Goal: Information Seeking & Learning: Learn about a topic

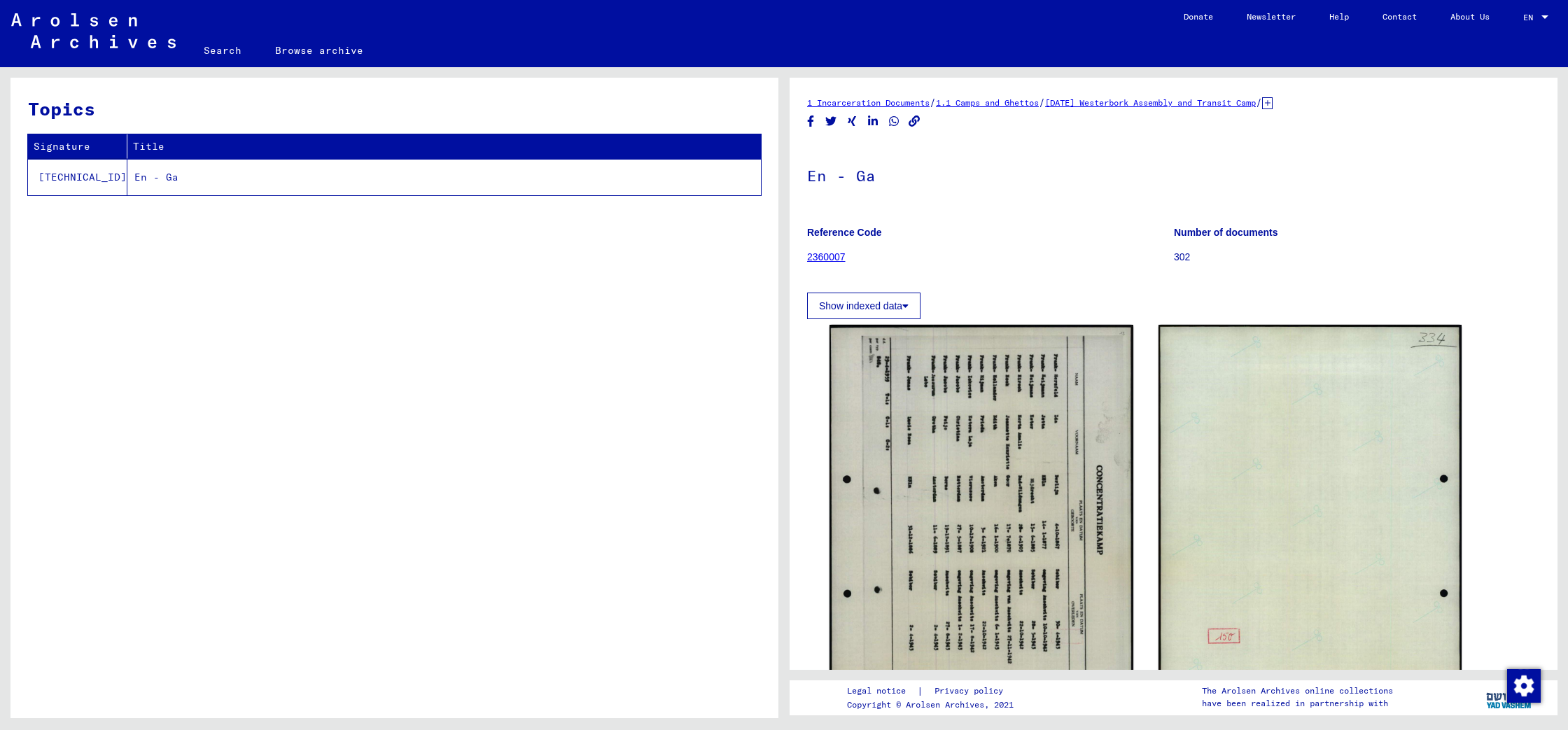
drag, startPoint x: -6, startPoint y: 339, endPoint x: -338, endPoint y: 351, distance: 332.2
click at [0, 351] on html "**********" at bounding box center [784, 365] width 1568 height 730
drag, startPoint x: 159, startPoint y: 15, endPoint x: 147, endPoint y: 0, distance: 19.2
click at [246, 362] on div "Topics Signature Title [TECHNICAL_ID] En - Ga" at bounding box center [394, 403] width 768 height 651
click at [242, 368] on div "Topics Signature Title [TECHNICAL_ID] En - Ga" at bounding box center [394, 403] width 768 height 651
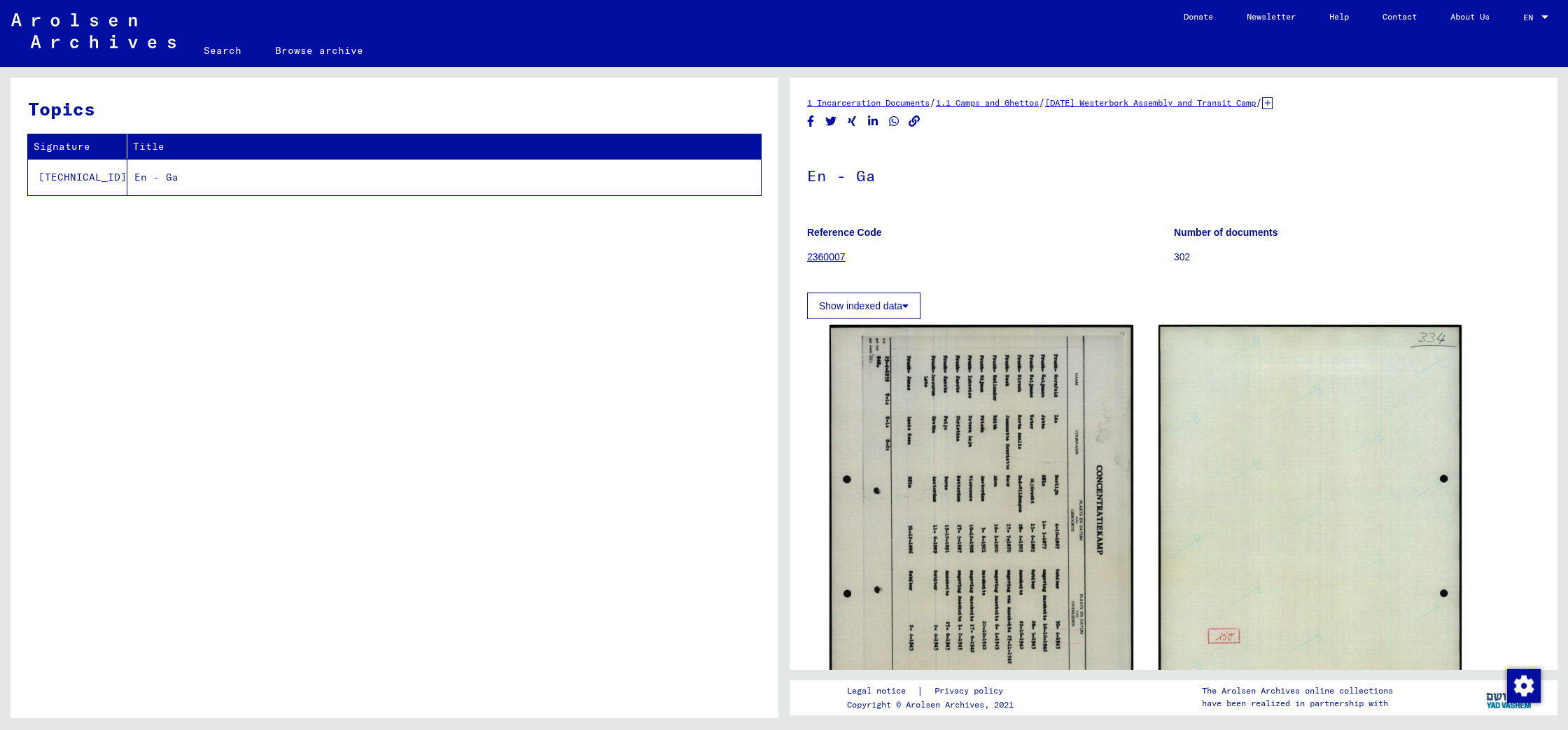
drag, startPoint x: 4, startPoint y: 396, endPoint x: -230, endPoint y: 401, distance: 234.1
click at [0, 401] on html "**********" at bounding box center [784, 365] width 1568 height 730
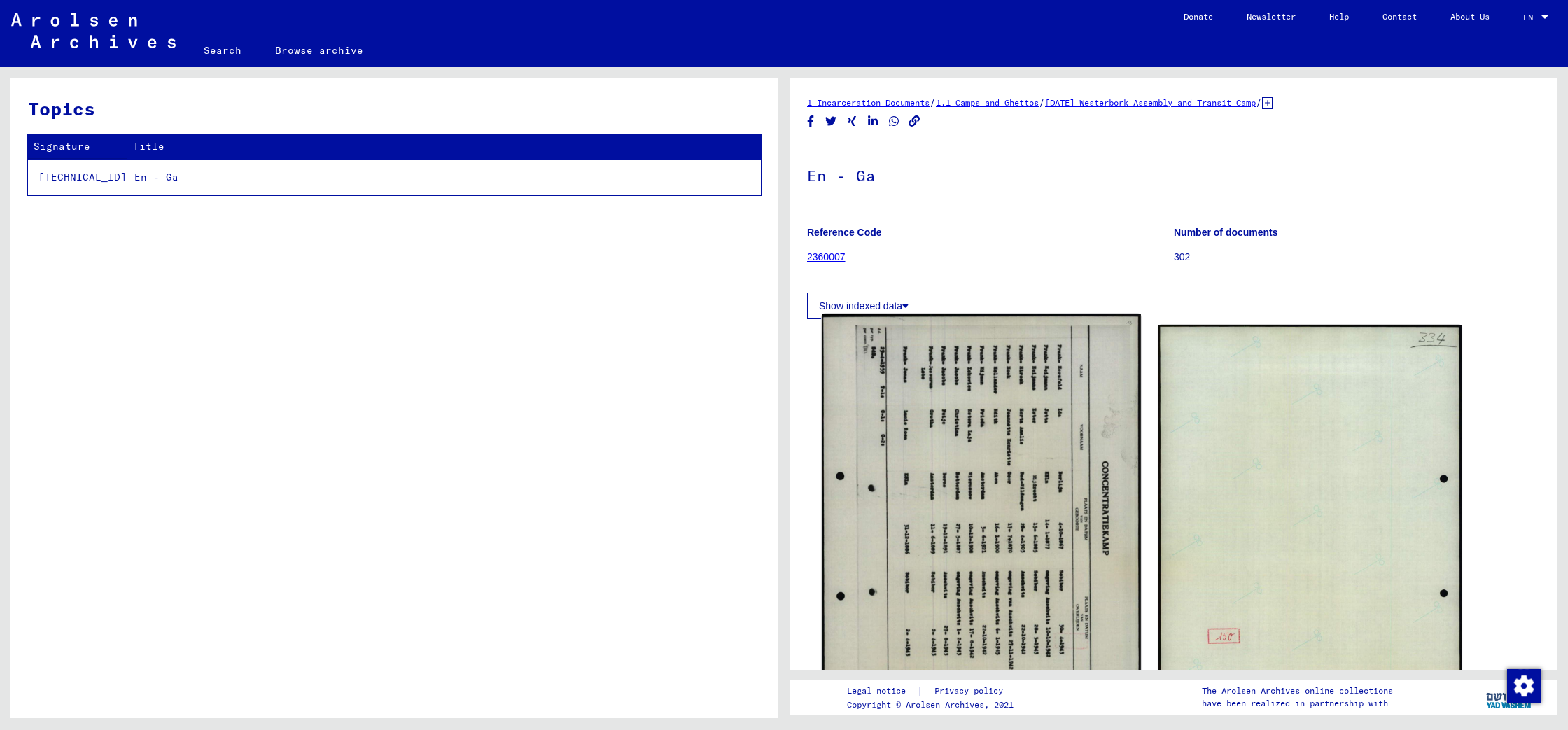
click at [949, 523] on img at bounding box center [981, 538] width 319 height 449
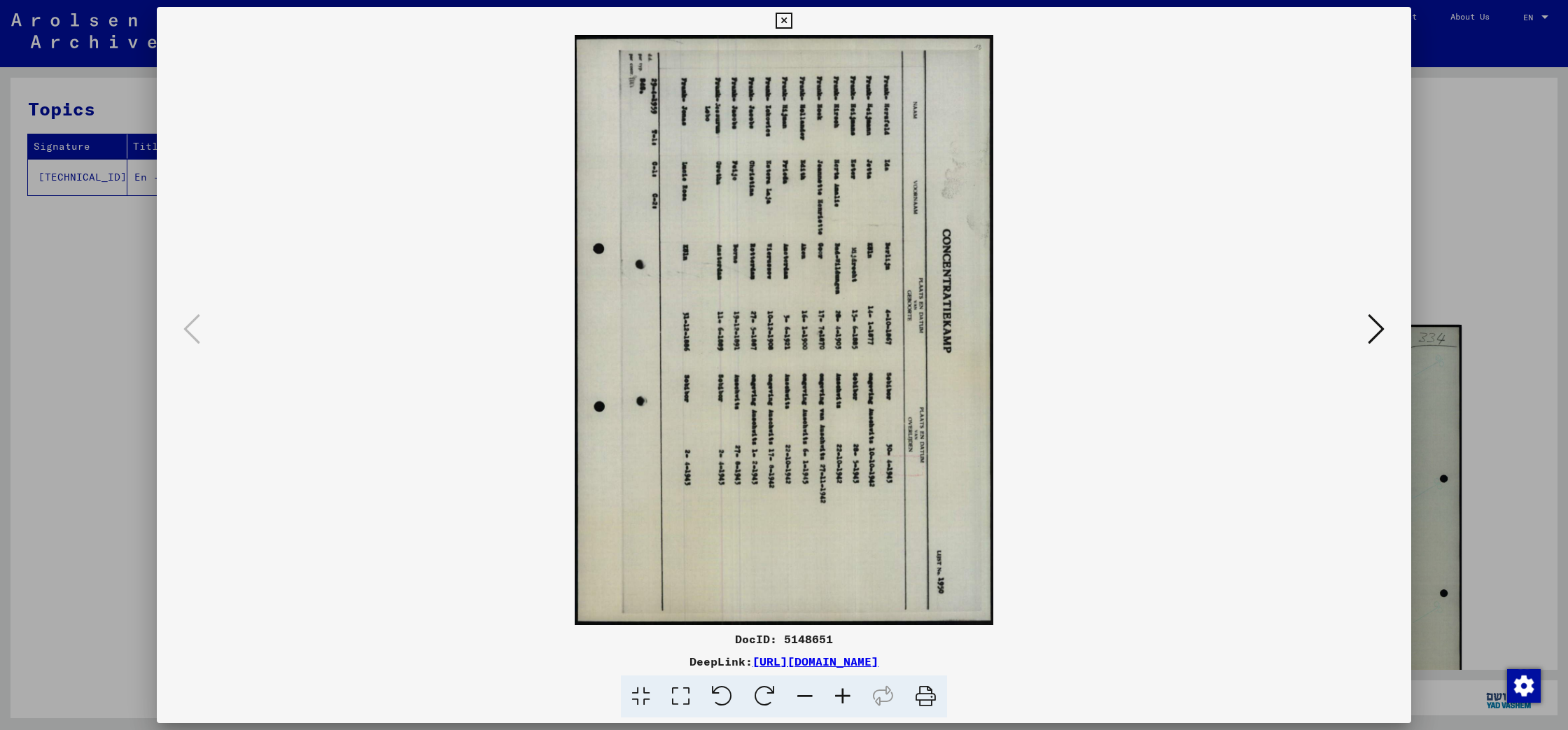
click at [878, 659] on link "[URL][DOMAIN_NAME]" at bounding box center [815, 661] width 126 height 14
click at [791, 17] on icon at bounding box center [783, 21] width 16 height 17
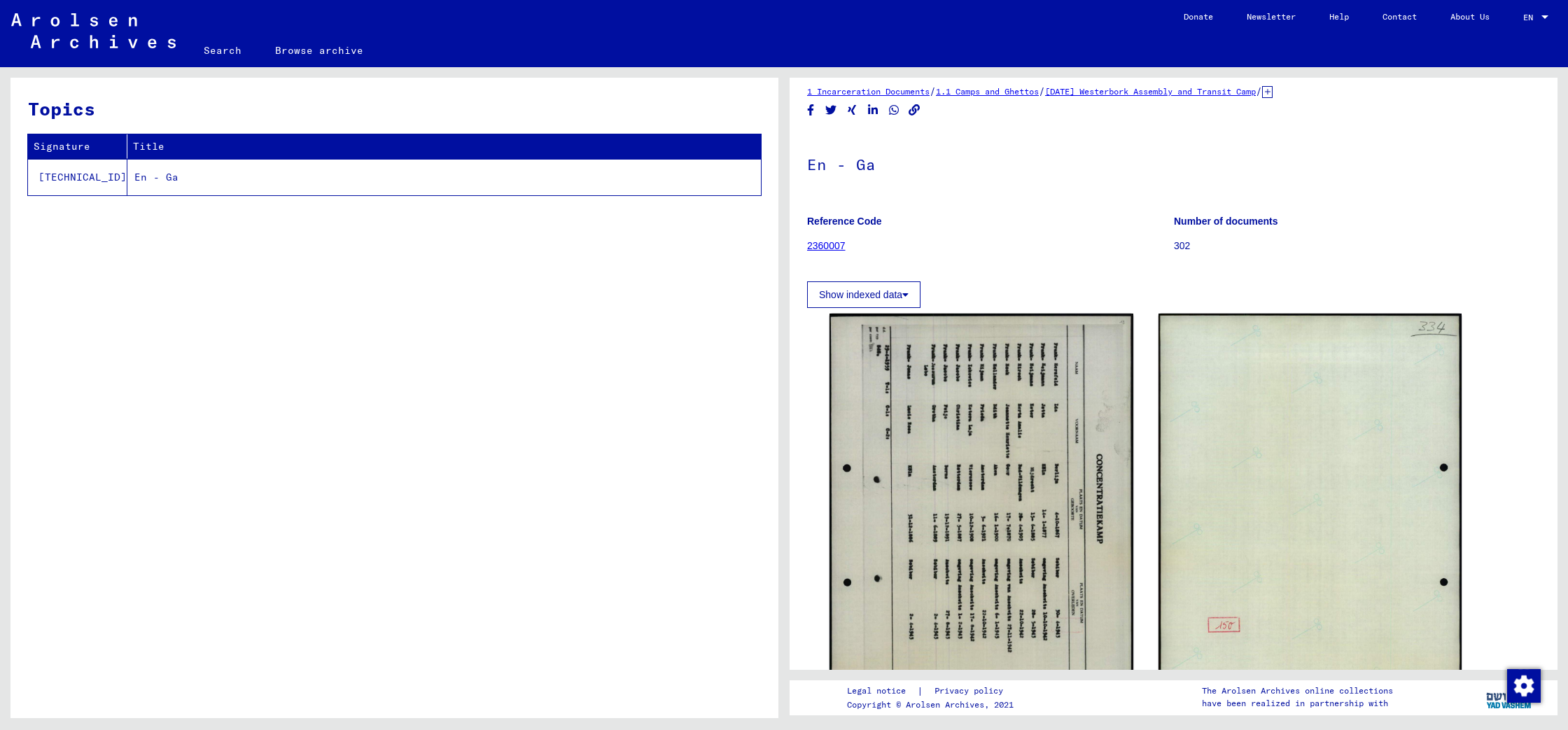
click at [874, 293] on button "Show indexed data" at bounding box center [864, 294] width 113 height 27
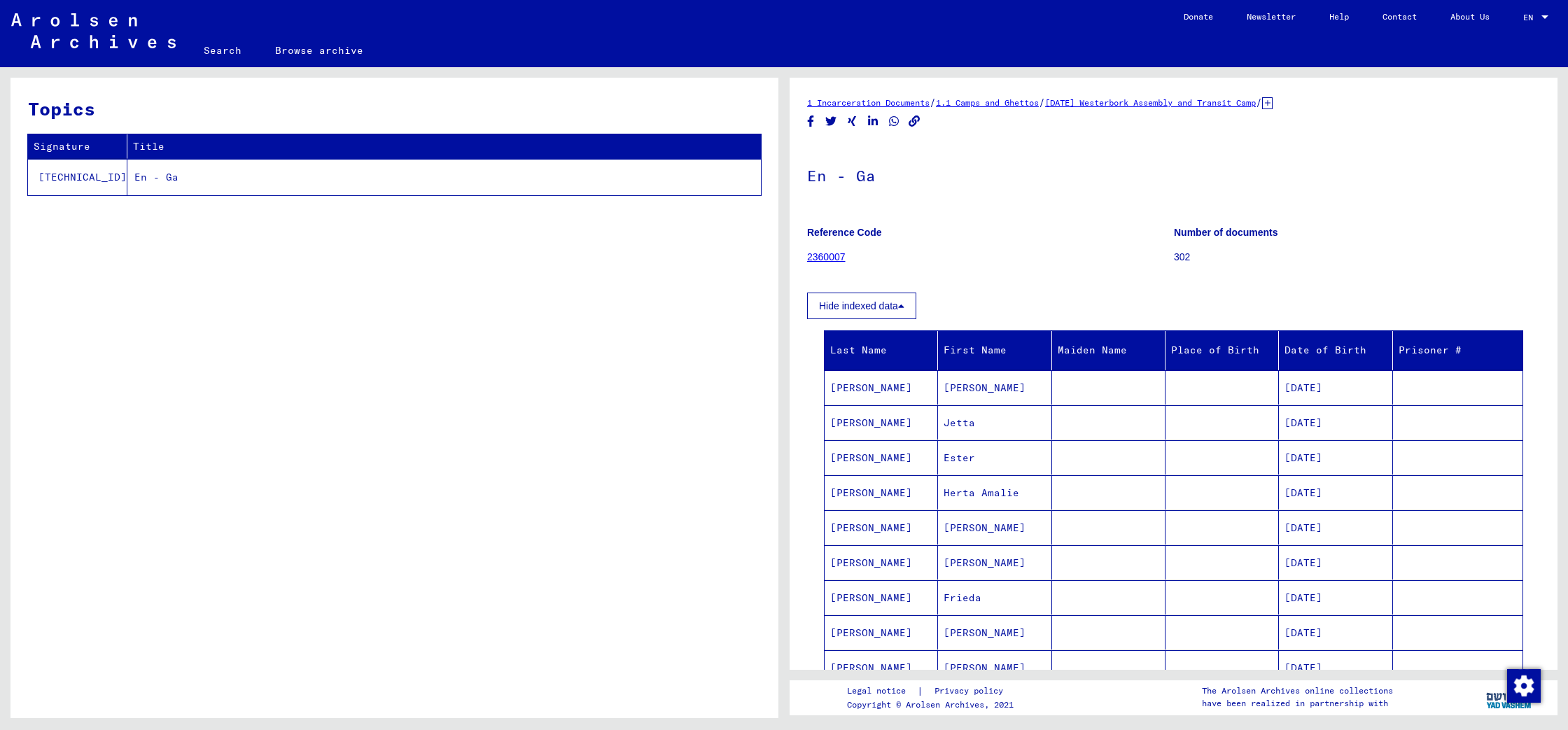
click at [1233, 102] on link "[DATE] Westerbork Assembly and Transit Camp" at bounding box center [1151, 102] width 211 height 11
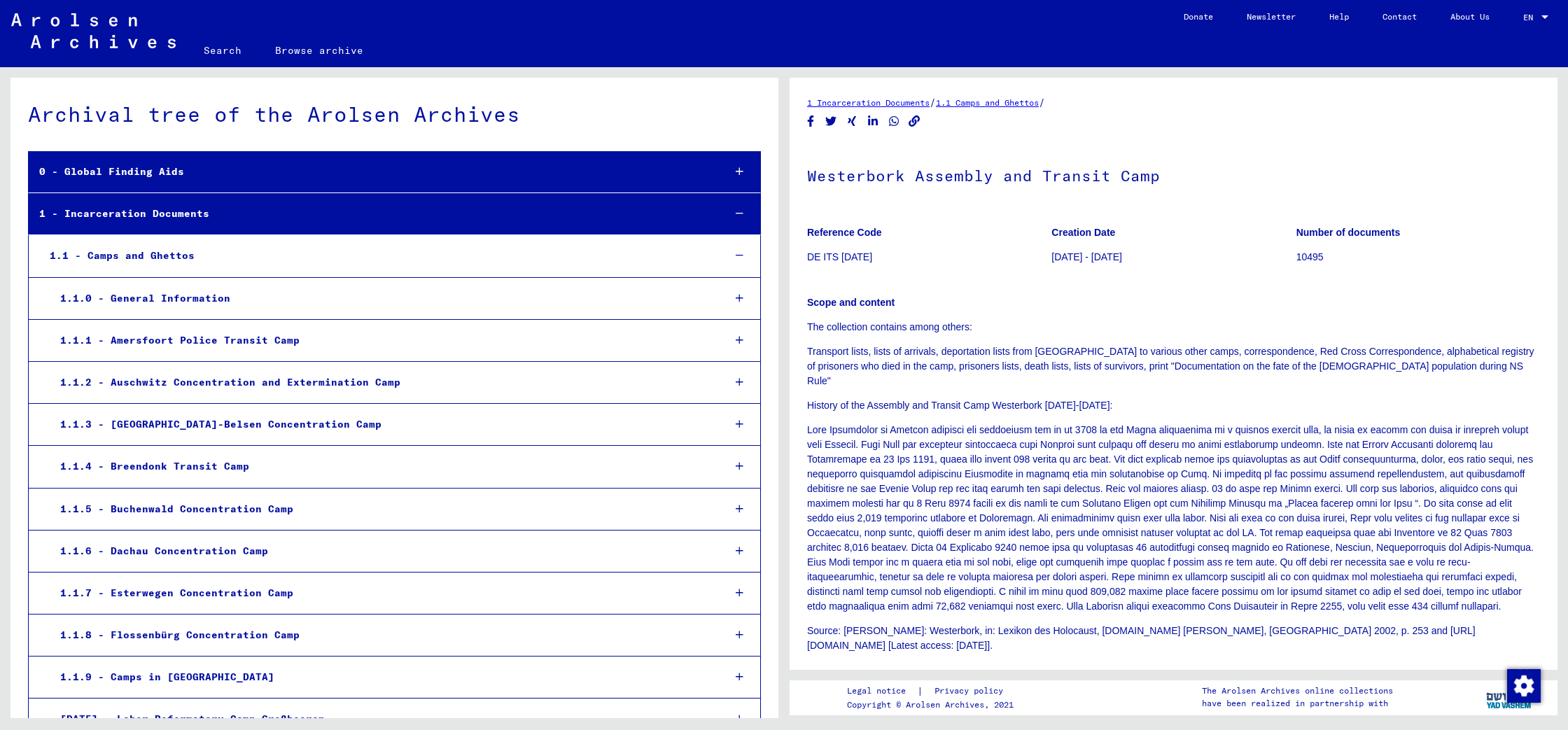
scroll to position [1837, 0]
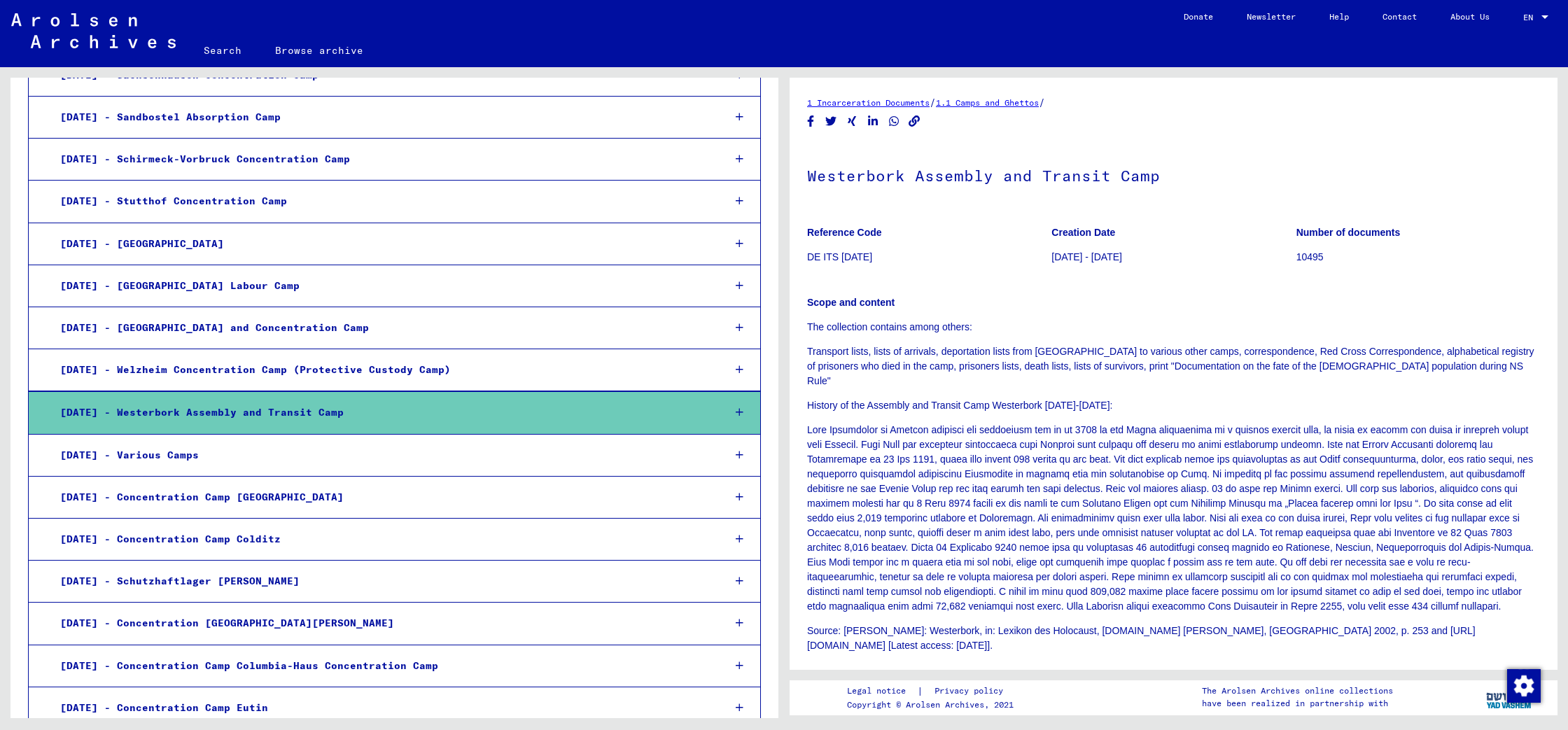
drag, startPoint x: 974, startPoint y: 27, endPoint x: 870, endPoint y: 28, distance: 104.0
click at [870, 28] on mat-toolbar "Search Browse archive Detailed questions/information about the documents? Send …" at bounding box center [784, 34] width 1568 height 67
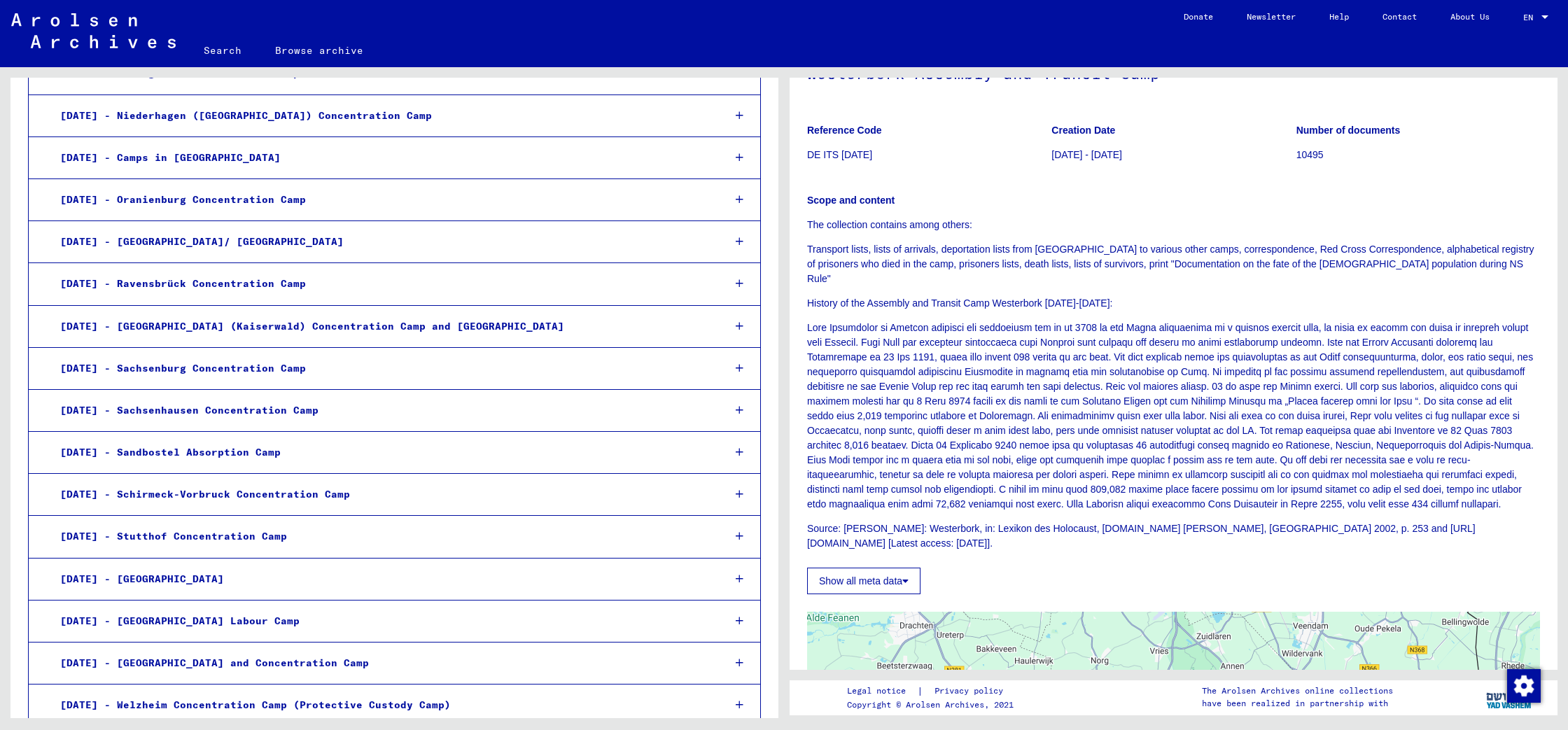
scroll to position [1500, 0]
click at [229, 272] on div "[DATE] - Ravensbrück Concentration Camp" at bounding box center [381, 286] width 662 height 28
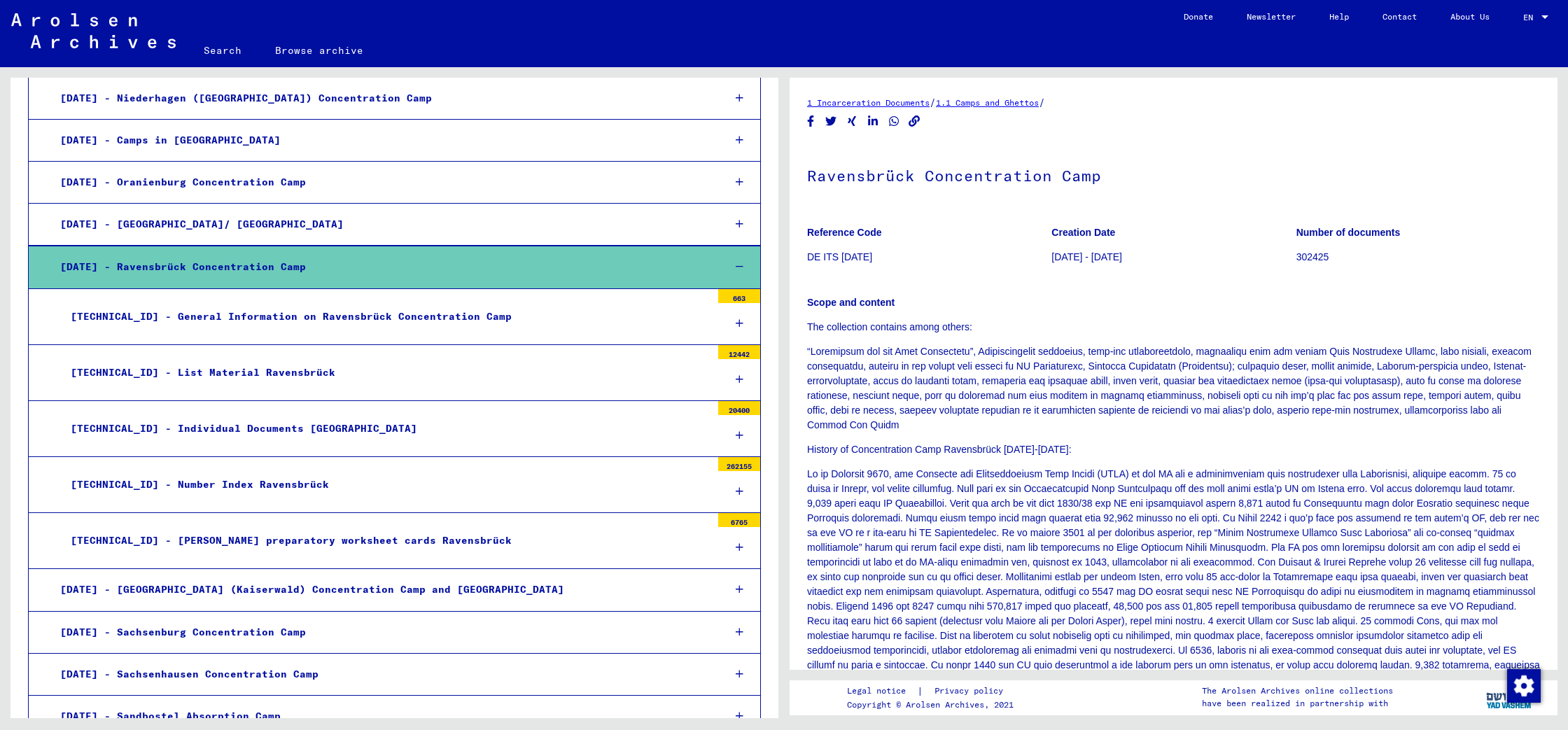
scroll to position [1517, 0]
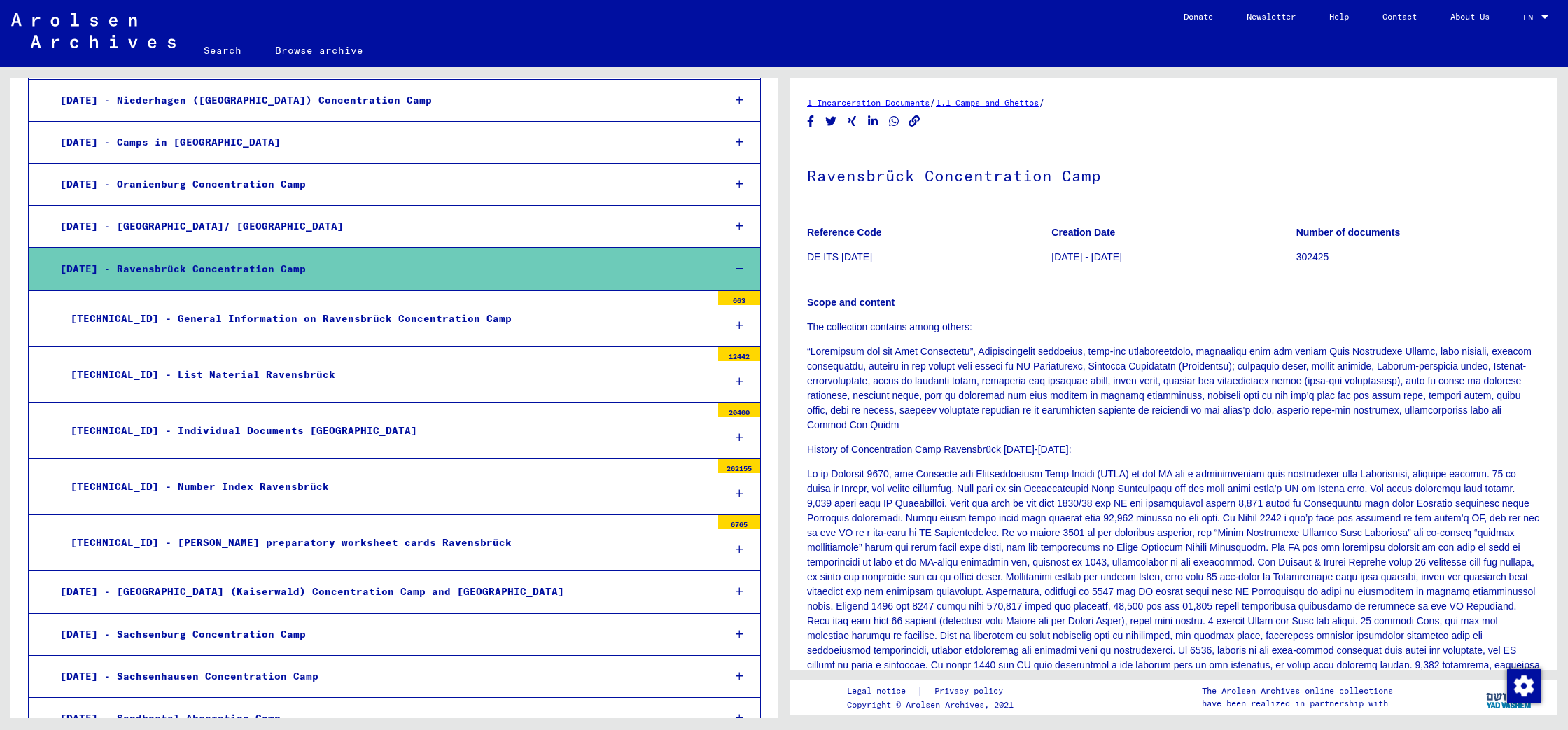
click at [232, 305] on div "[TECHNICAL_ID] - General Information on Ravensbrück Concentration Camp" at bounding box center [385, 319] width 651 height 28
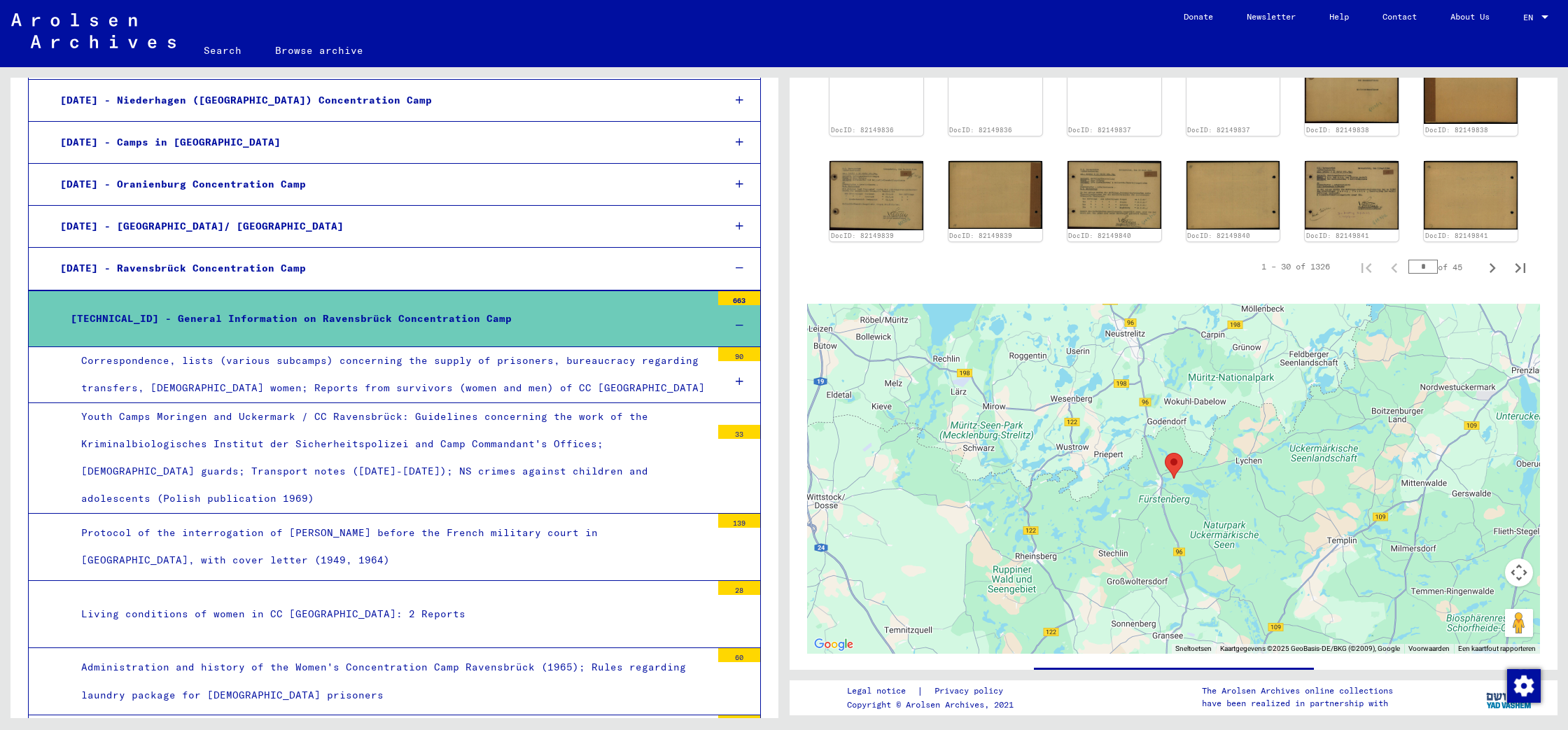
scroll to position [878, 0]
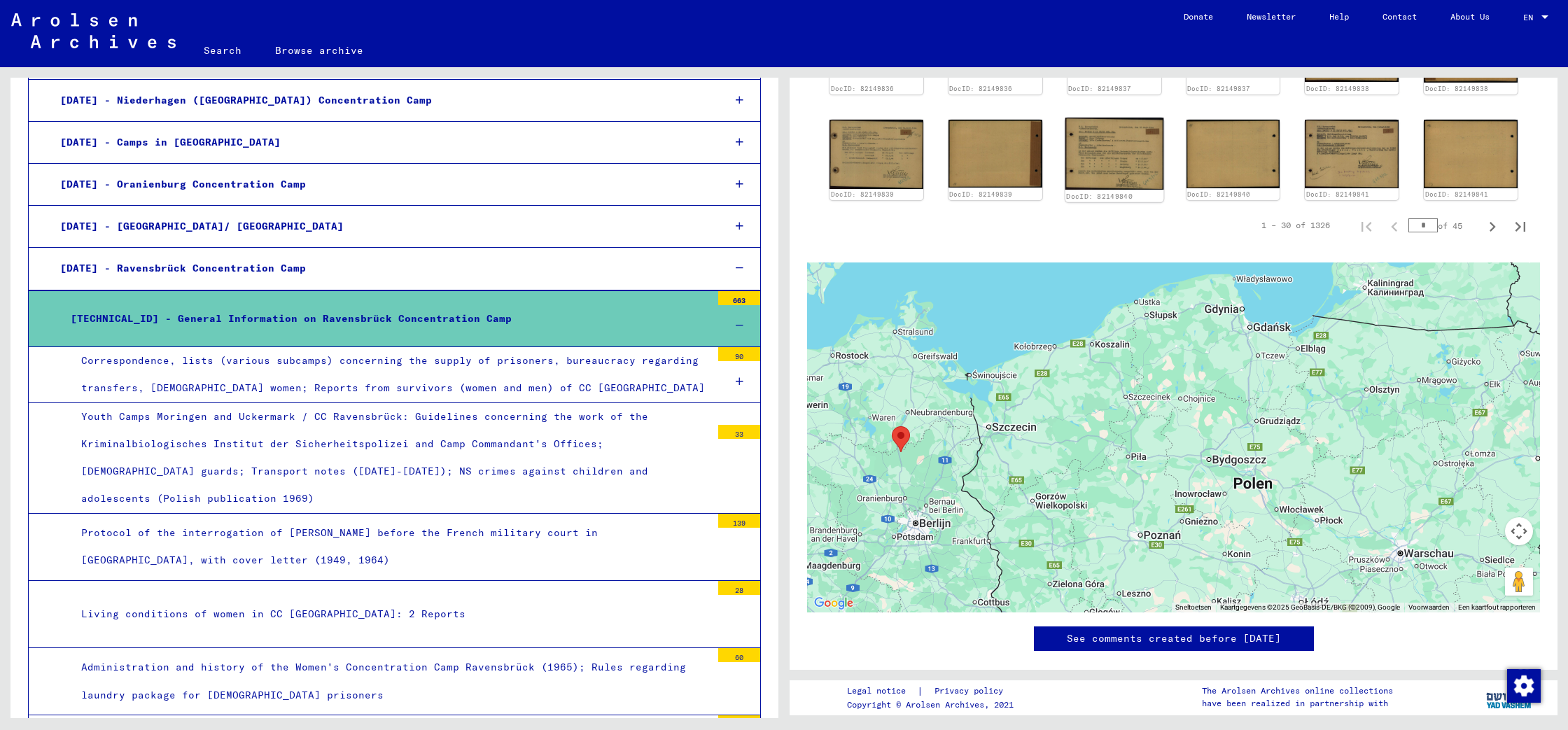
click at [1091, 161] on img at bounding box center [1113, 154] width 99 height 72
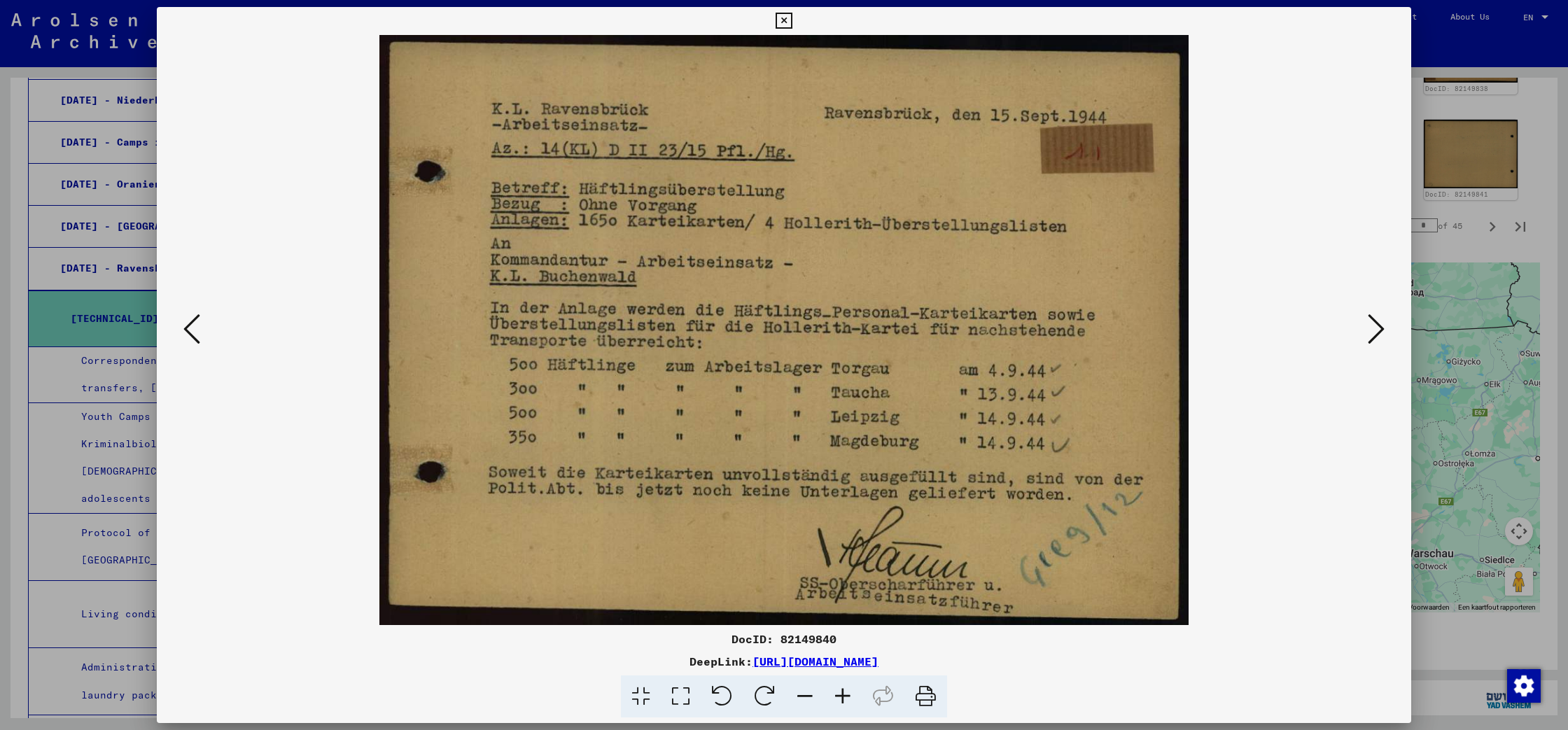
click at [187, 333] on icon at bounding box center [192, 329] width 17 height 34
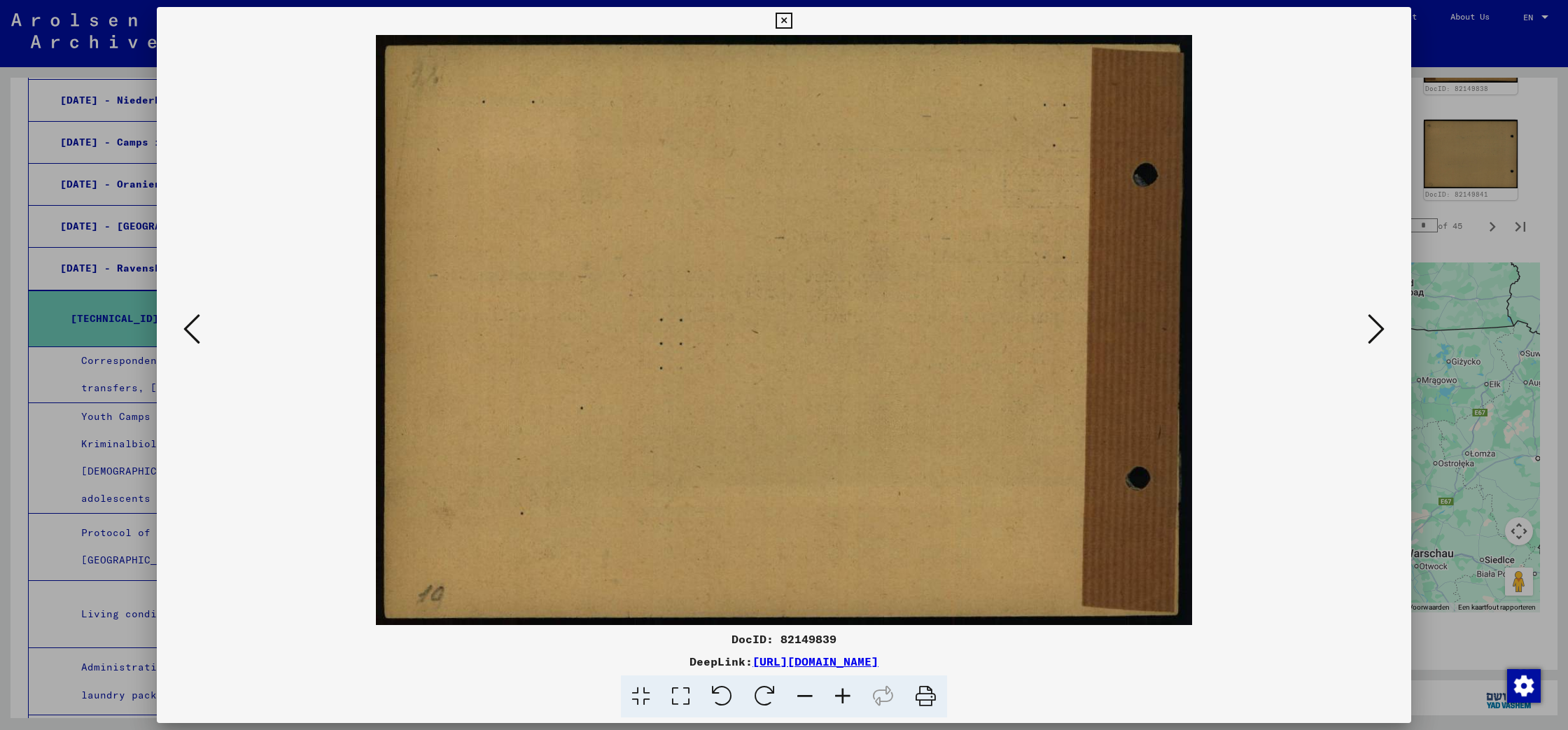
click at [187, 333] on icon at bounding box center [192, 329] width 17 height 34
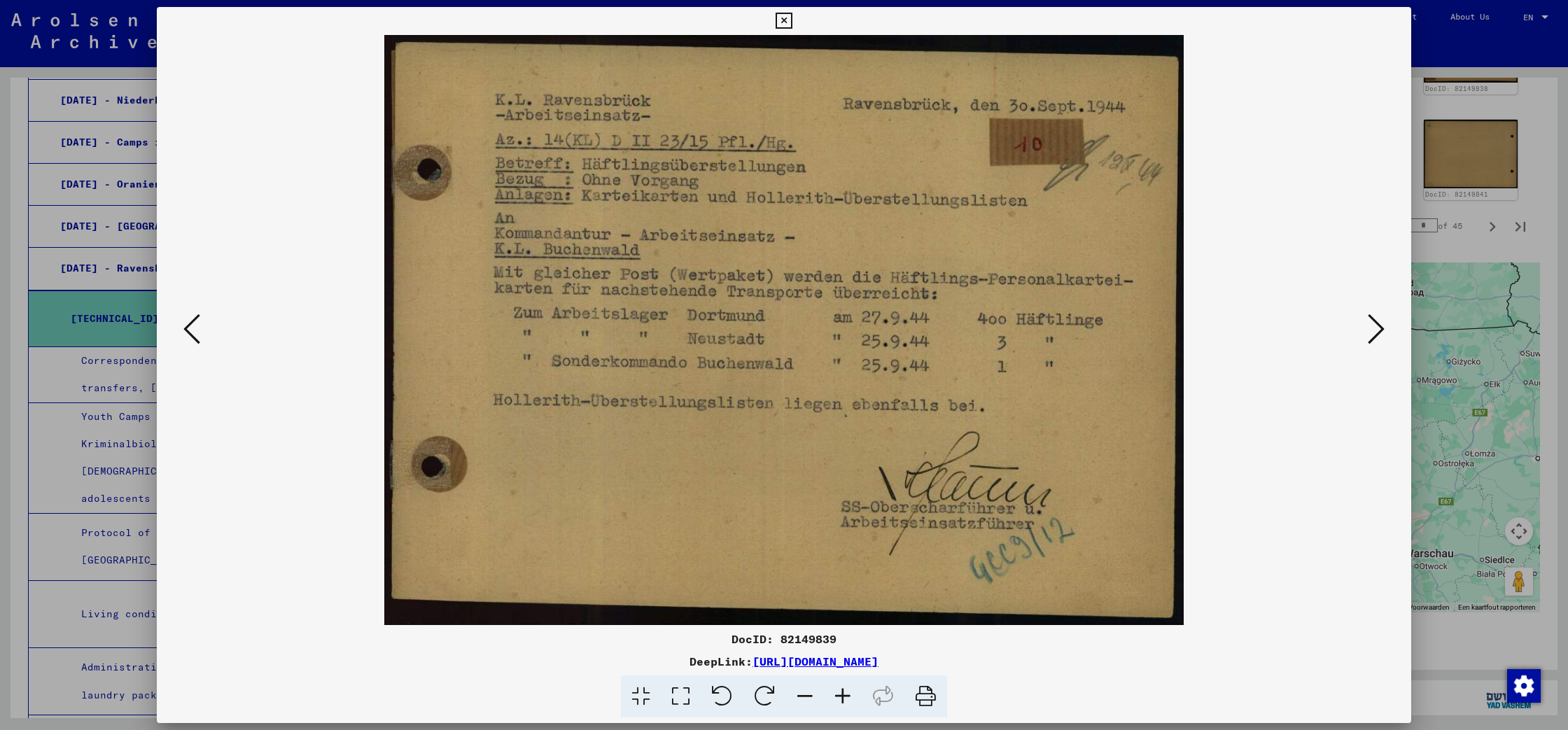
click at [187, 333] on icon at bounding box center [192, 329] width 17 height 34
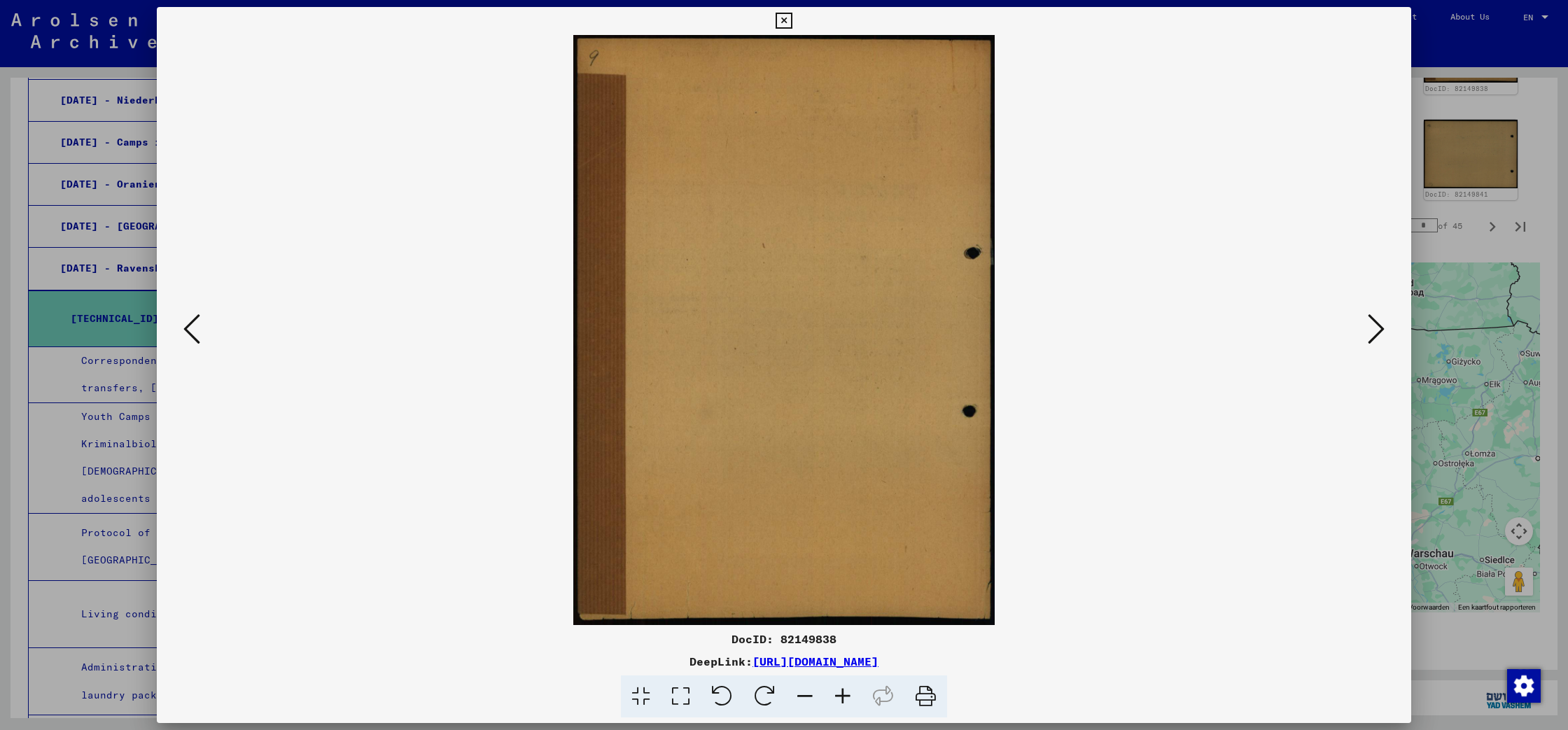
click at [187, 333] on icon at bounding box center [192, 329] width 17 height 34
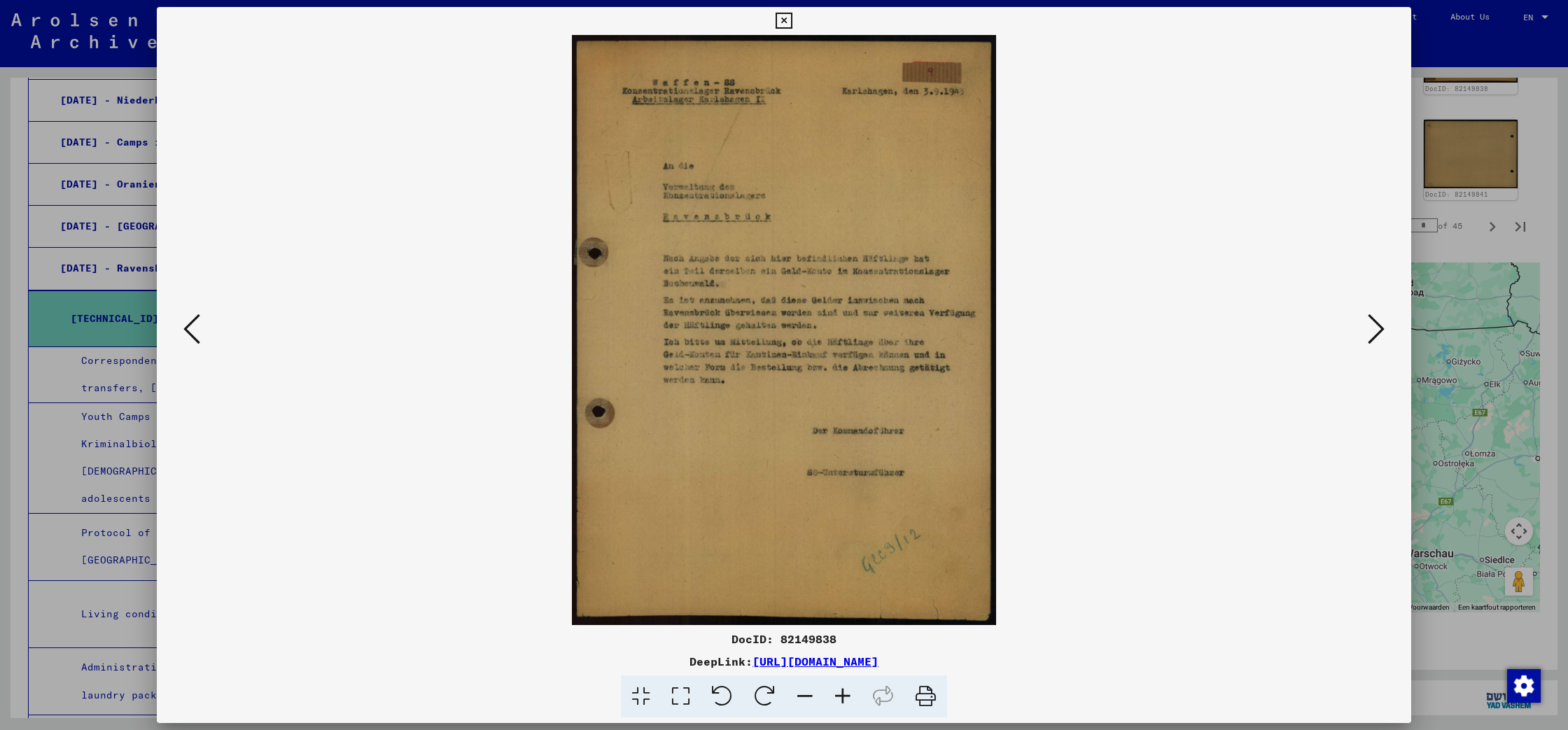
click at [187, 333] on icon at bounding box center [192, 329] width 17 height 34
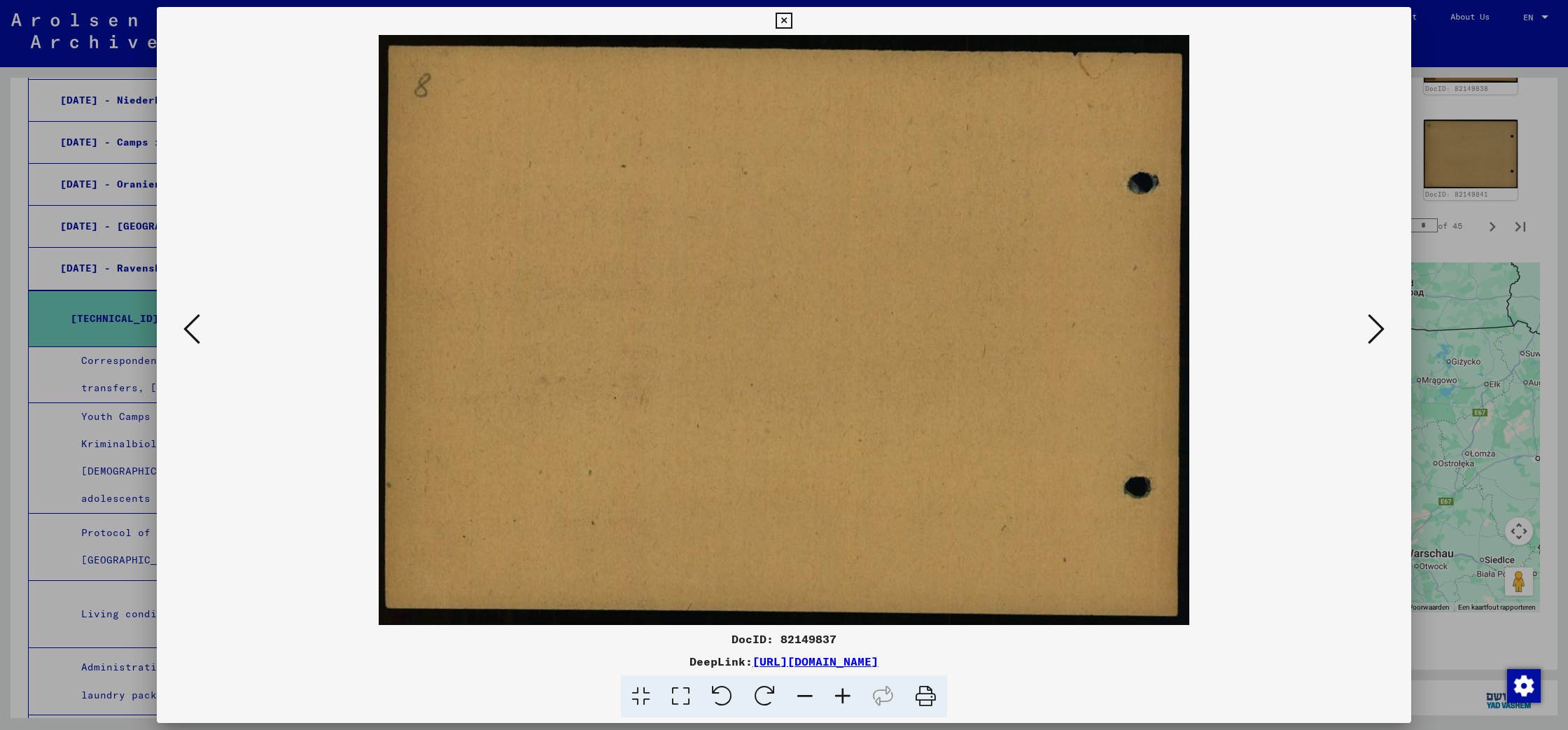
click at [187, 333] on icon at bounding box center [192, 329] width 17 height 34
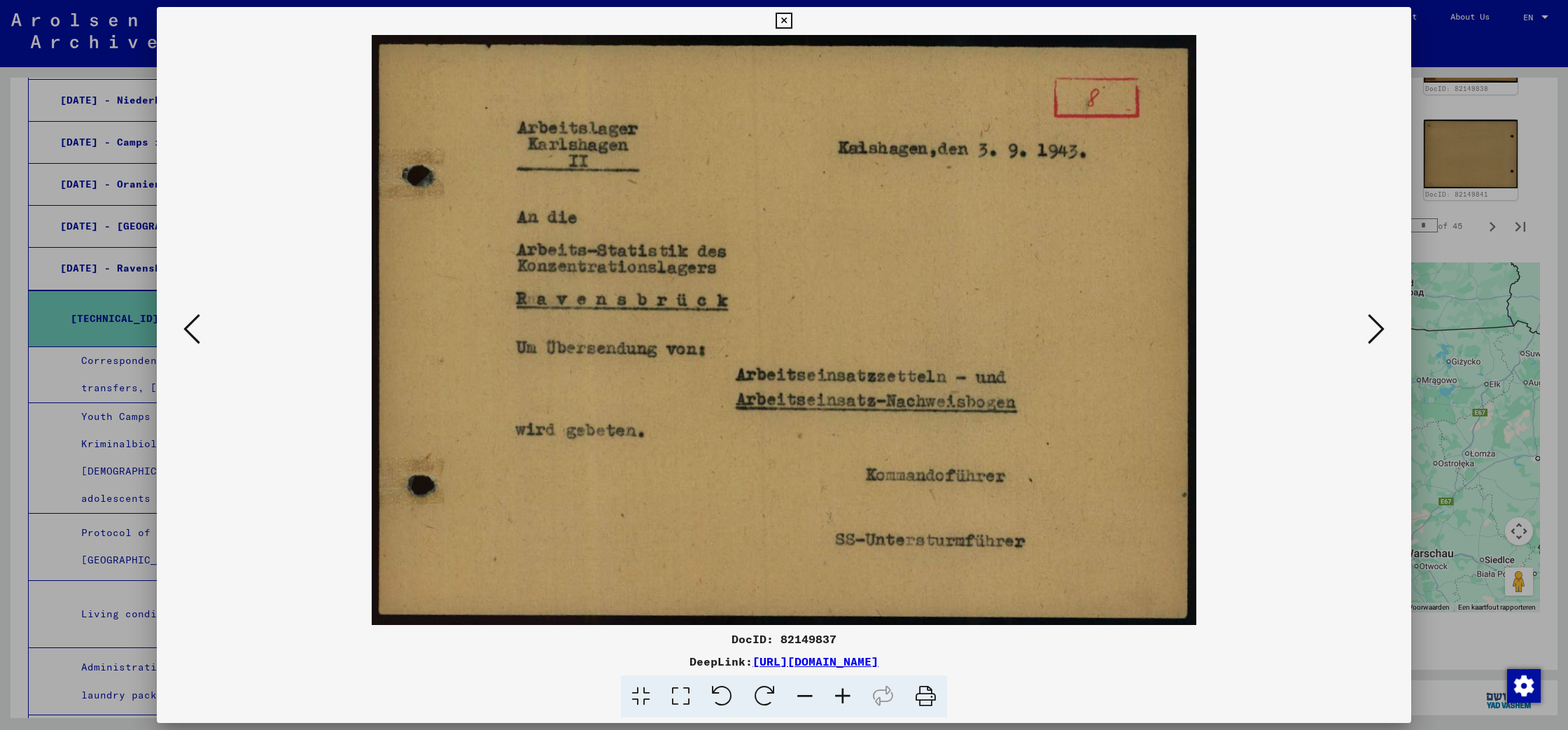
click at [187, 333] on icon at bounding box center [192, 329] width 17 height 34
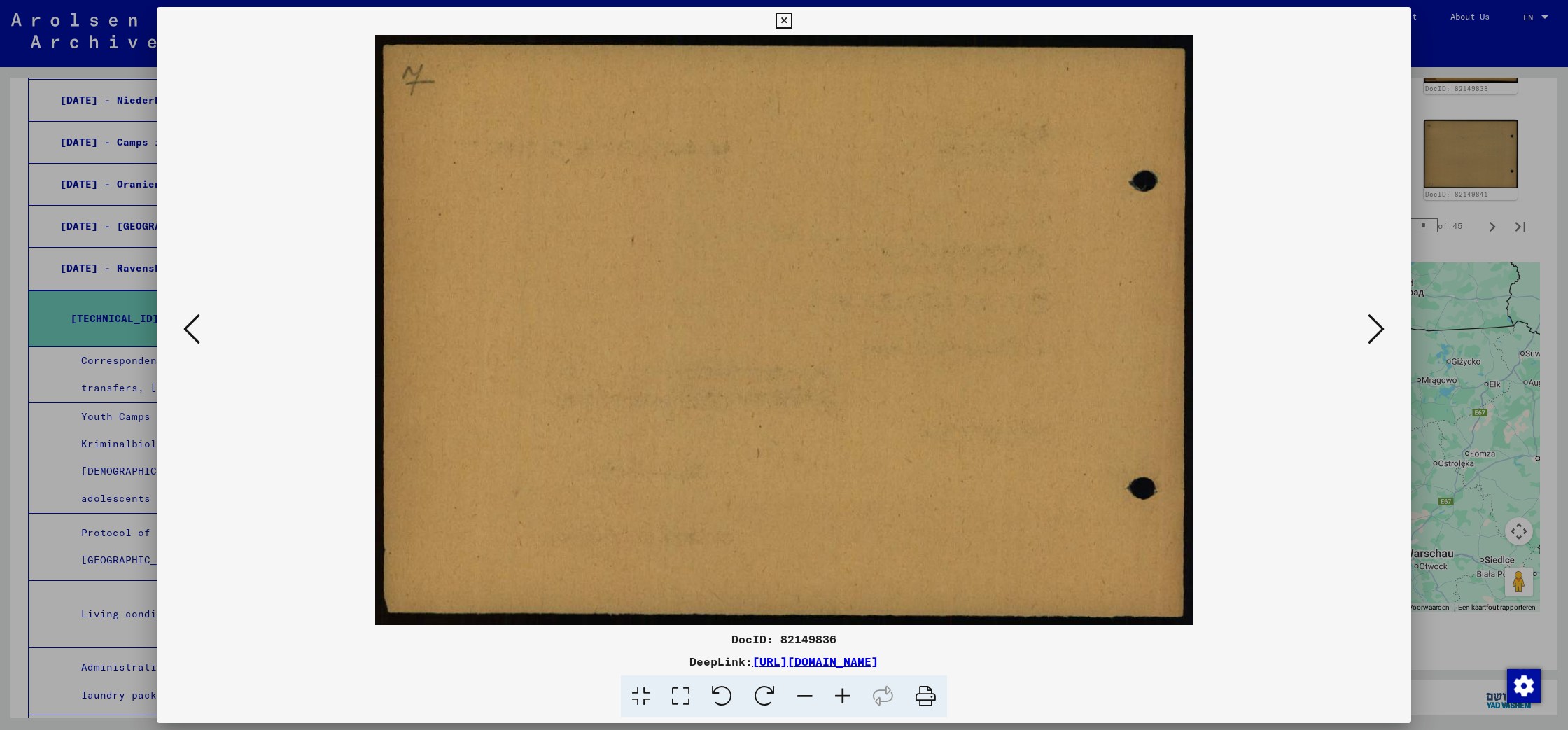
click at [187, 333] on icon at bounding box center [192, 329] width 17 height 34
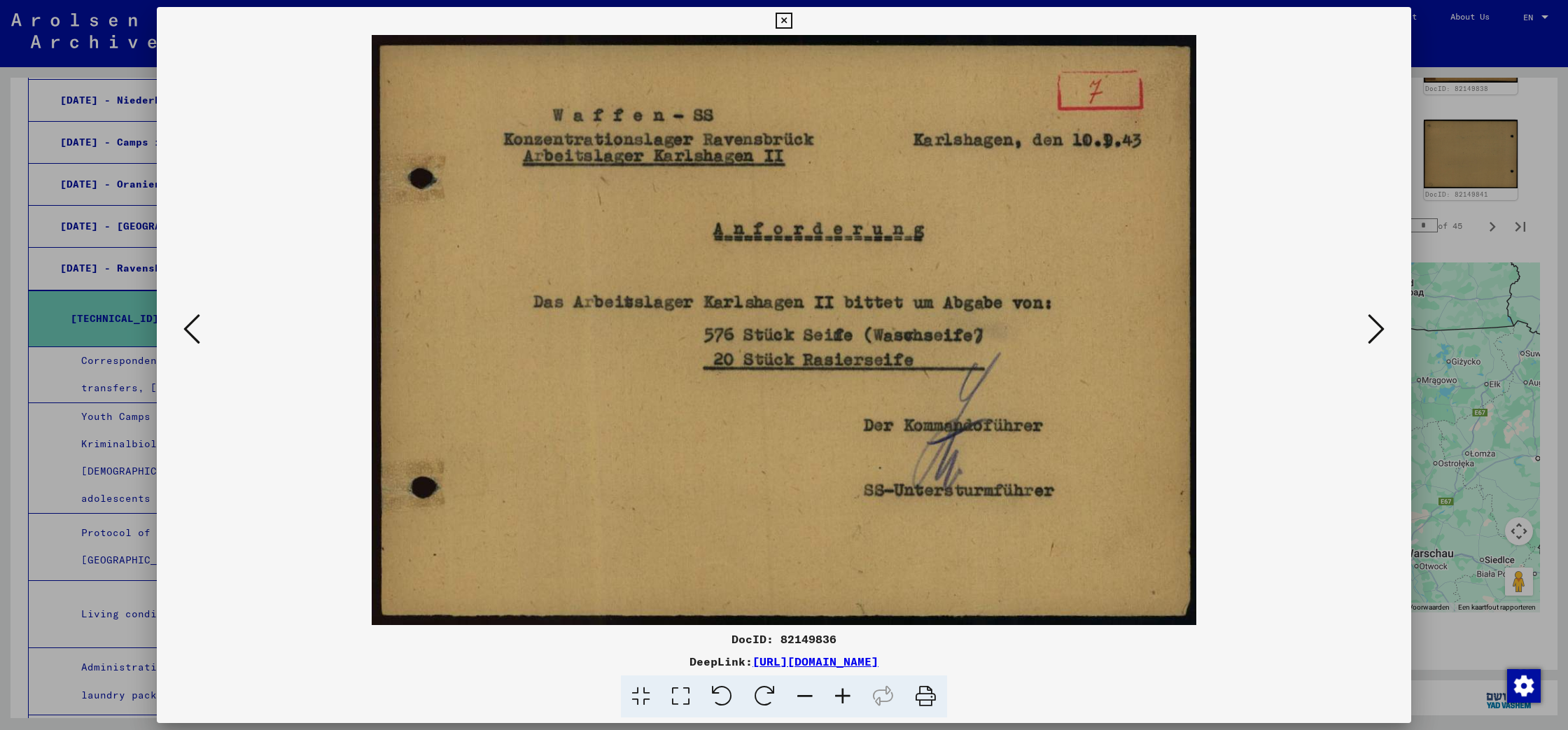
click at [187, 333] on icon at bounding box center [192, 329] width 17 height 34
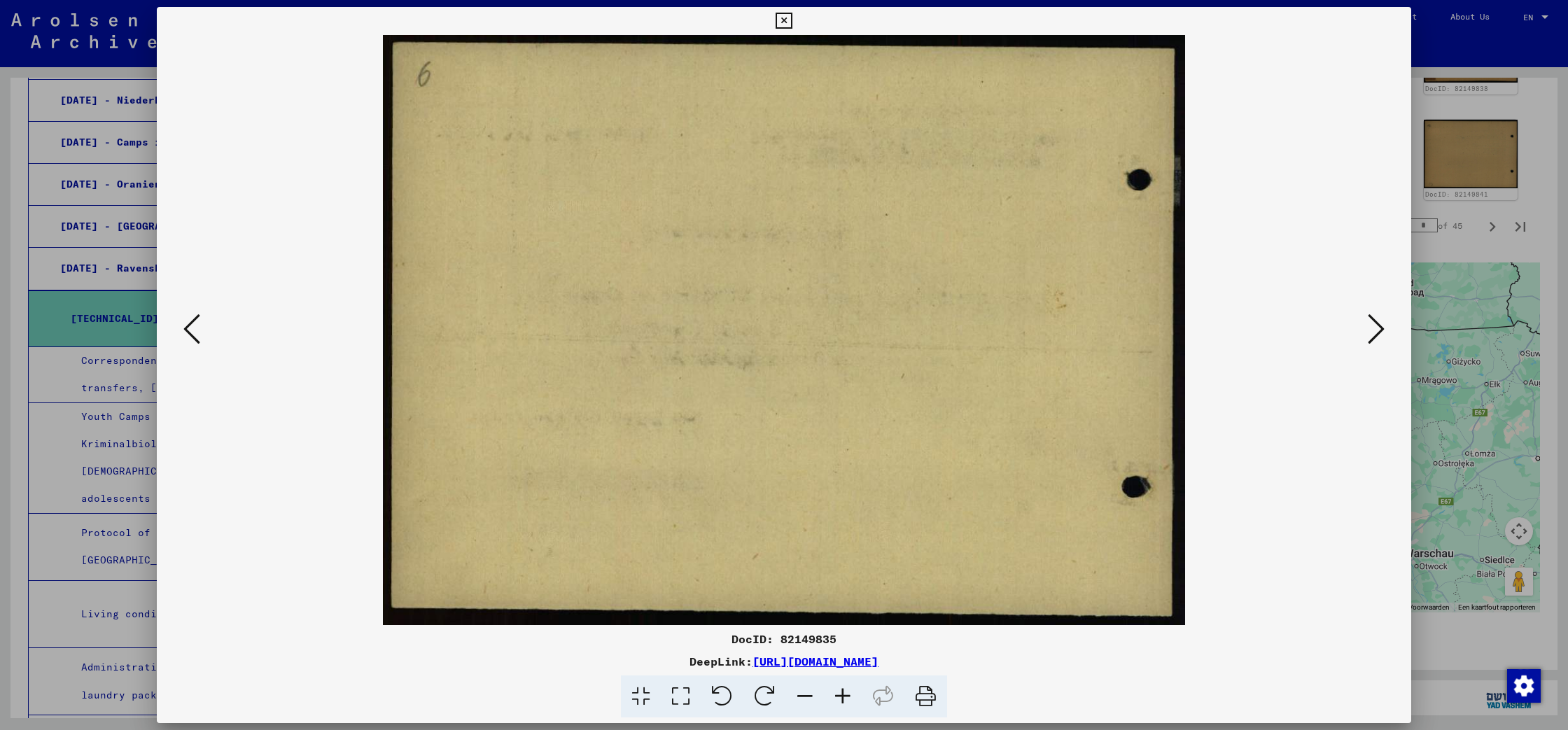
click at [187, 333] on icon at bounding box center [192, 329] width 17 height 34
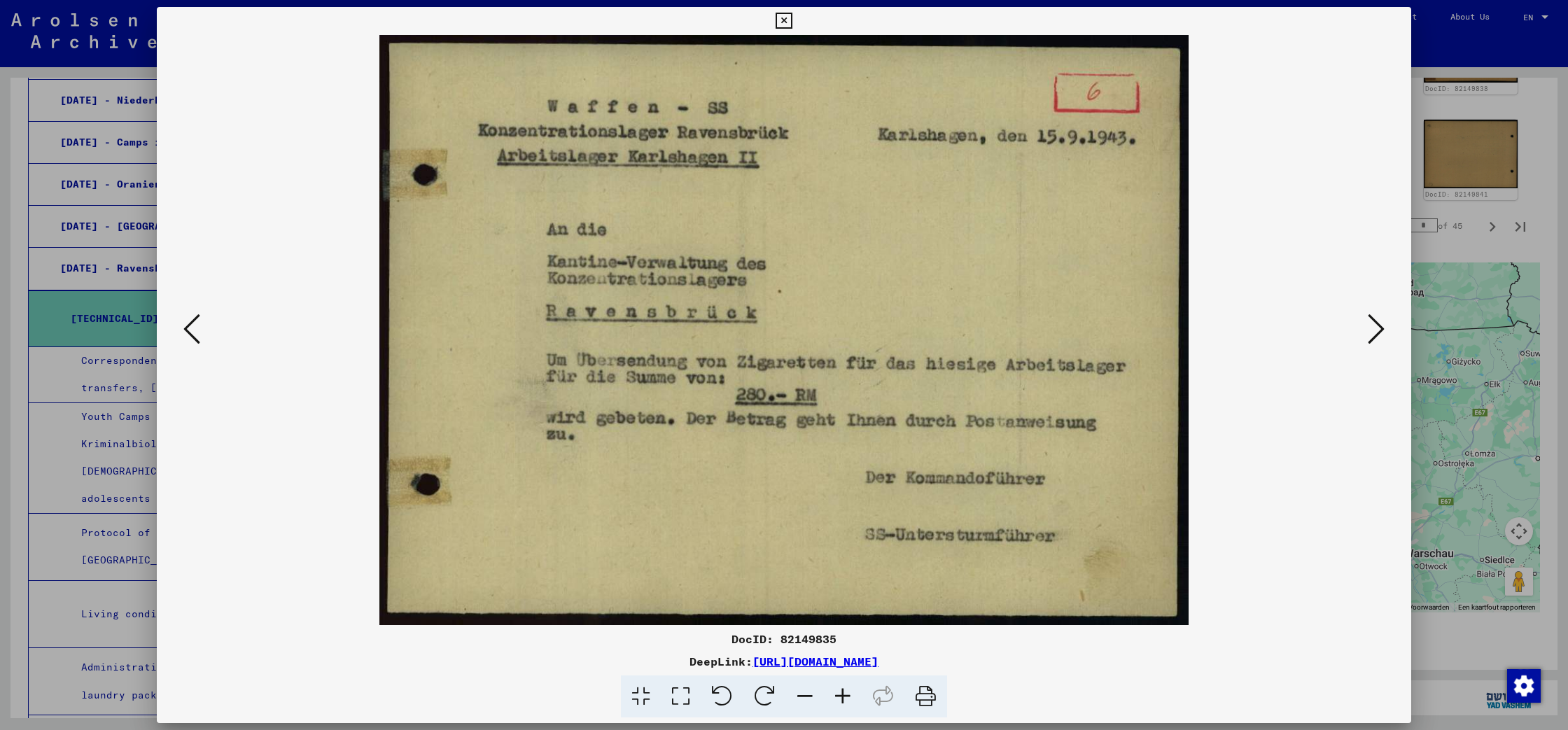
click at [187, 333] on icon at bounding box center [192, 329] width 17 height 34
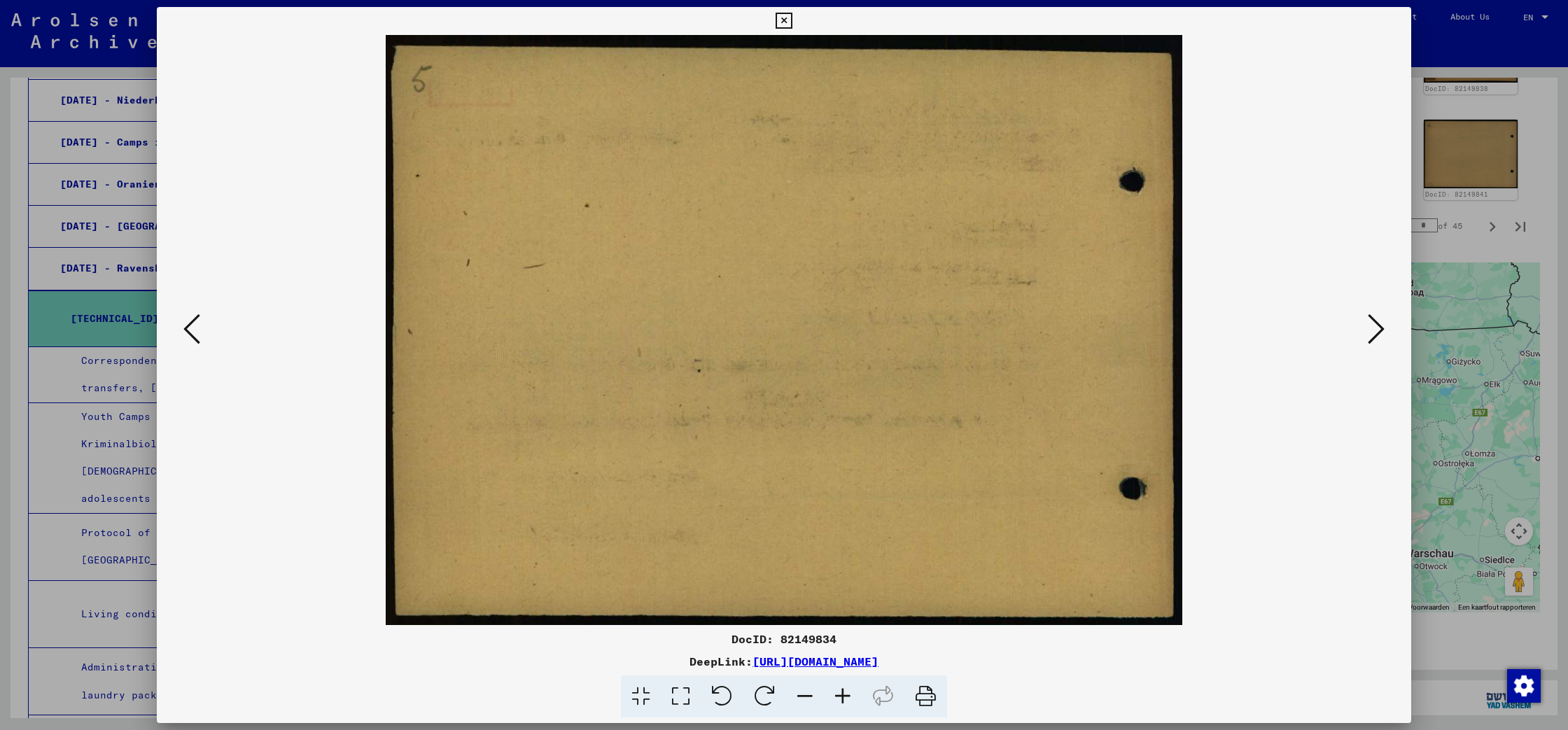
click at [187, 333] on icon at bounding box center [192, 329] width 17 height 34
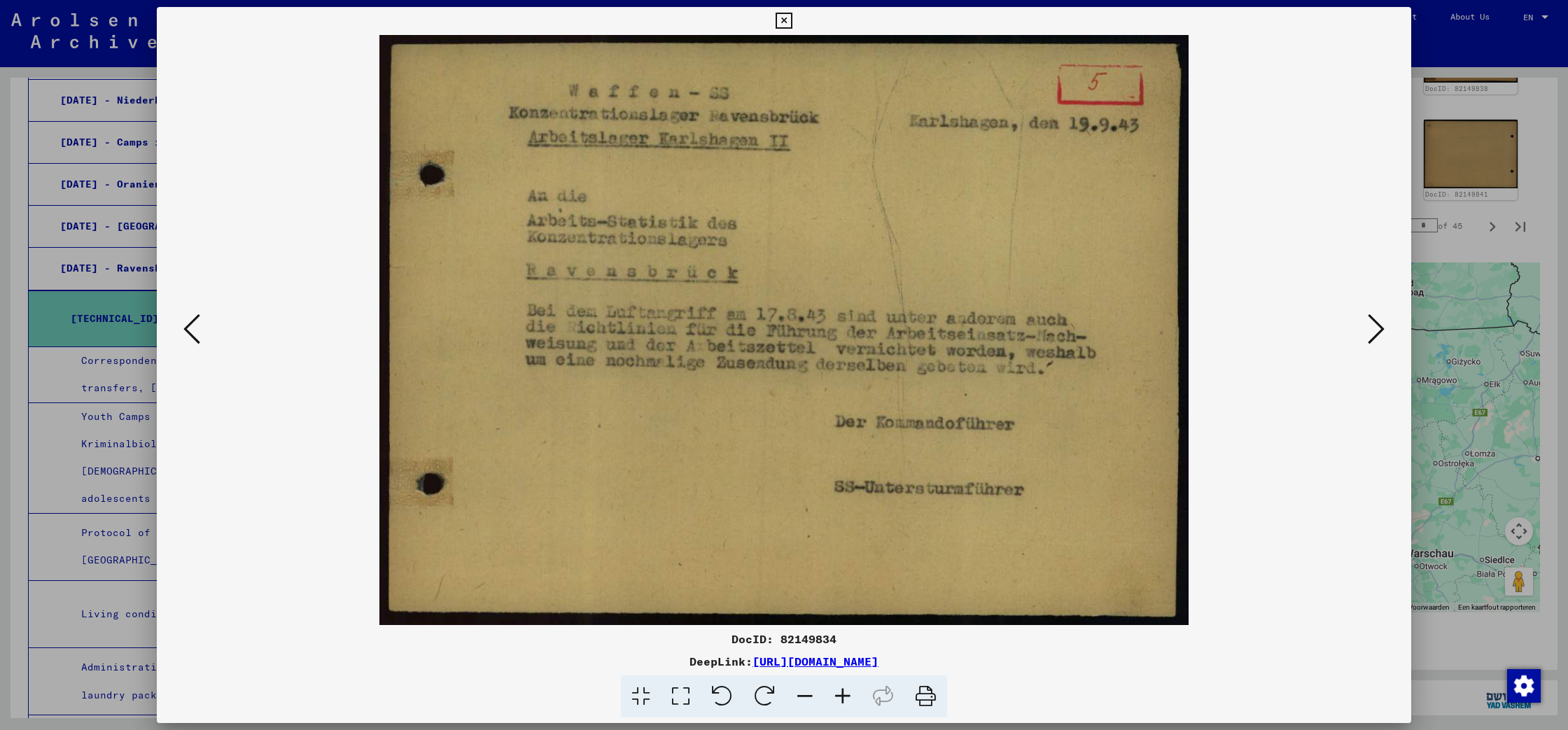
click at [187, 333] on icon at bounding box center [192, 329] width 17 height 34
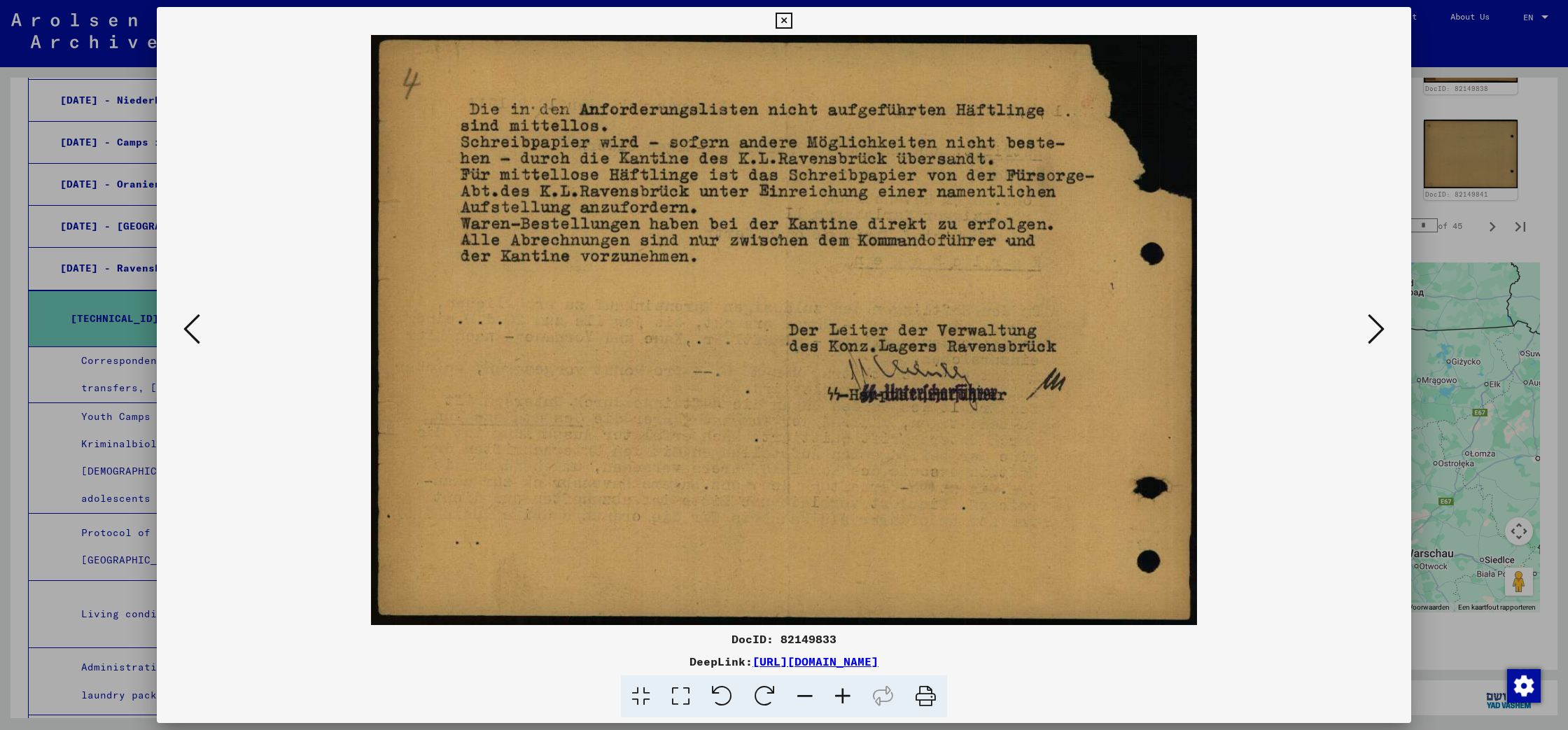
click at [187, 333] on icon at bounding box center [192, 329] width 17 height 34
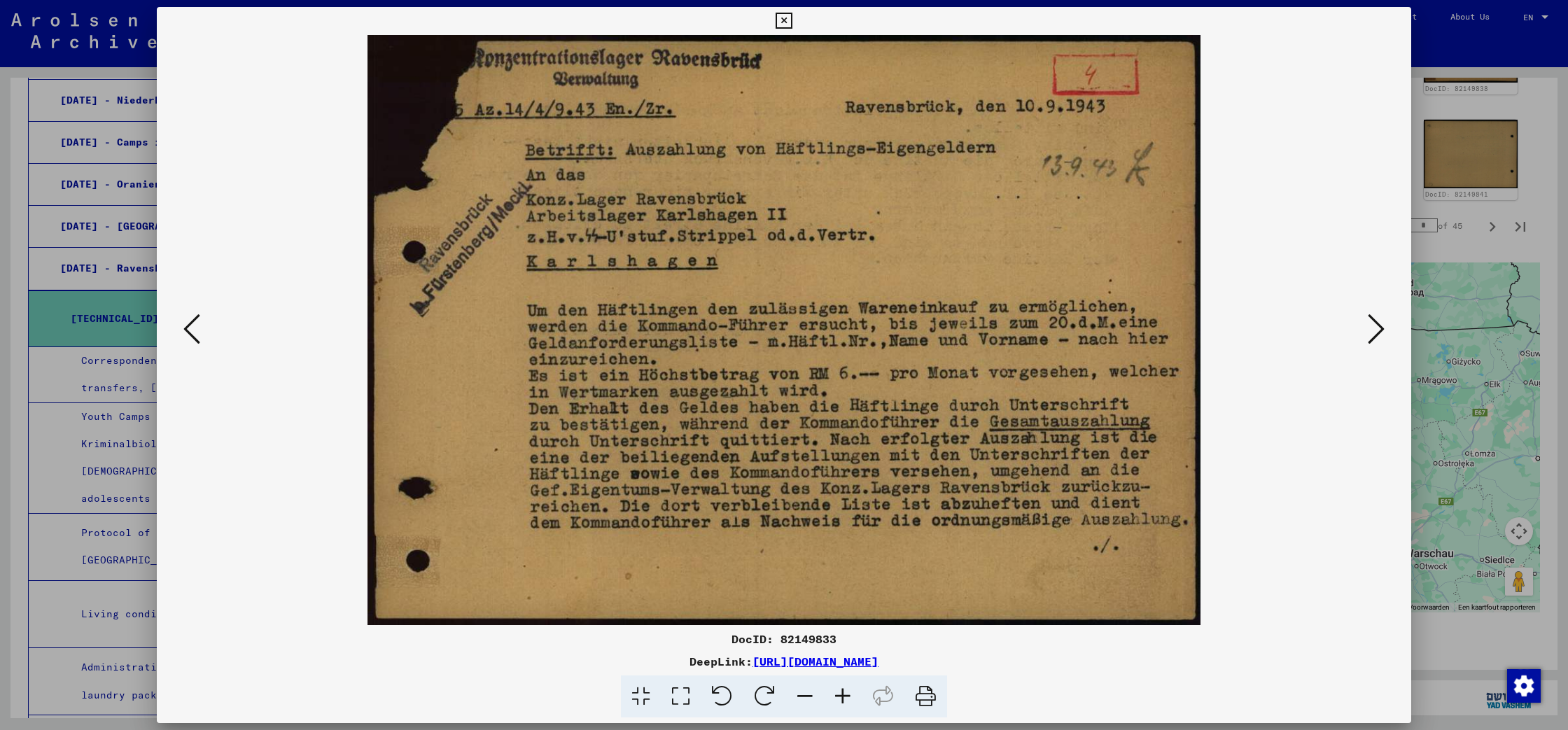
click at [187, 333] on icon at bounding box center [192, 329] width 17 height 34
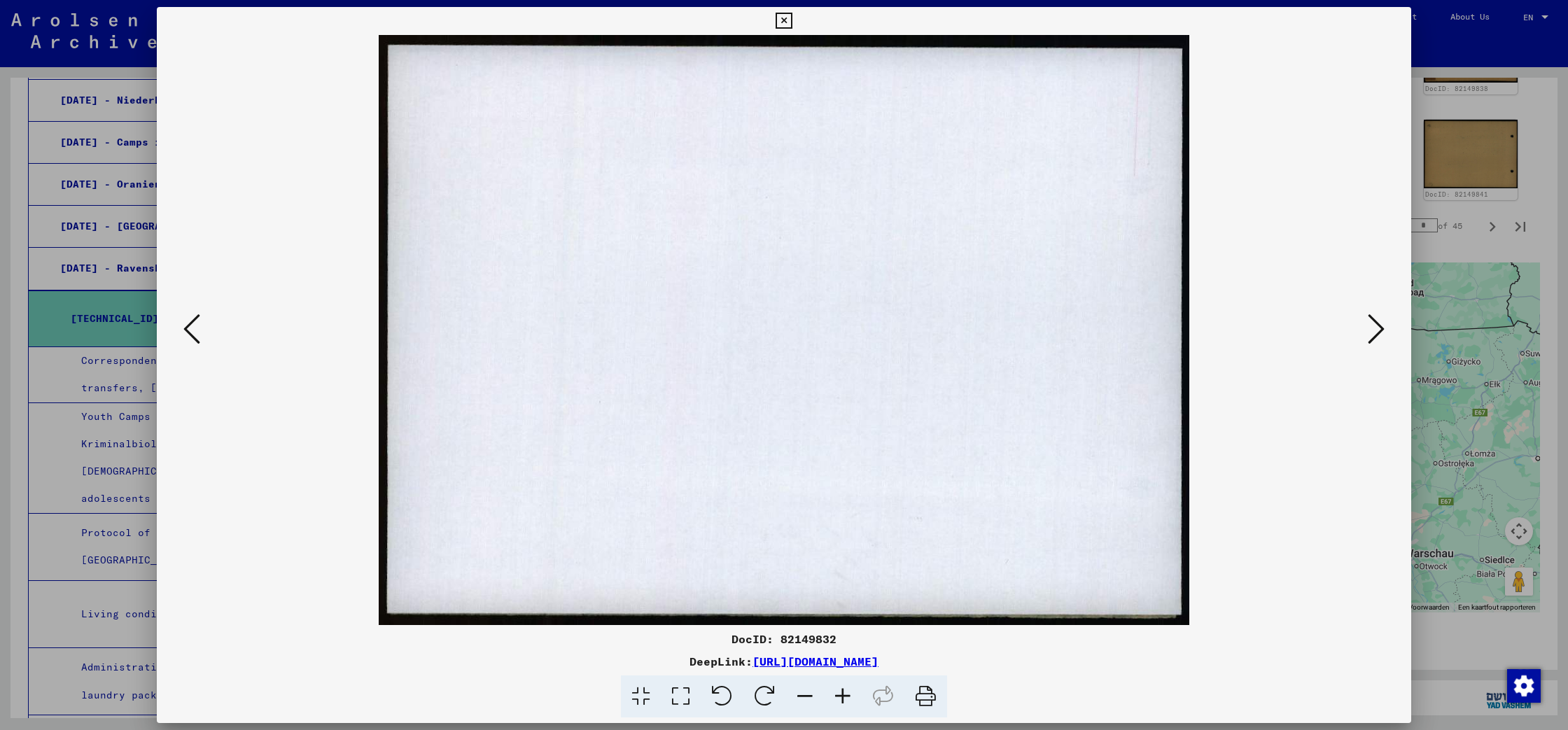
click at [187, 333] on icon at bounding box center [192, 329] width 17 height 34
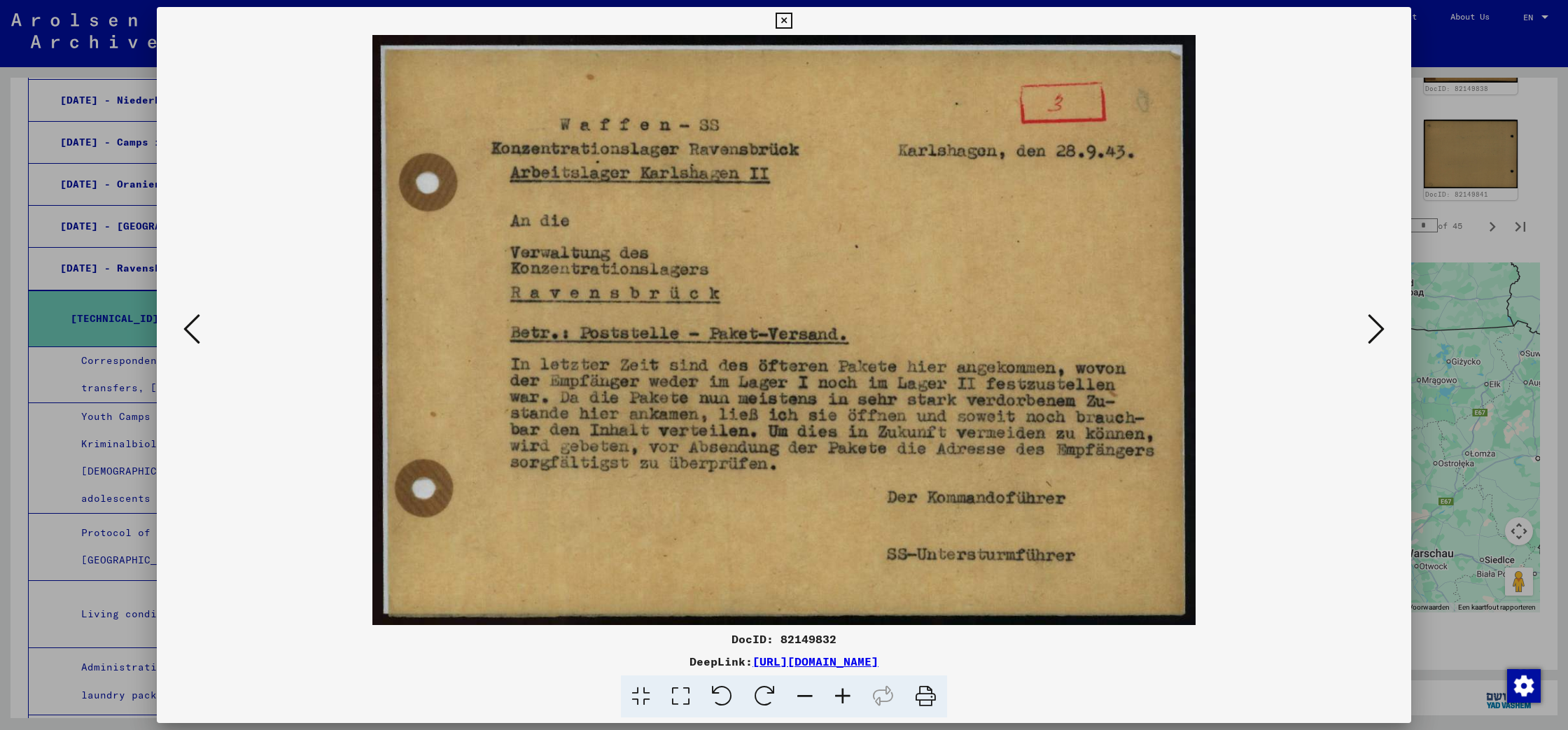
click at [187, 333] on icon at bounding box center [192, 329] width 17 height 34
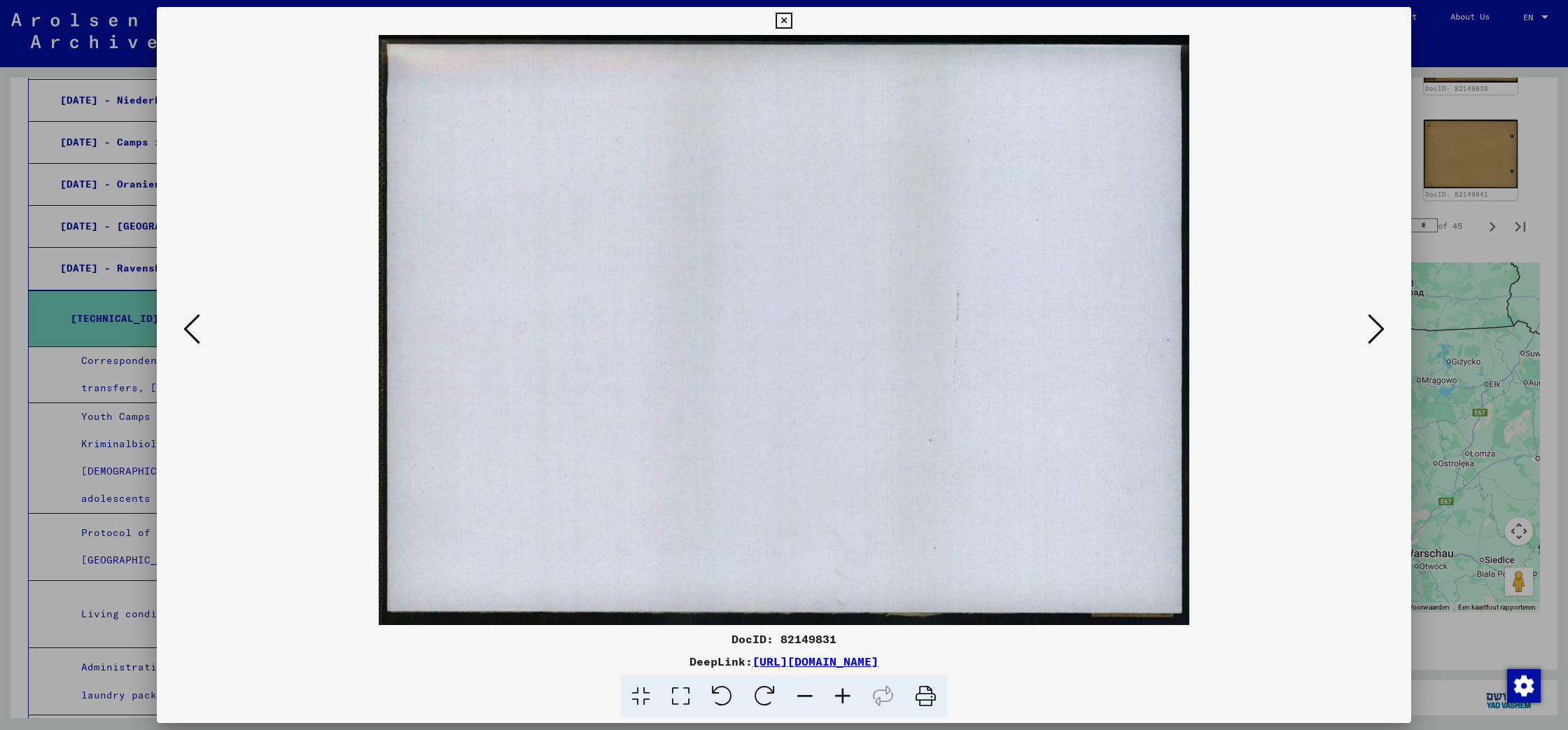
click at [187, 333] on icon at bounding box center [192, 329] width 17 height 34
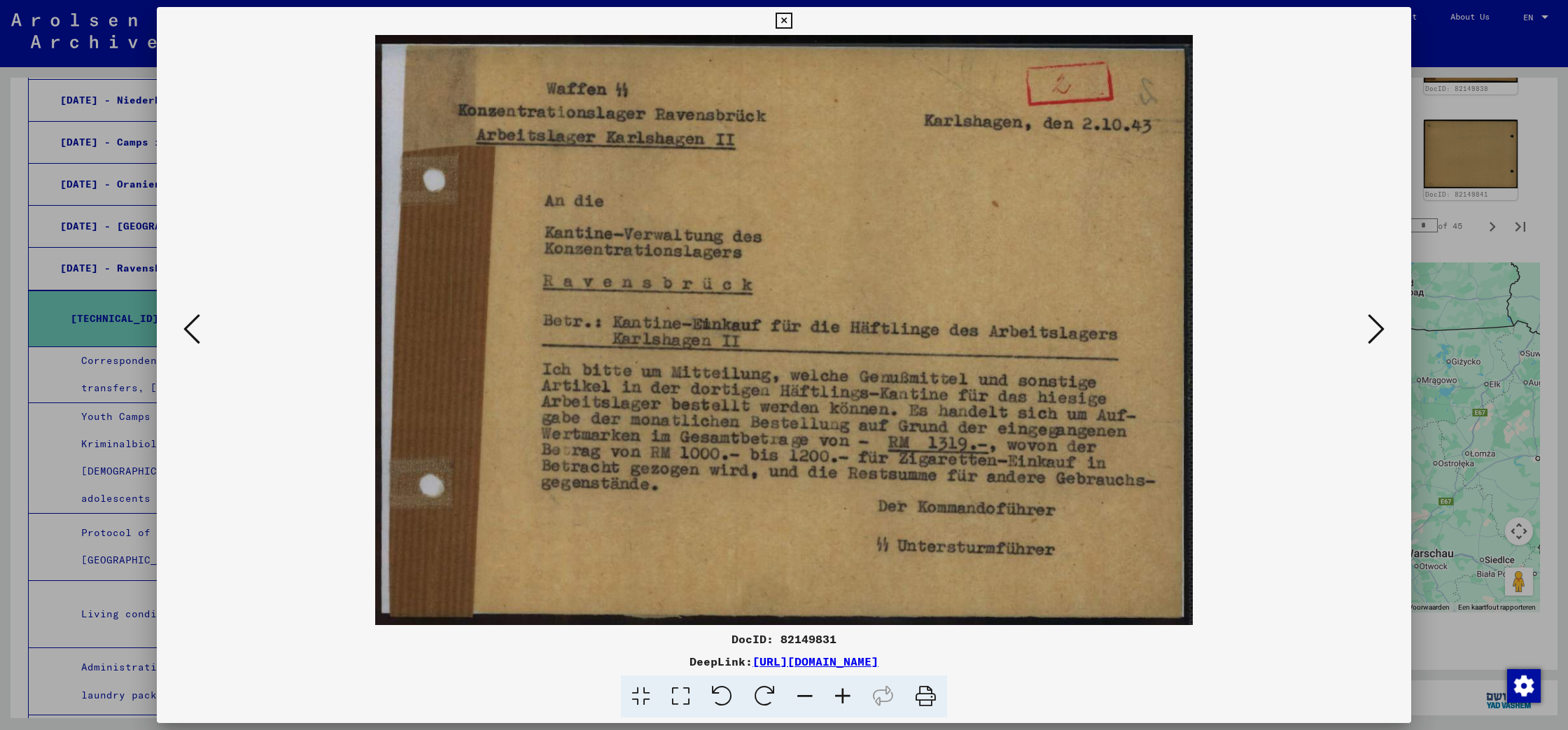
click at [190, 329] on icon at bounding box center [192, 329] width 17 height 34
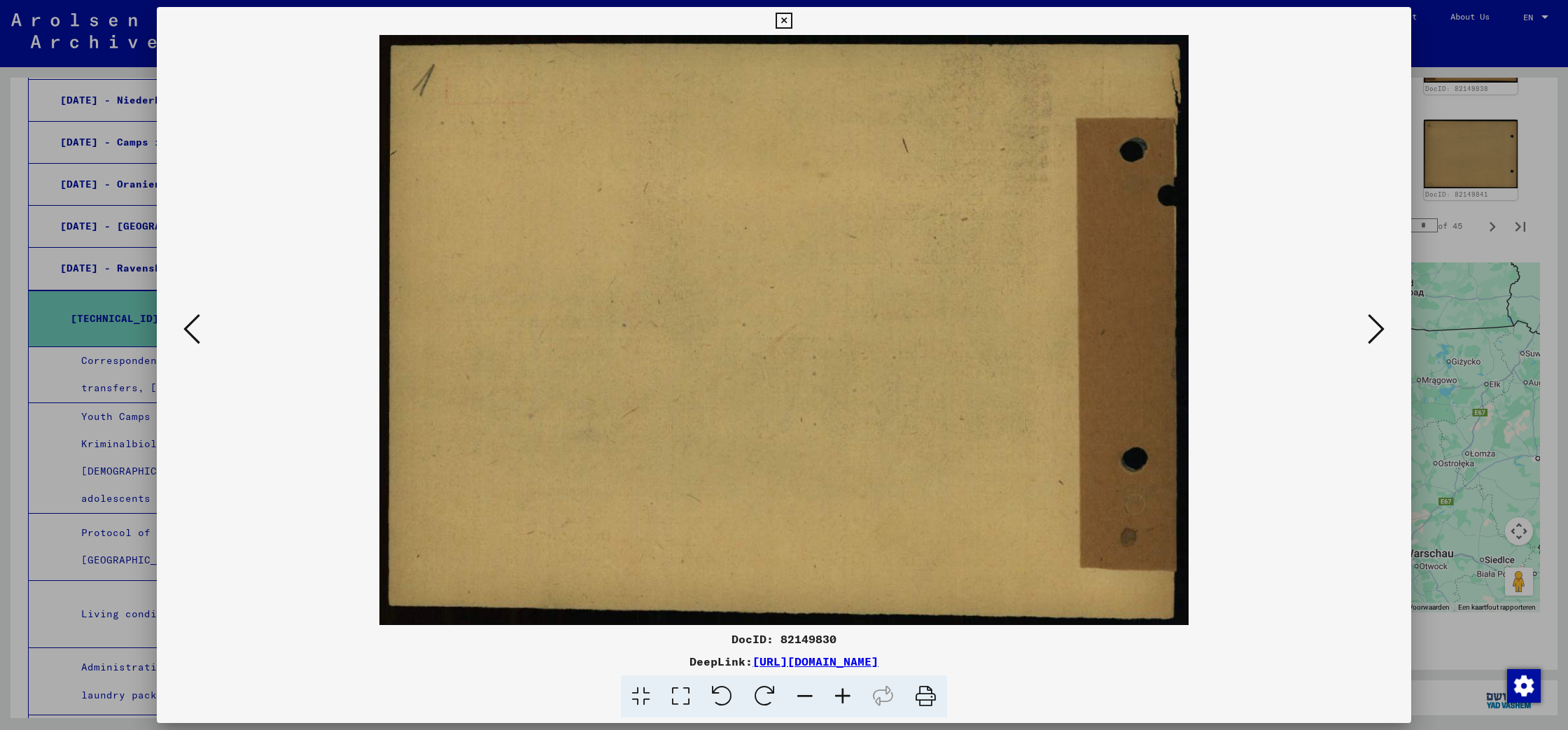
click at [190, 329] on icon at bounding box center [192, 329] width 17 height 34
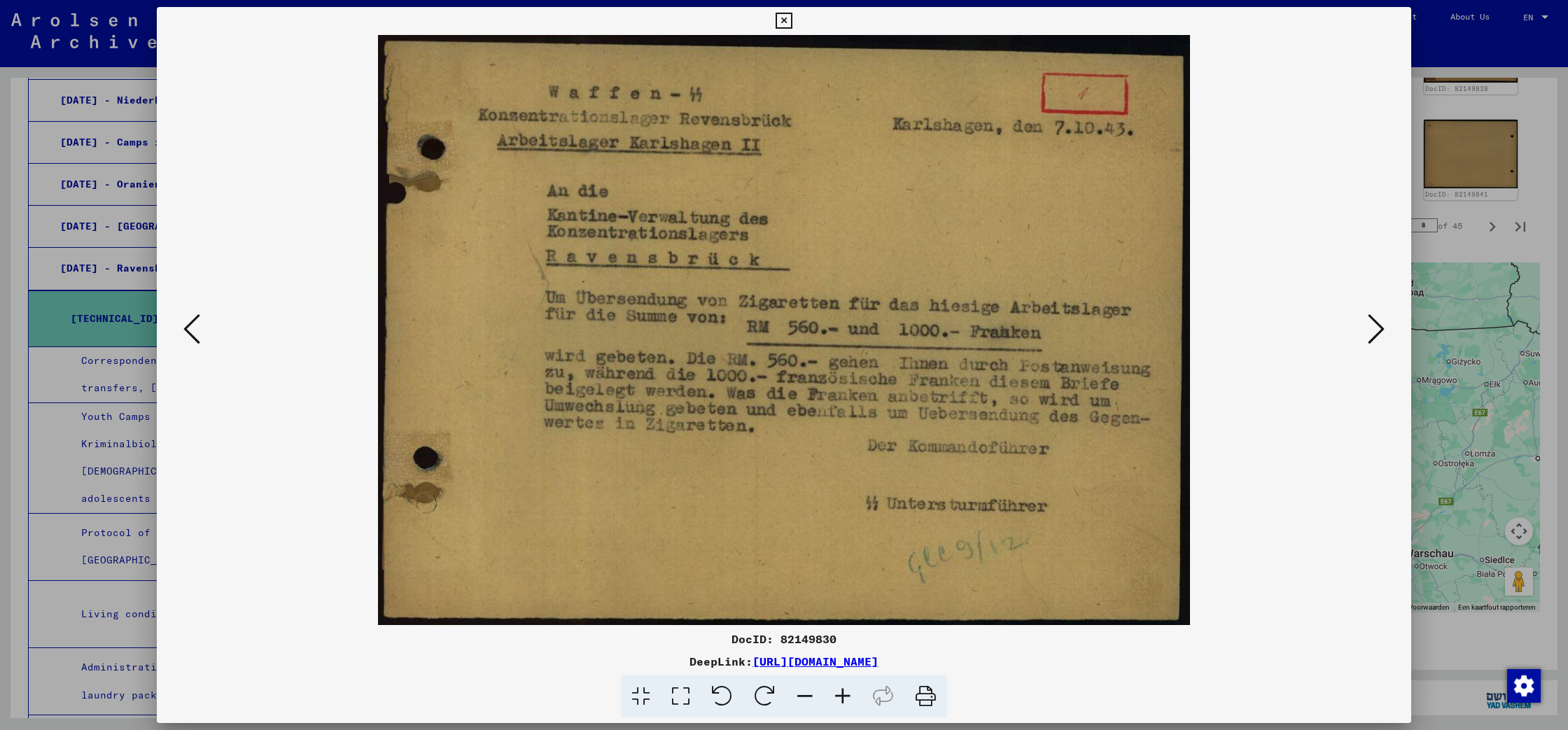
click at [190, 329] on icon at bounding box center [192, 329] width 17 height 34
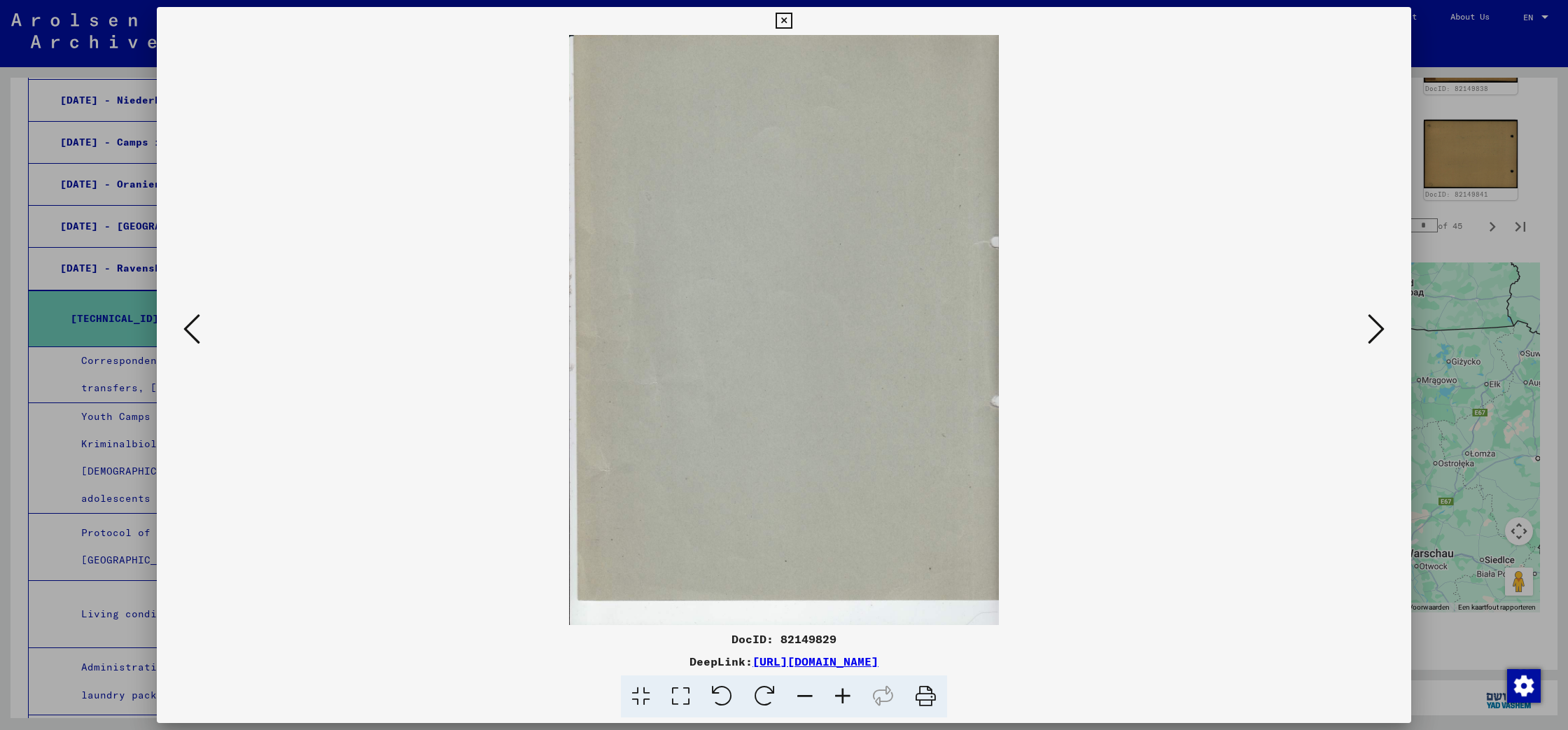
click at [190, 329] on icon at bounding box center [192, 329] width 17 height 34
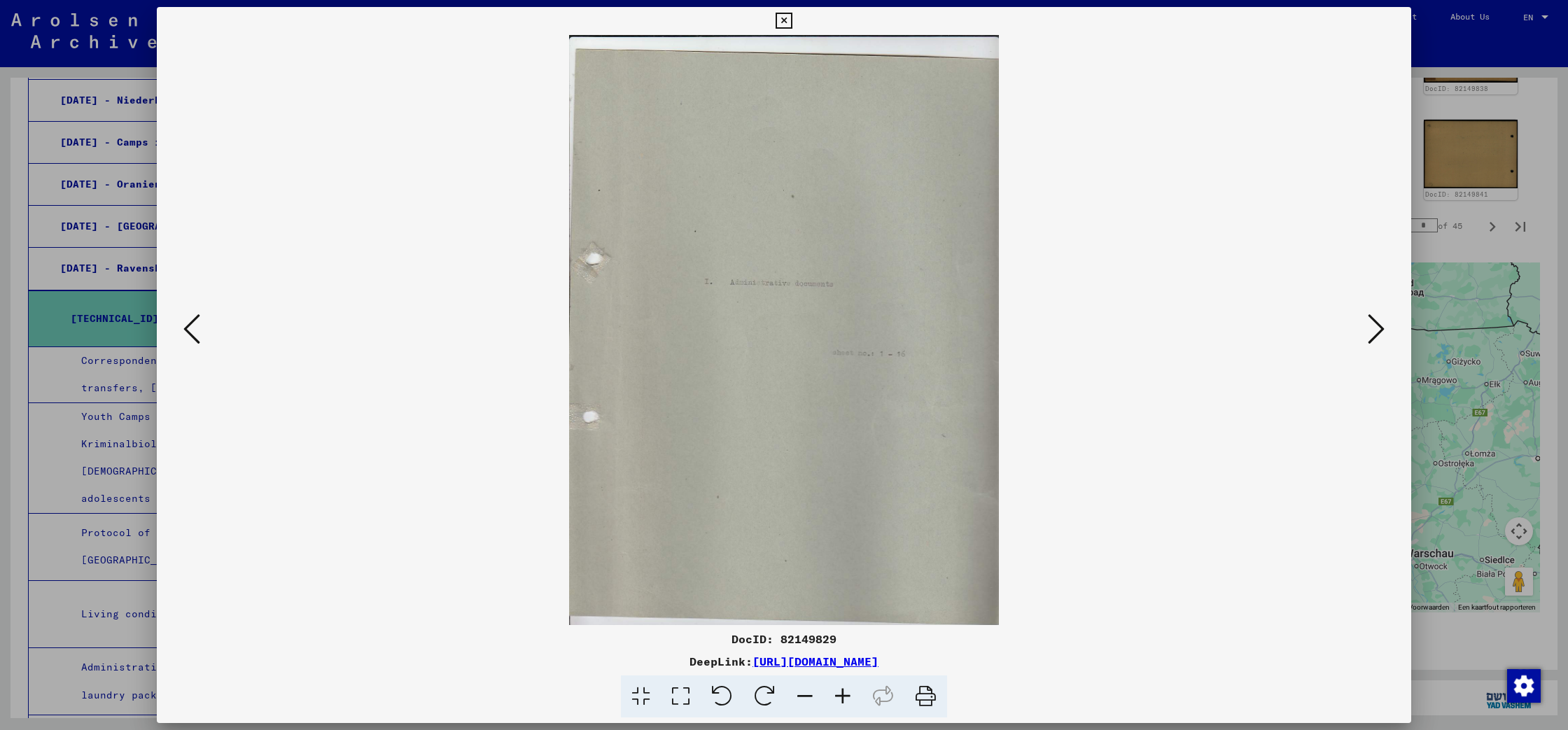
click at [190, 329] on icon at bounding box center [192, 329] width 17 height 34
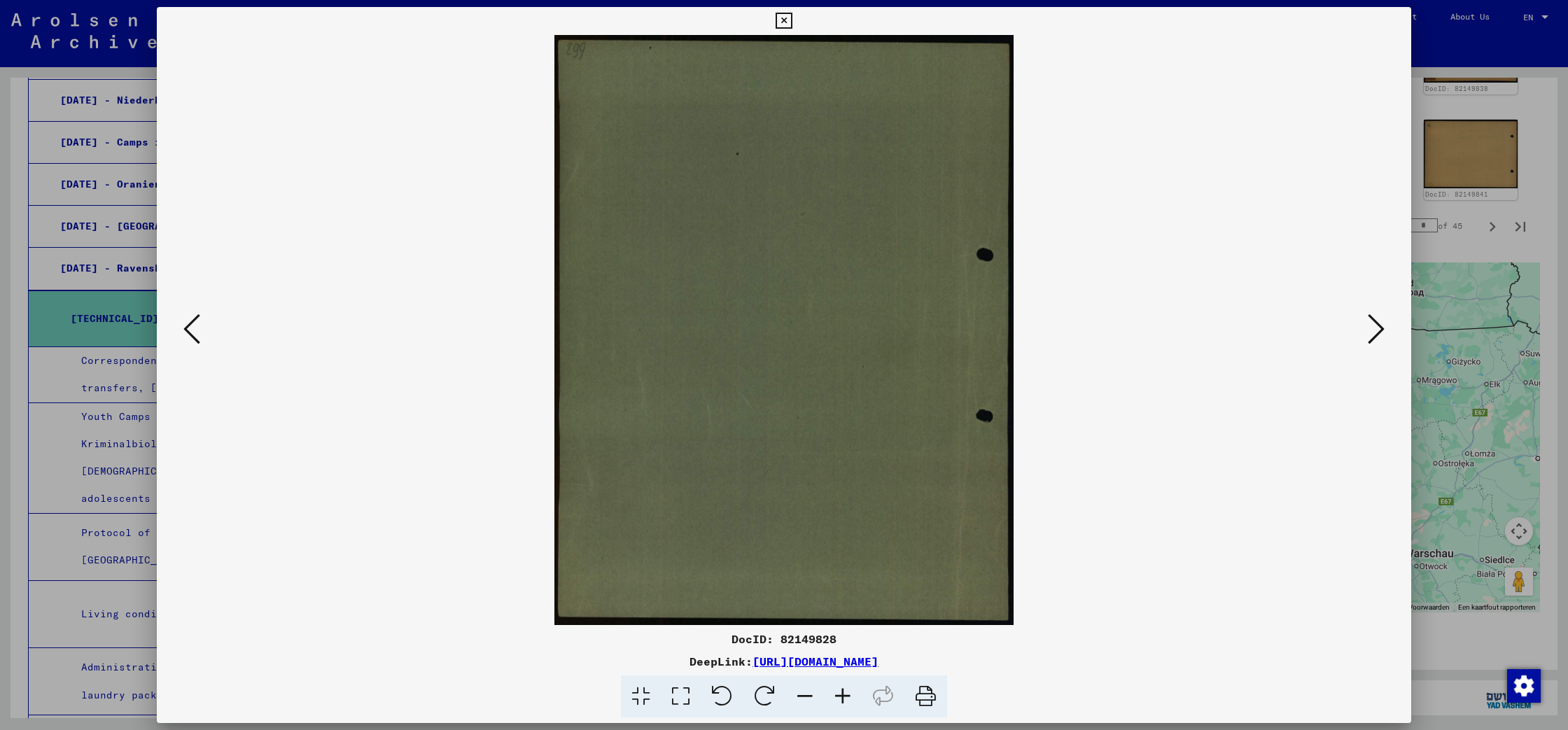
click at [190, 329] on icon at bounding box center [192, 329] width 17 height 34
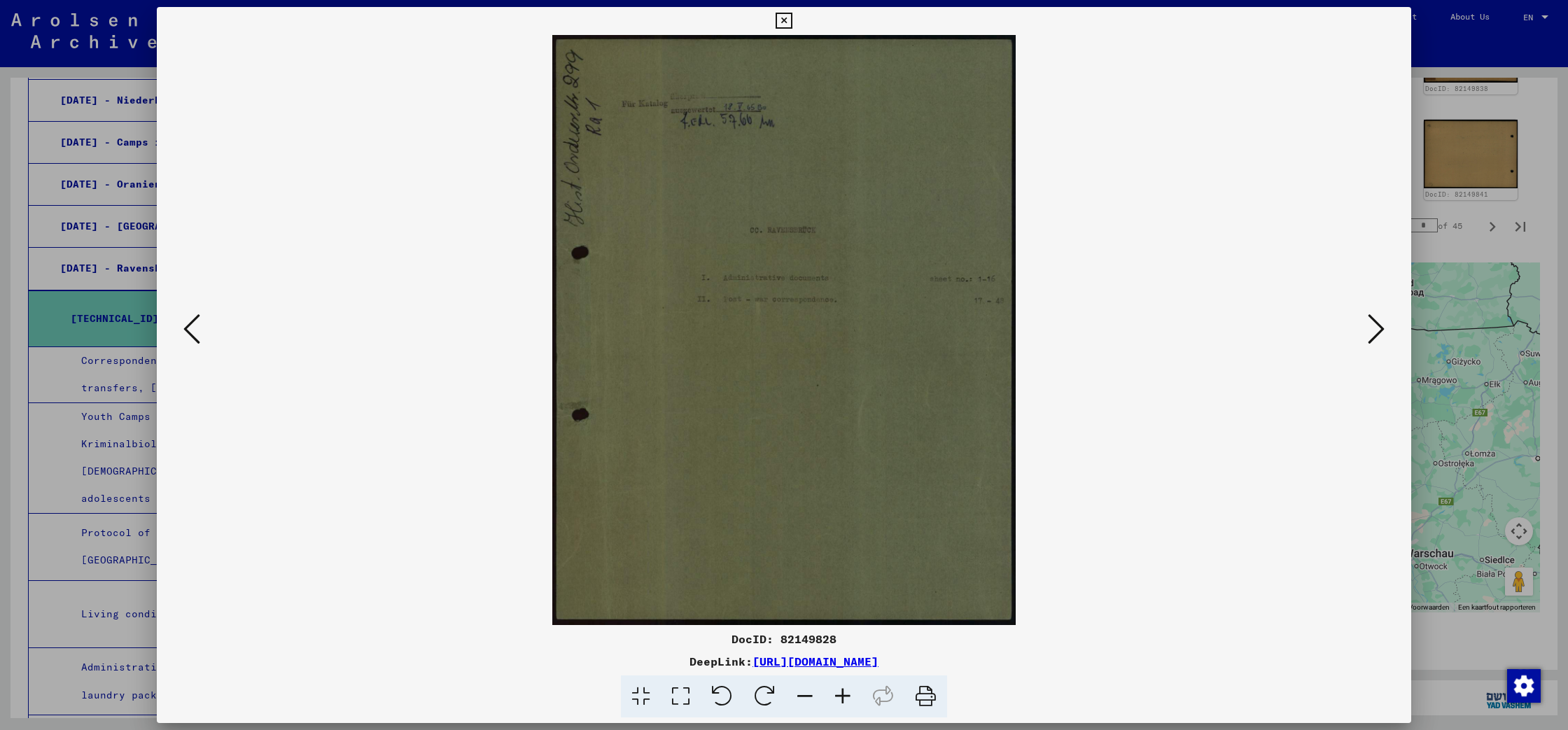
click at [190, 329] on icon at bounding box center [192, 329] width 17 height 34
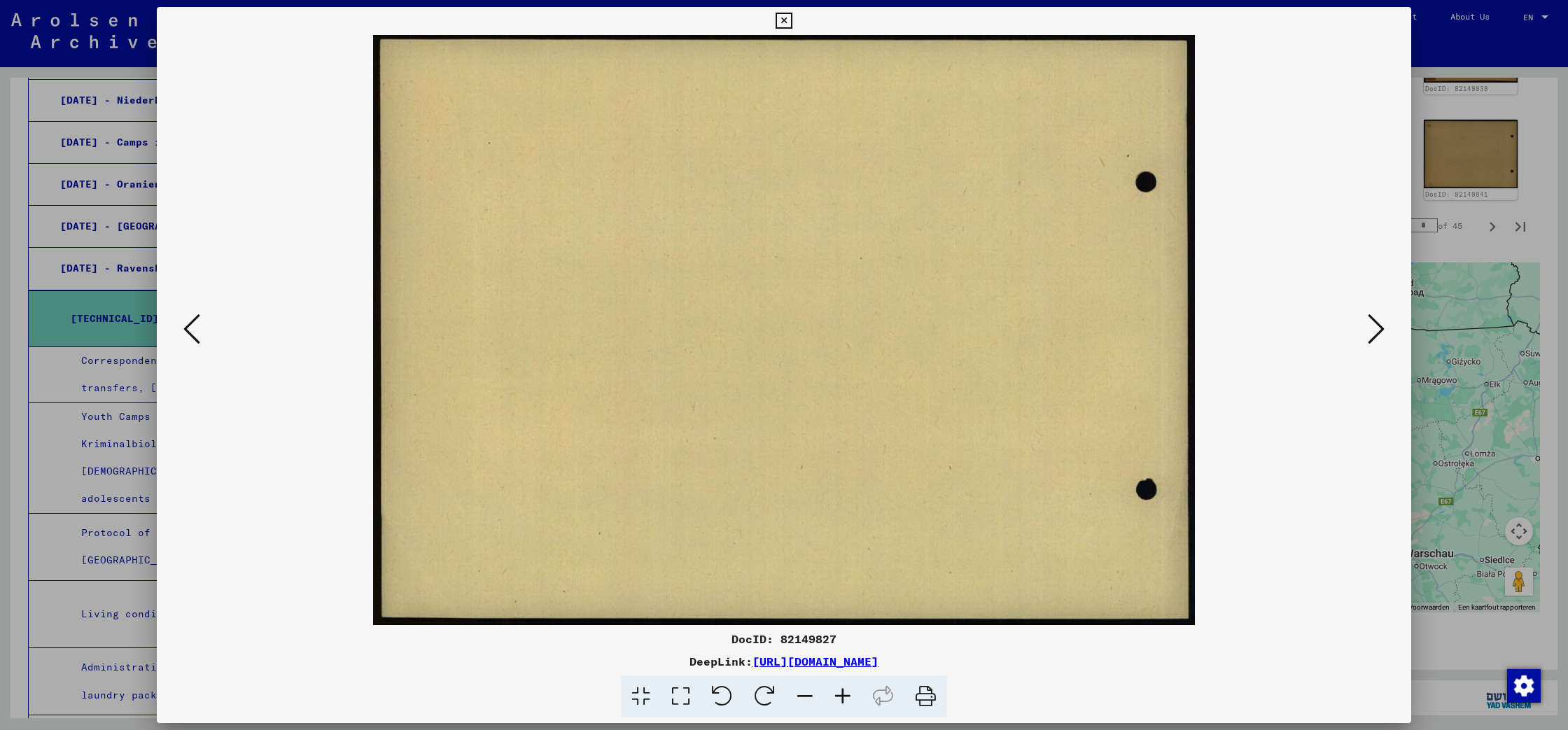
click at [190, 329] on icon at bounding box center [192, 329] width 17 height 34
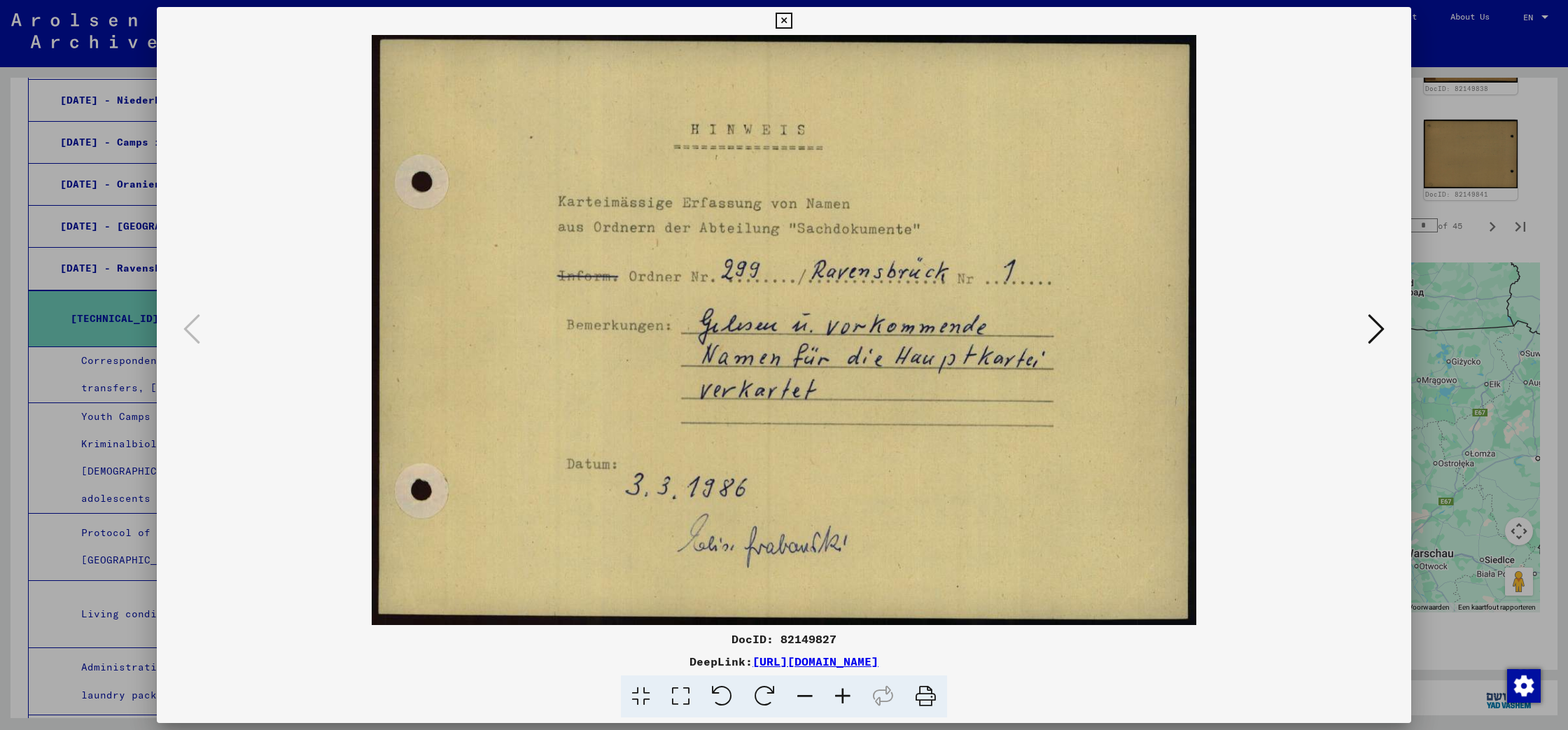
click at [791, 19] on icon at bounding box center [783, 21] width 16 height 17
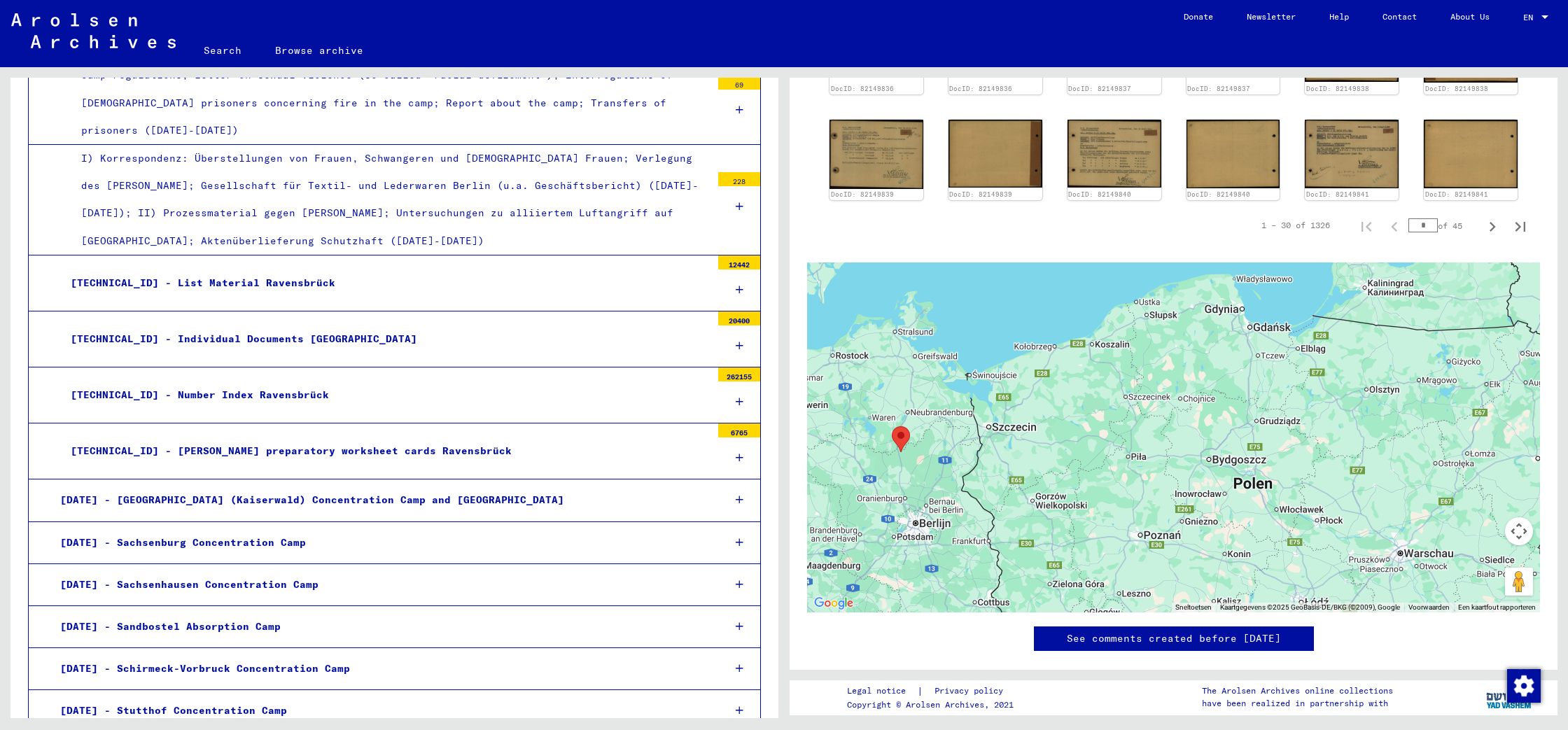
scroll to position [2239, 0]
click at [217, 381] on div "[TECHNICAL_ID] - Number Index Ravensbrück" at bounding box center [385, 394] width 651 height 28
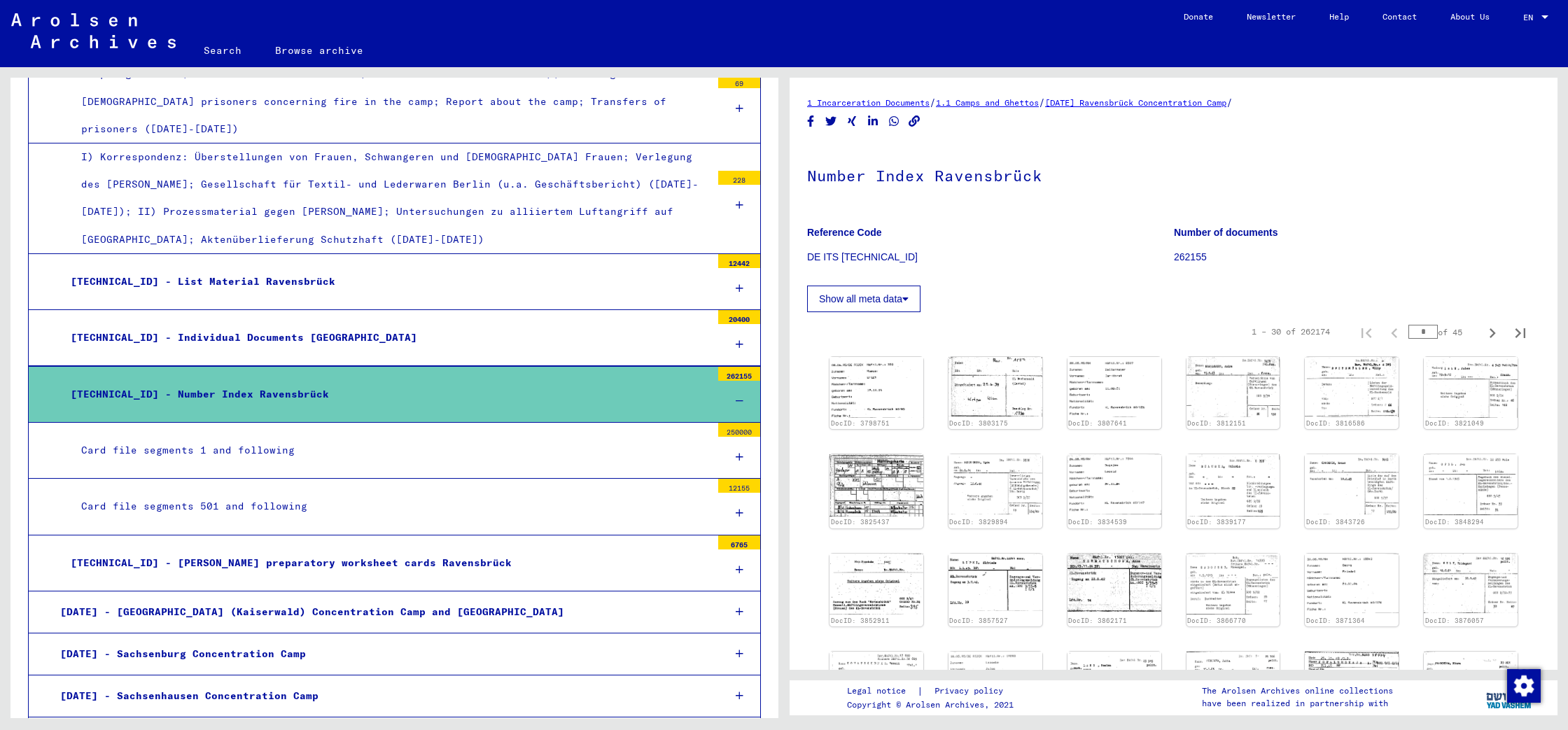
click at [870, 296] on button "Show all meta data" at bounding box center [864, 299] width 113 height 27
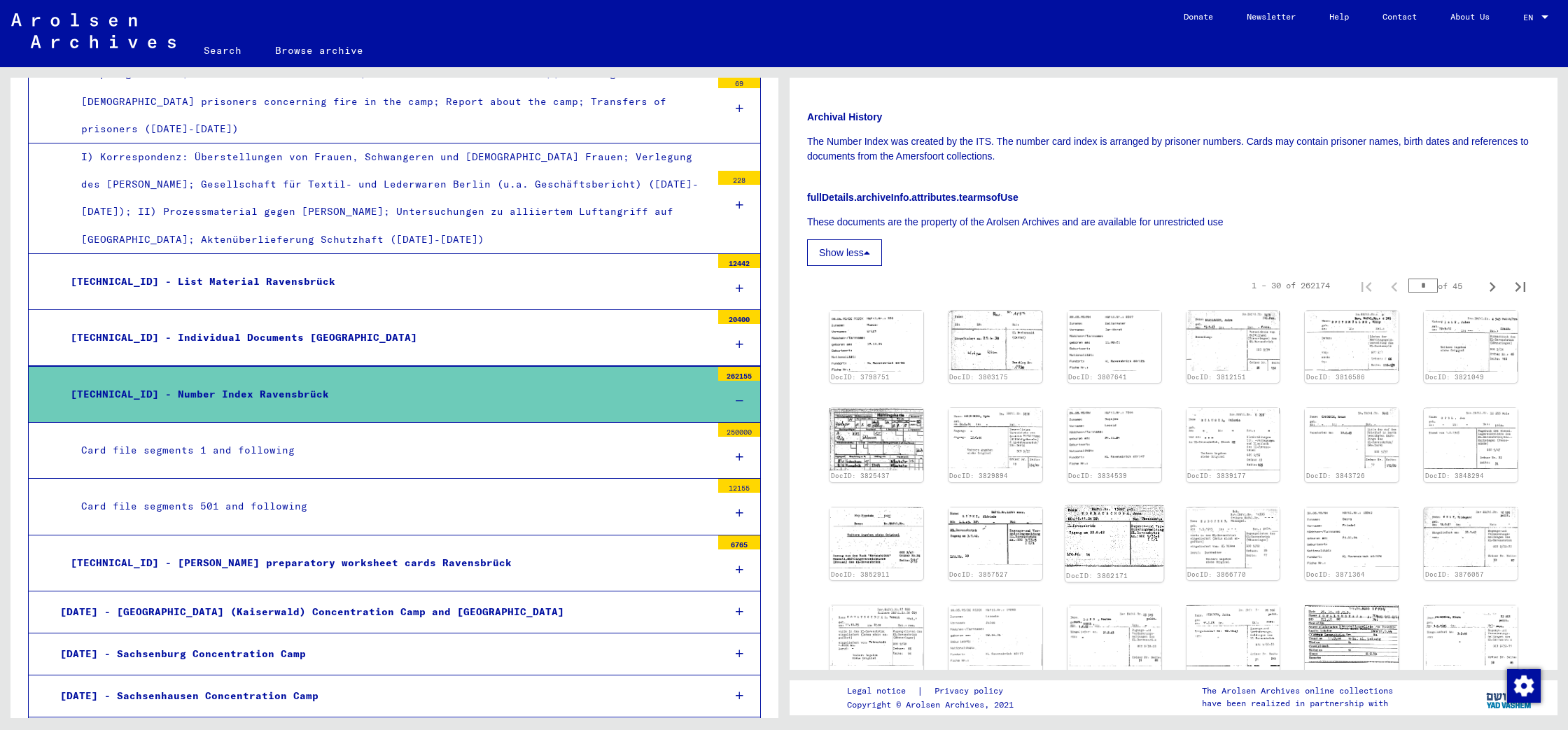
scroll to position [177, 0]
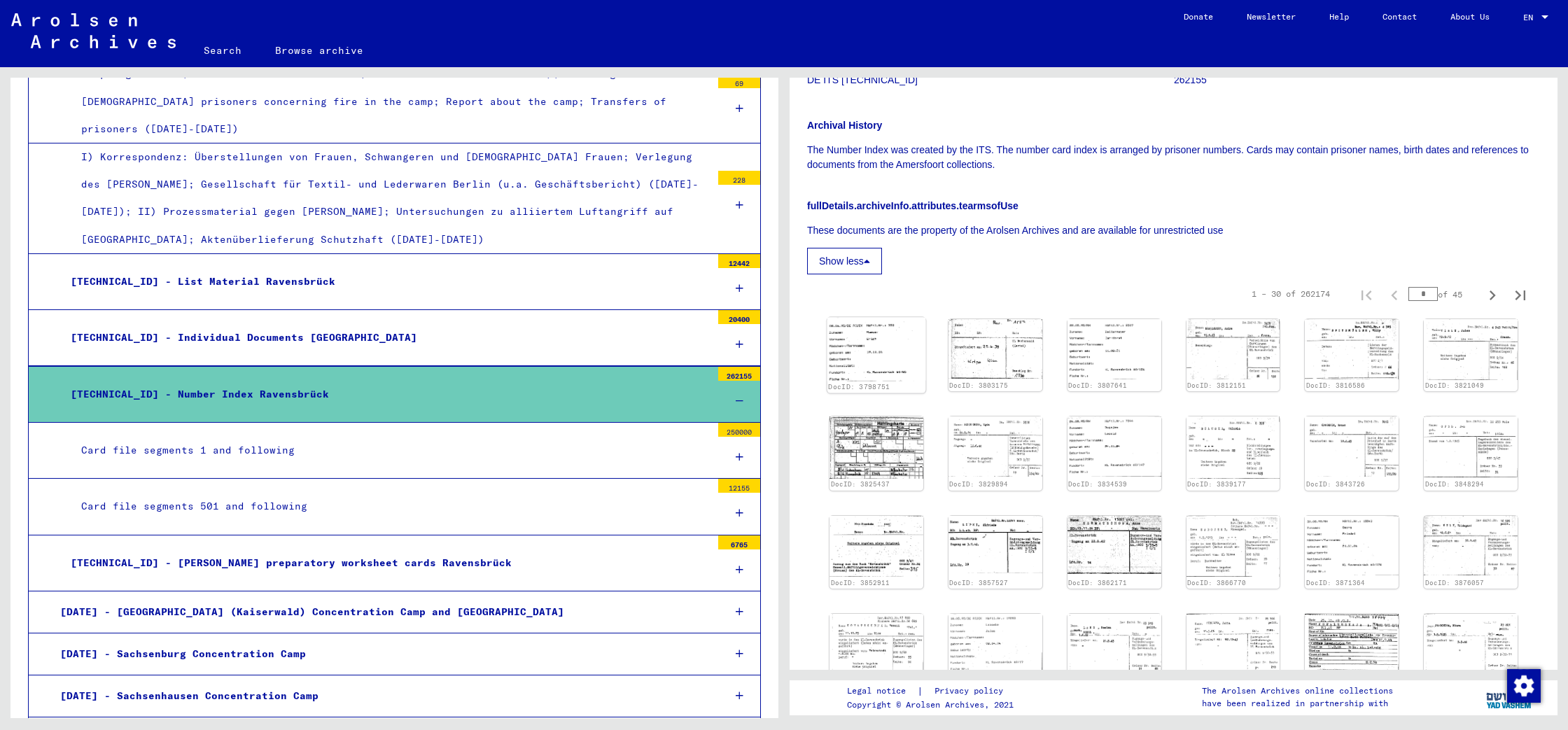
click at [885, 338] on img at bounding box center [876, 349] width 99 height 63
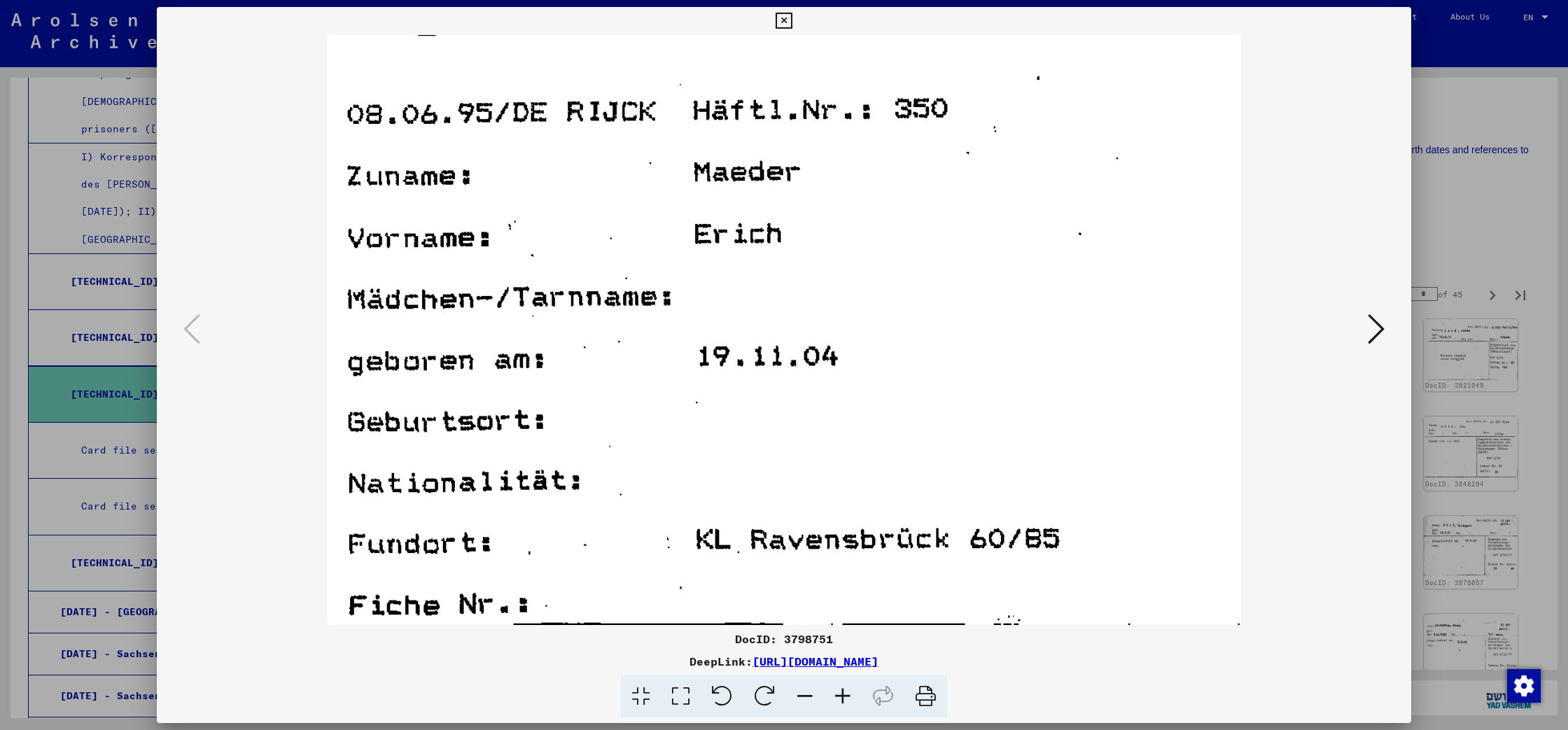
click at [1382, 334] on icon at bounding box center [1376, 329] width 17 height 34
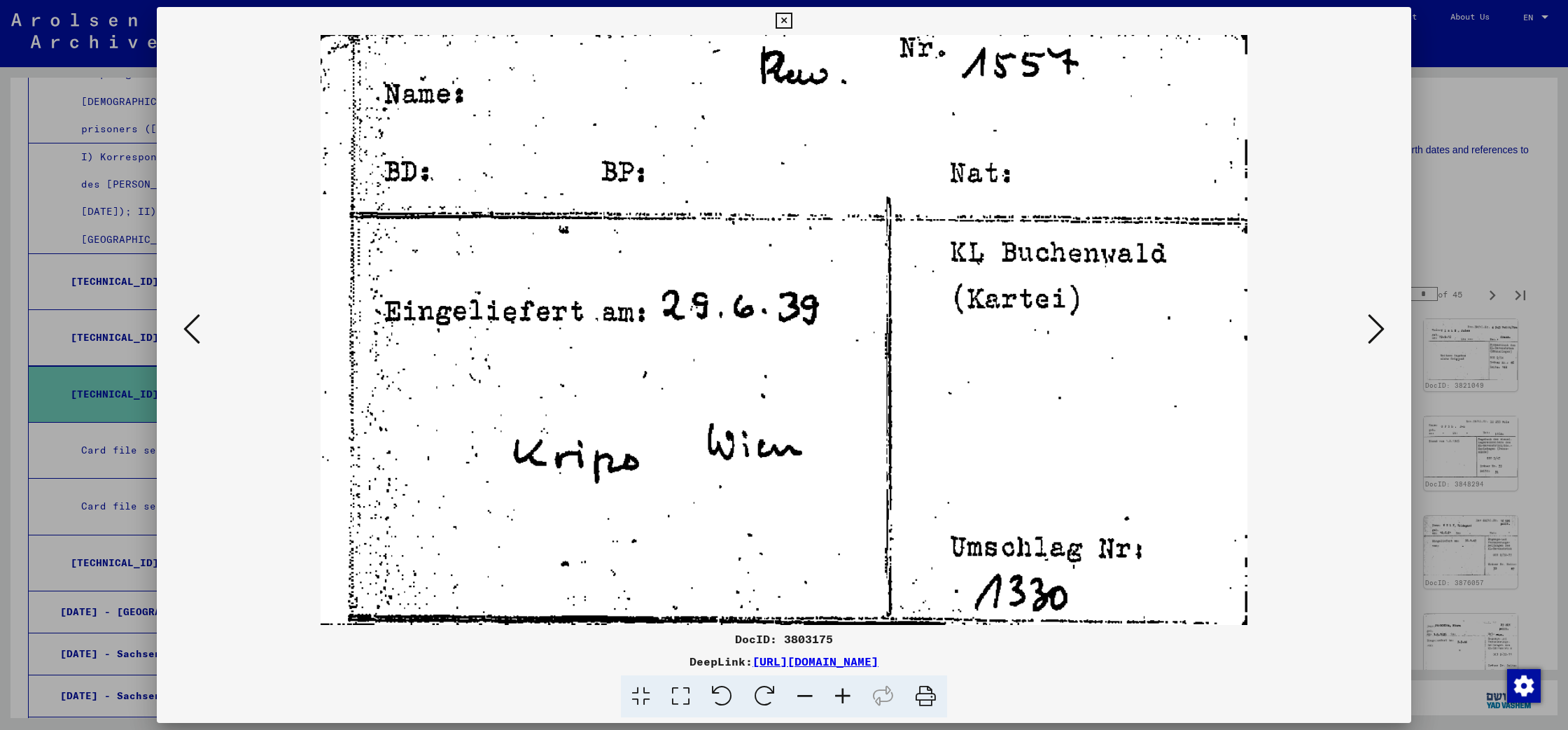
click at [1375, 333] on icon at bounding box center [1376, 329] width 17 height 34
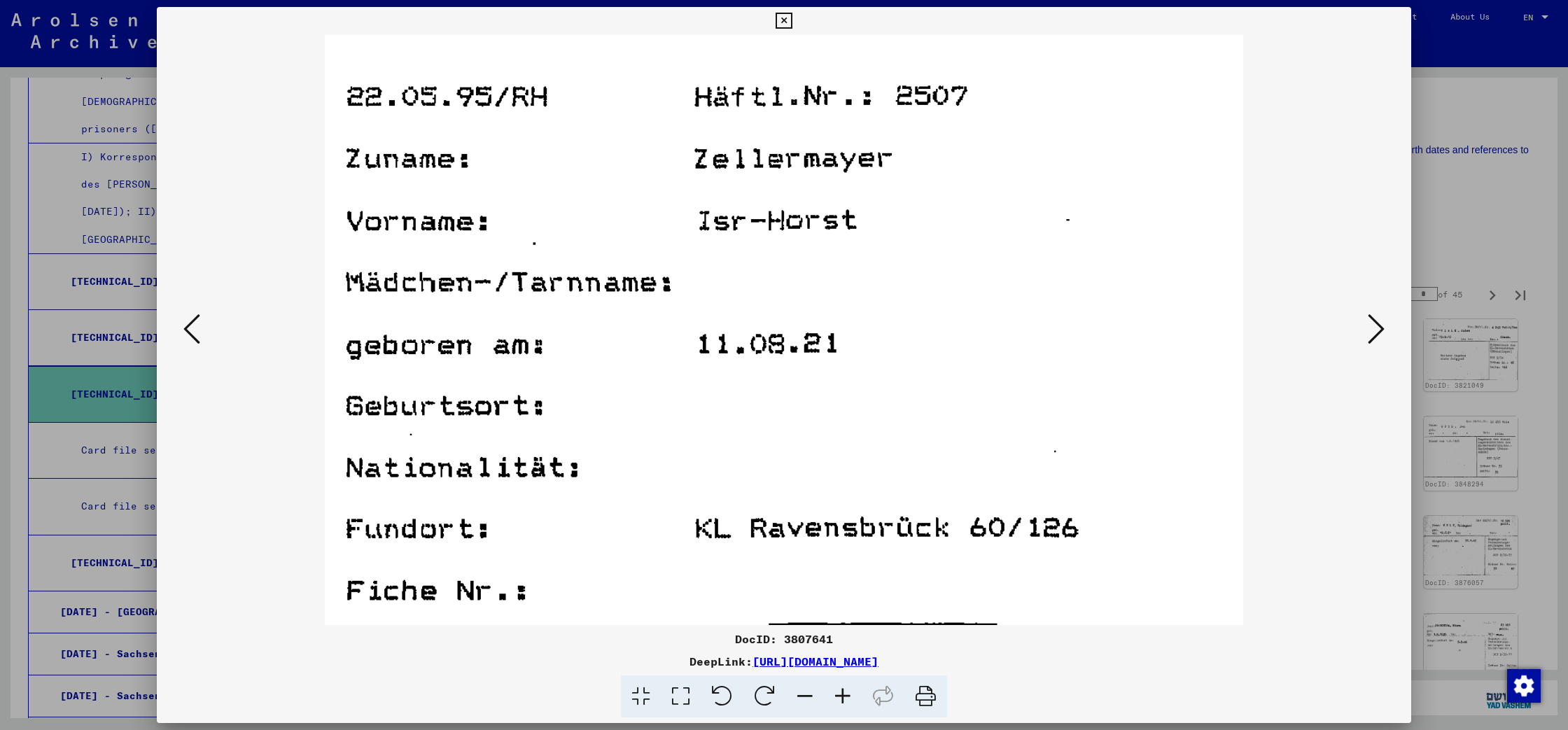
click at [1375, 333] on icon at bounding box center [1376, 329] width 17 height 34
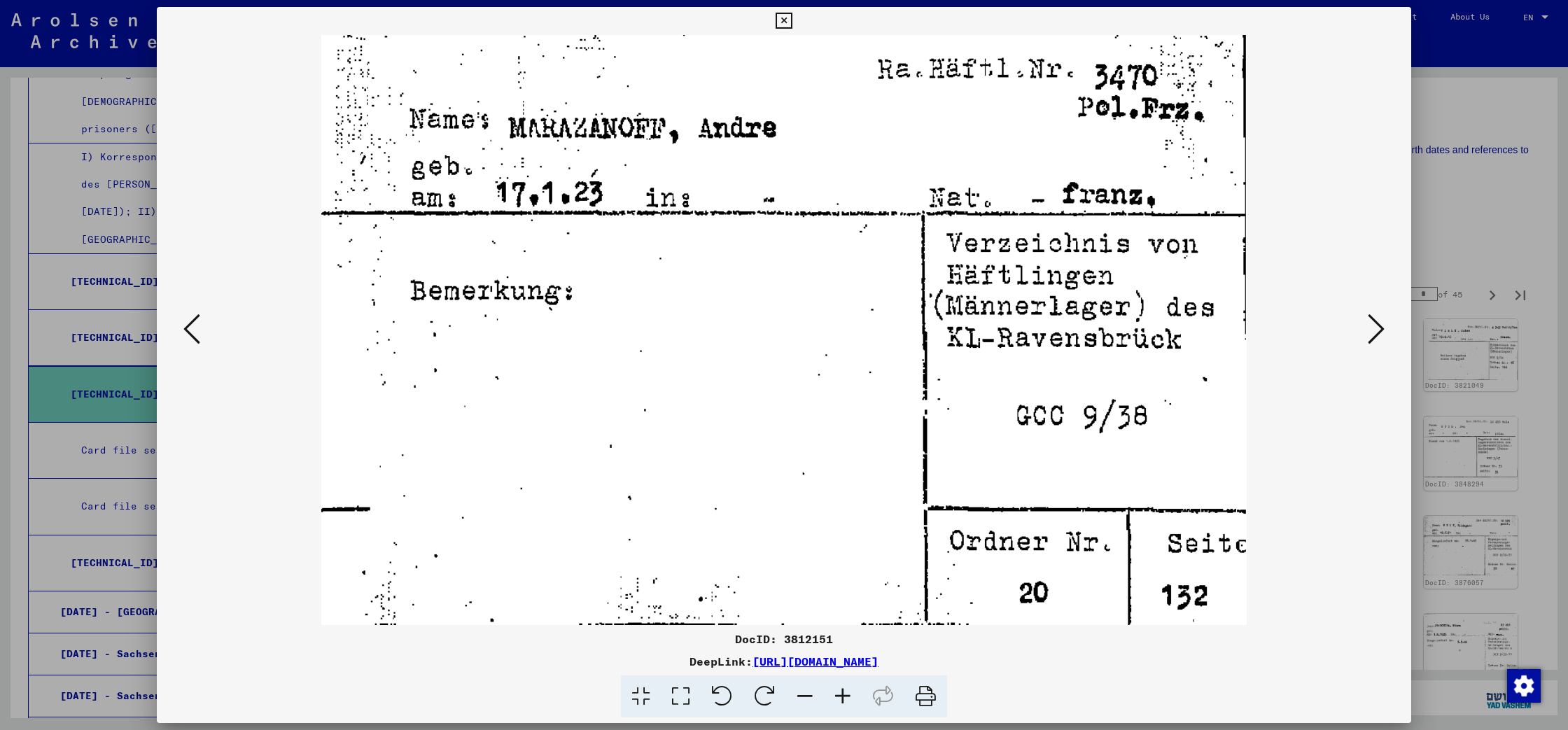
click at [1375, 333] on icon at bounding box center [1376, 329] width 17 height 34
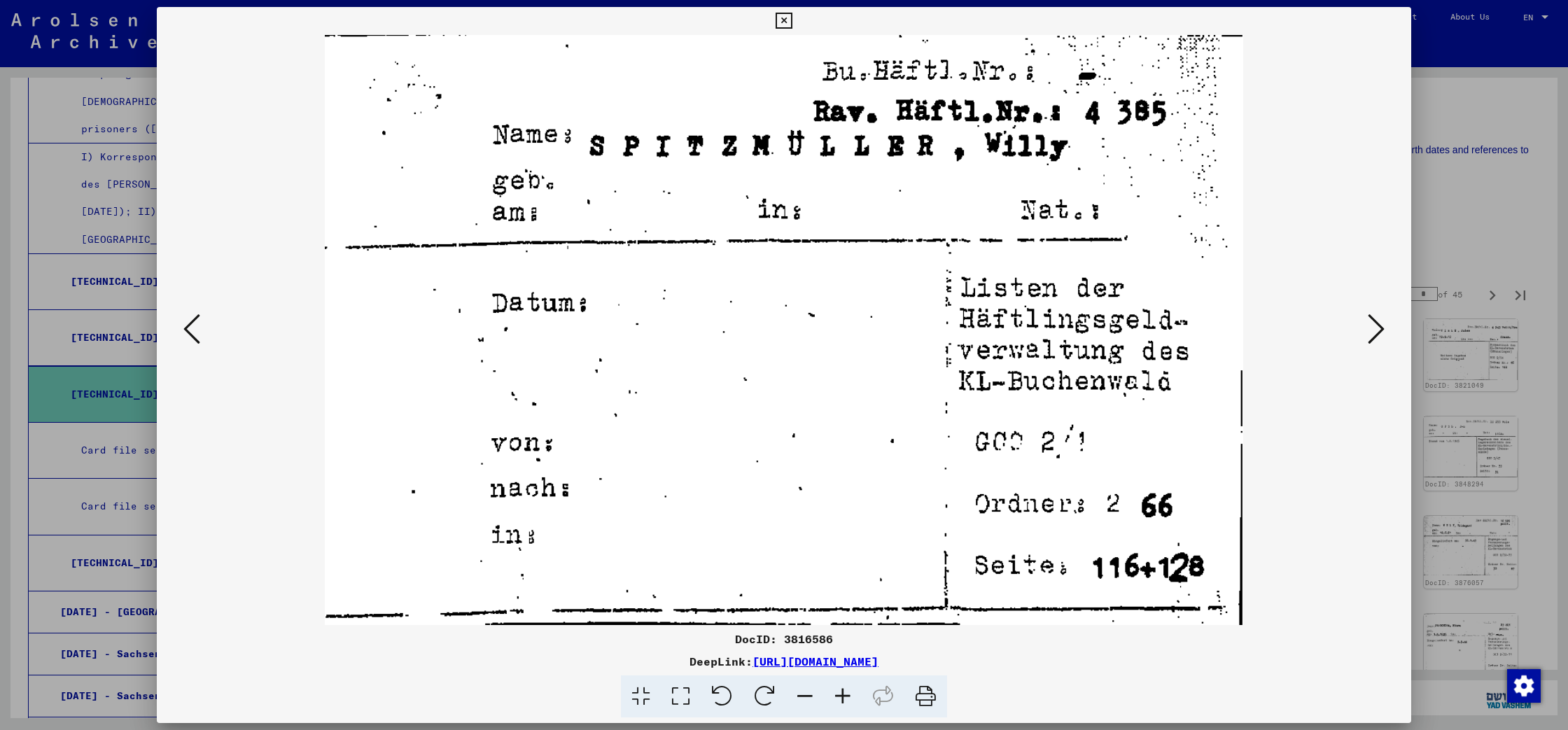
click at [1375, 333] on icon at bounding box center [1376, 329] width 17 height 34
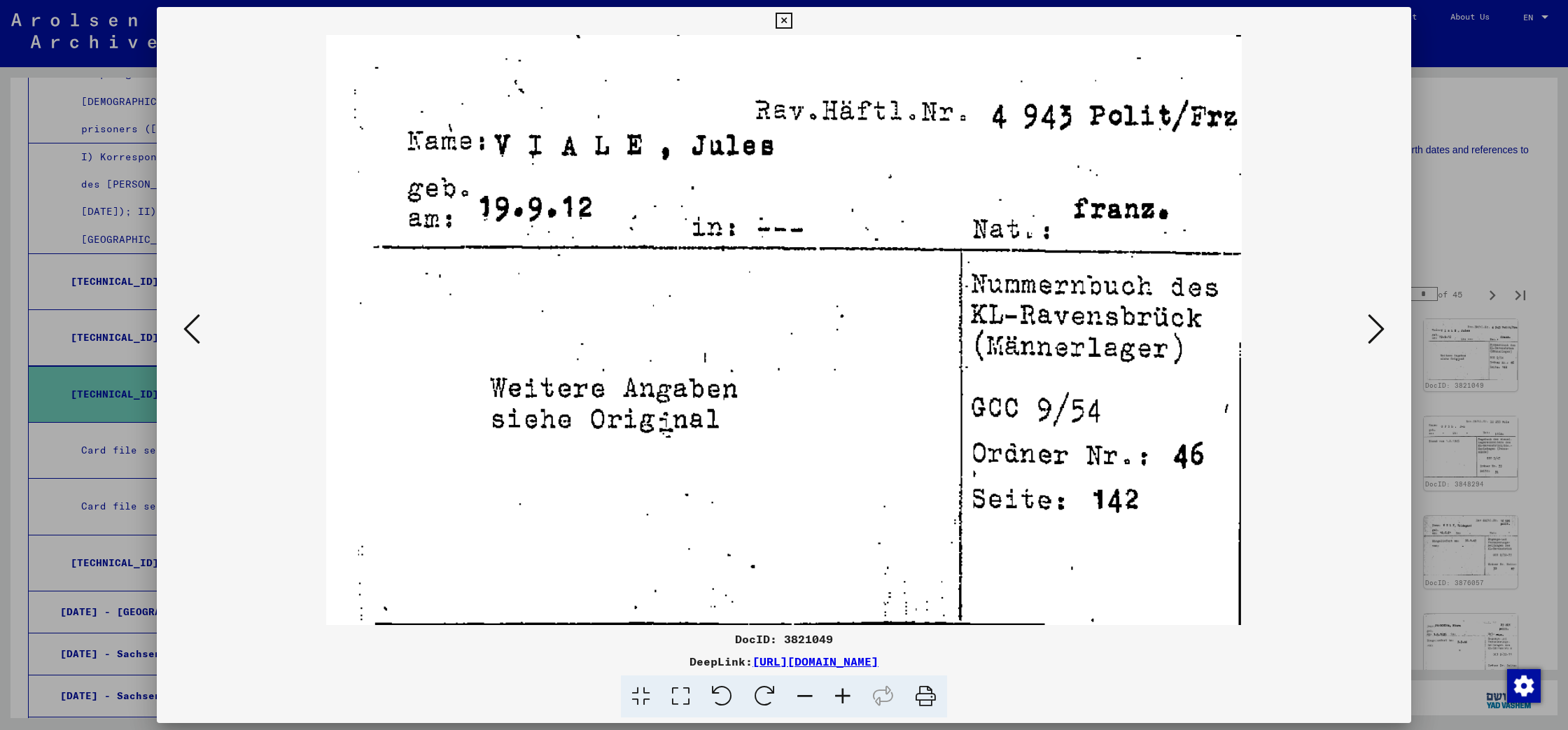
click at [1375, 333] on icon at bounding box center [1376, 329] width 17 height 34
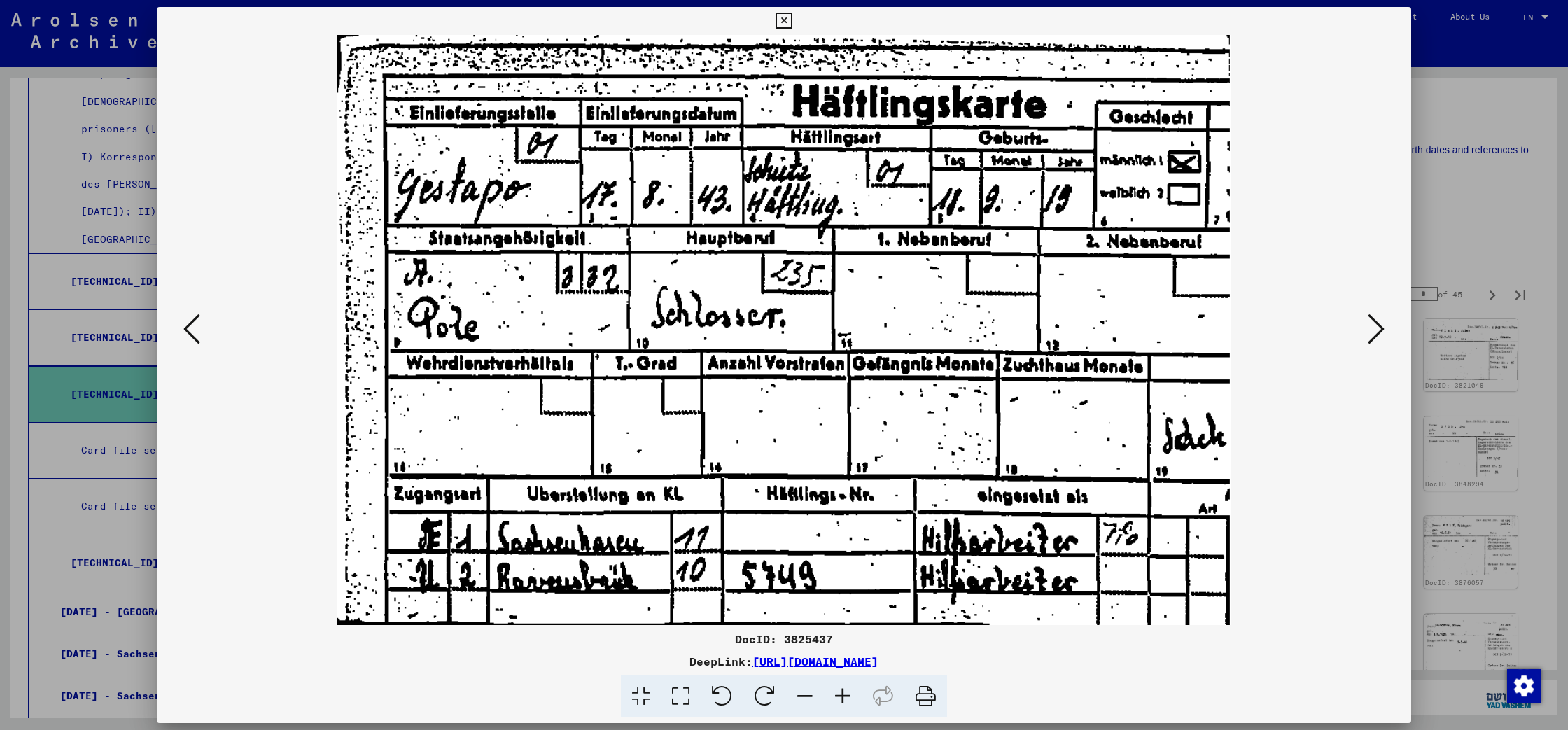
click at [1375, 333] on icon at bounding box center [1376, 329] width 17 height 34
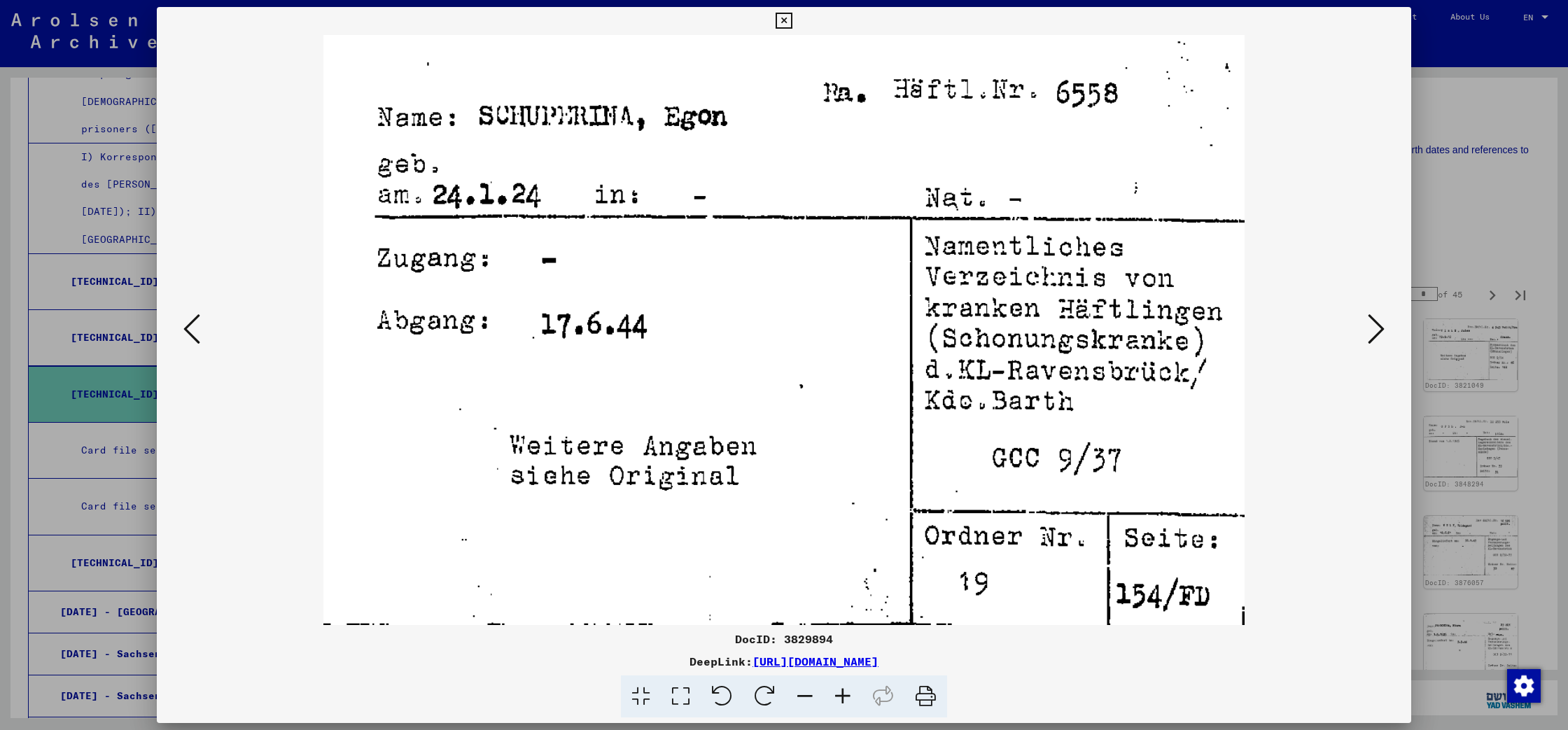
click at [1373, 338] on icon at bounding box center [1376, 329] width 17 height 34
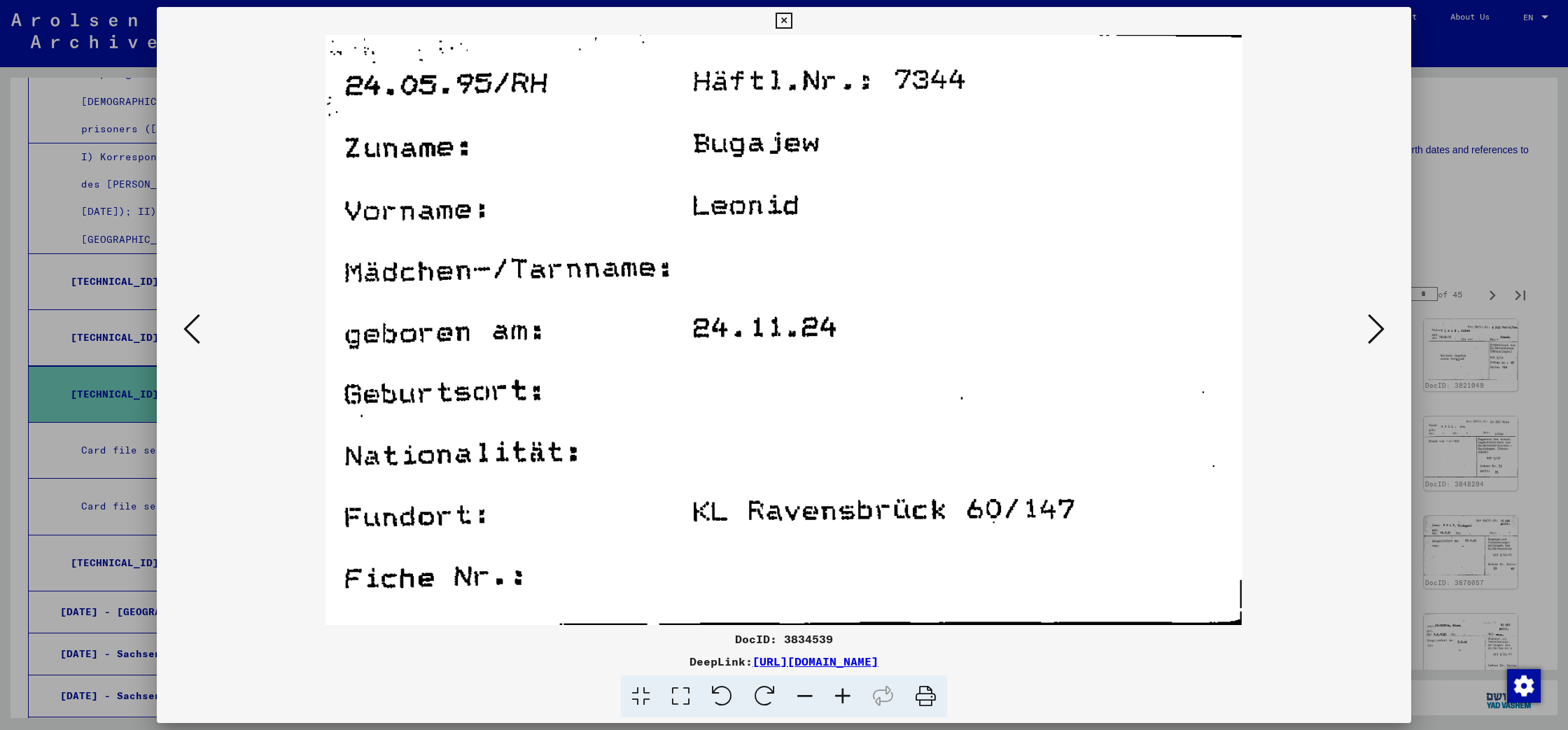
click at [1373, 338] on icon at bounding box center [1376, 329] width 17 height 34
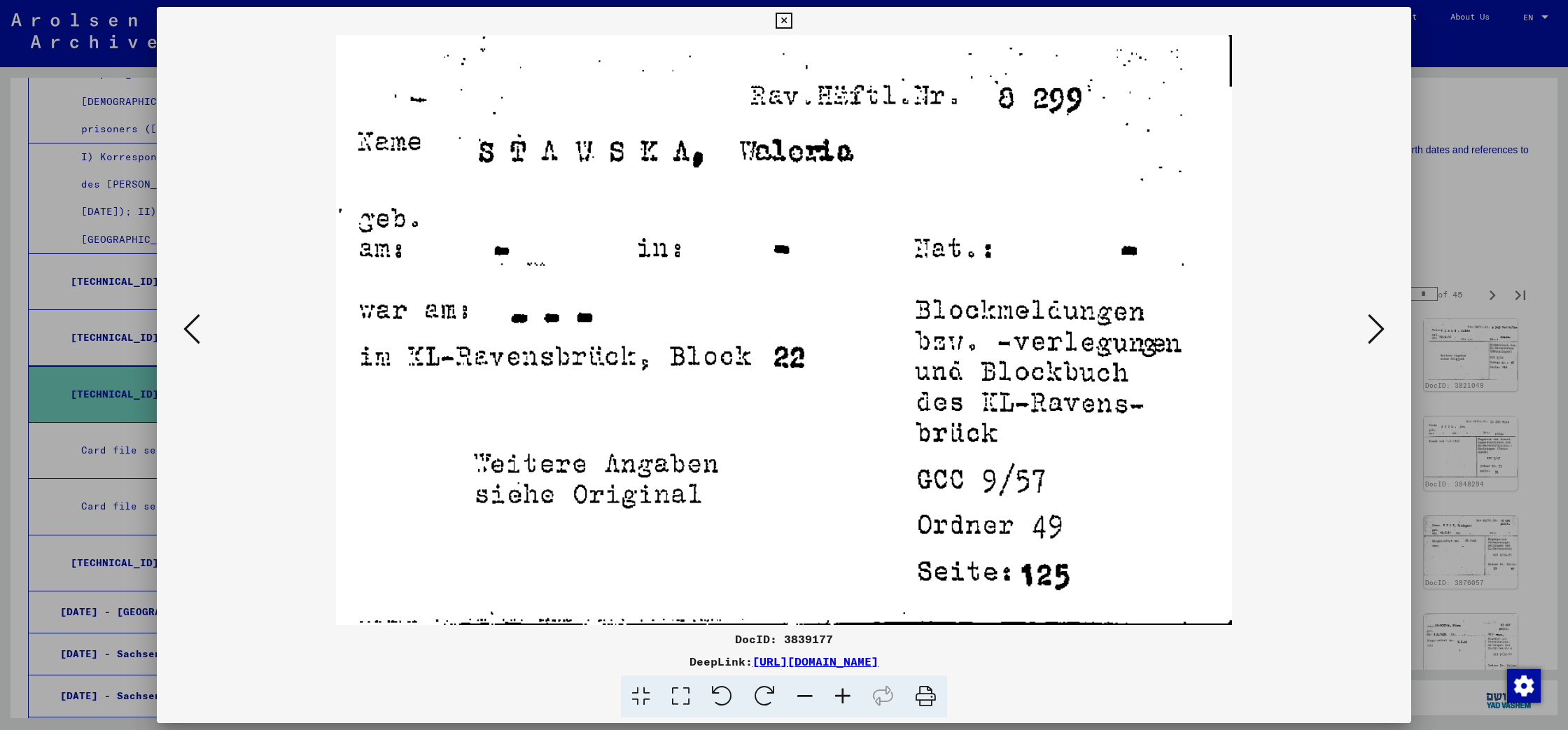
click at [1373, 338] on icon at bounding box center [1376, 329] width 17 height 34
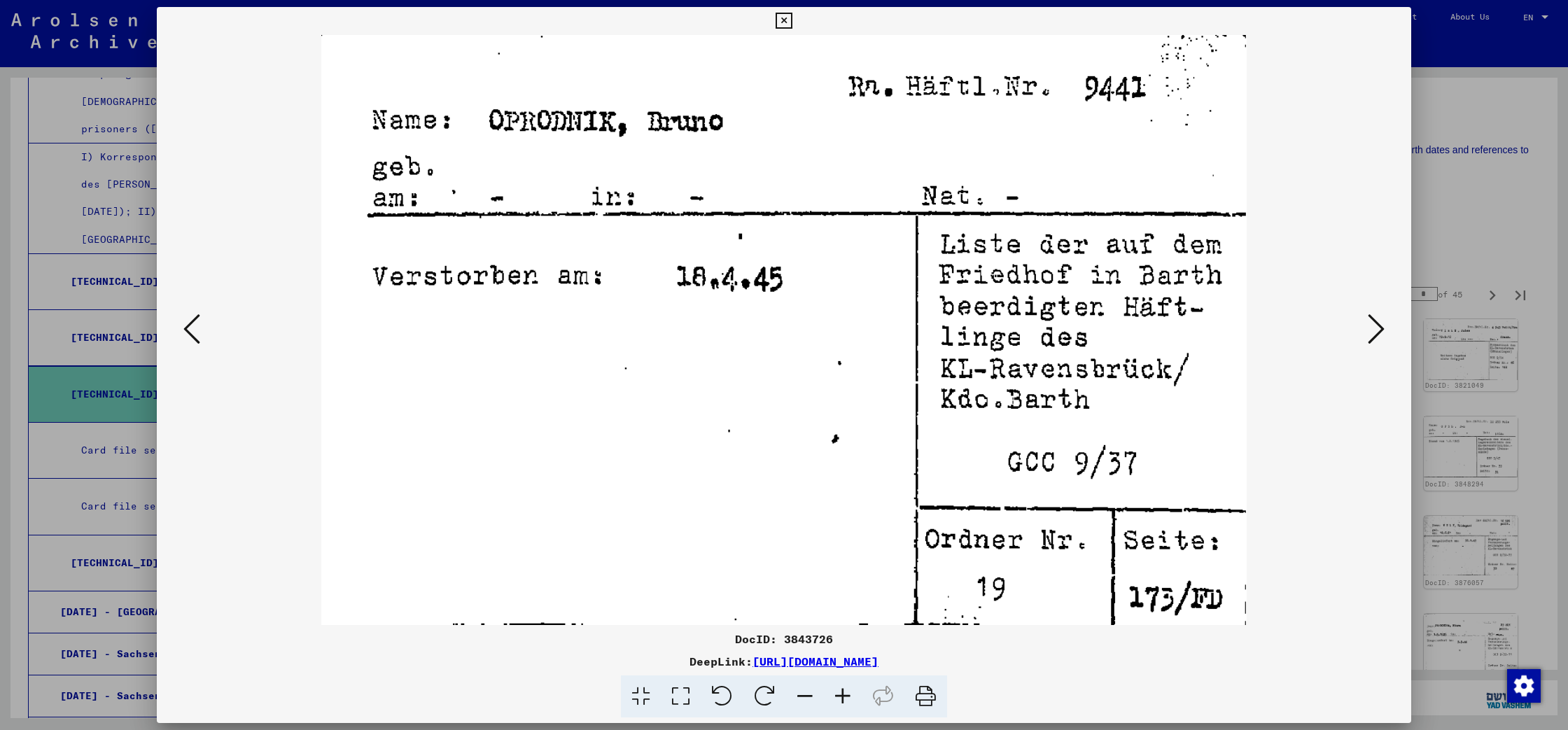
click at [1373, 338] on icon at bounding box center [1376, 329] width 17 height 34
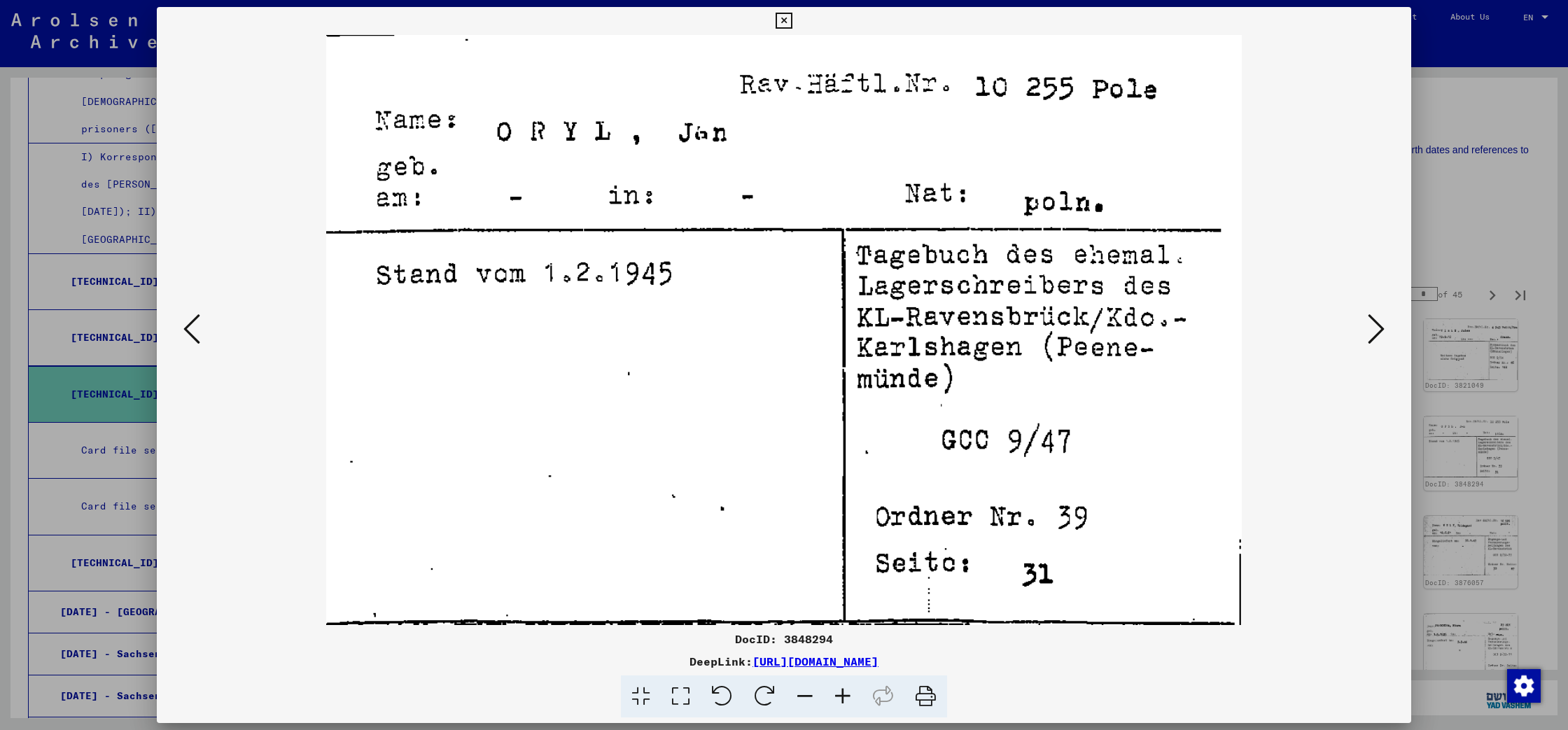
click at [1373, 338] on icon at bounding box center [1376, 329] width 17 height 34
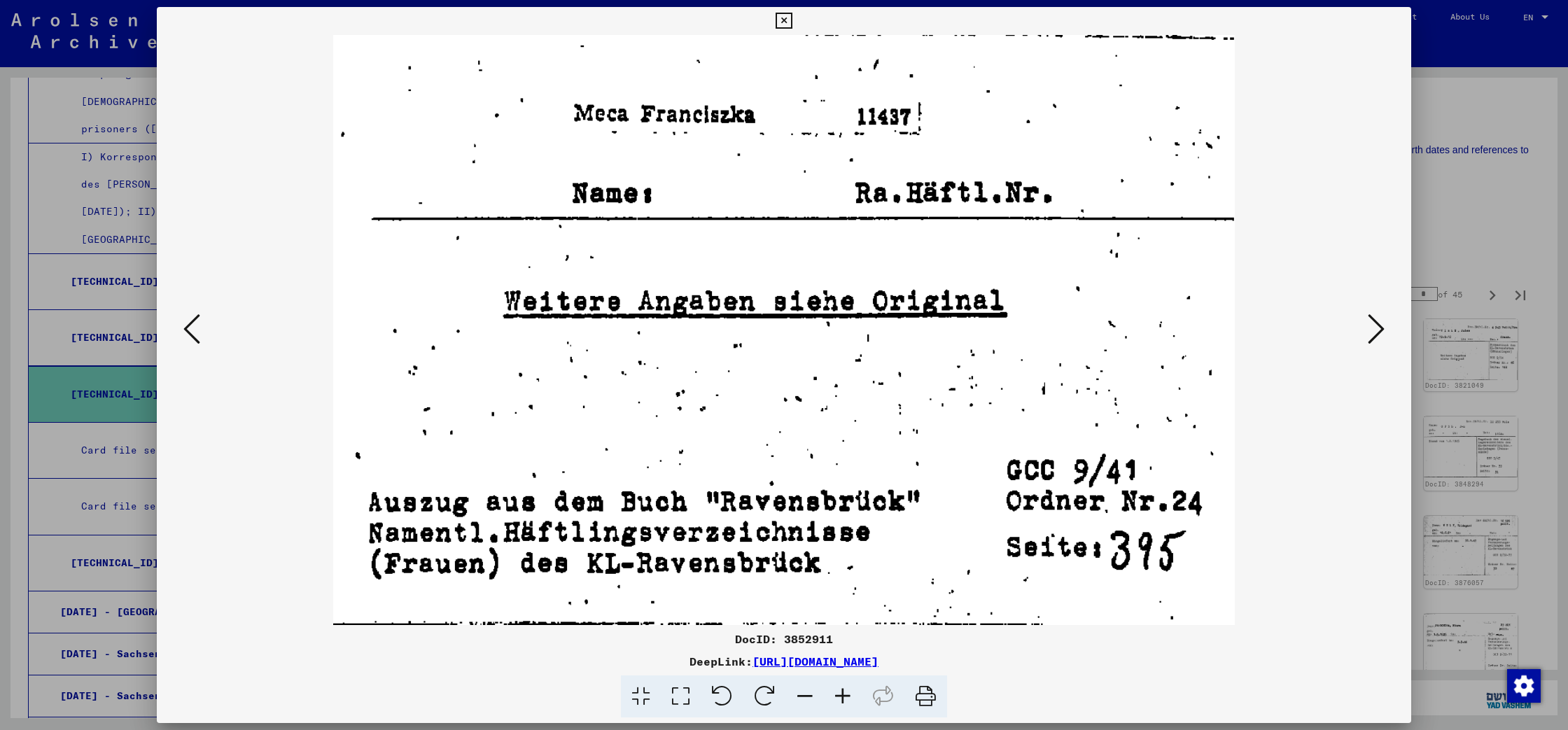
click at [1373, 338] on icon at bounding box center [1376, 329] width 17 height 34
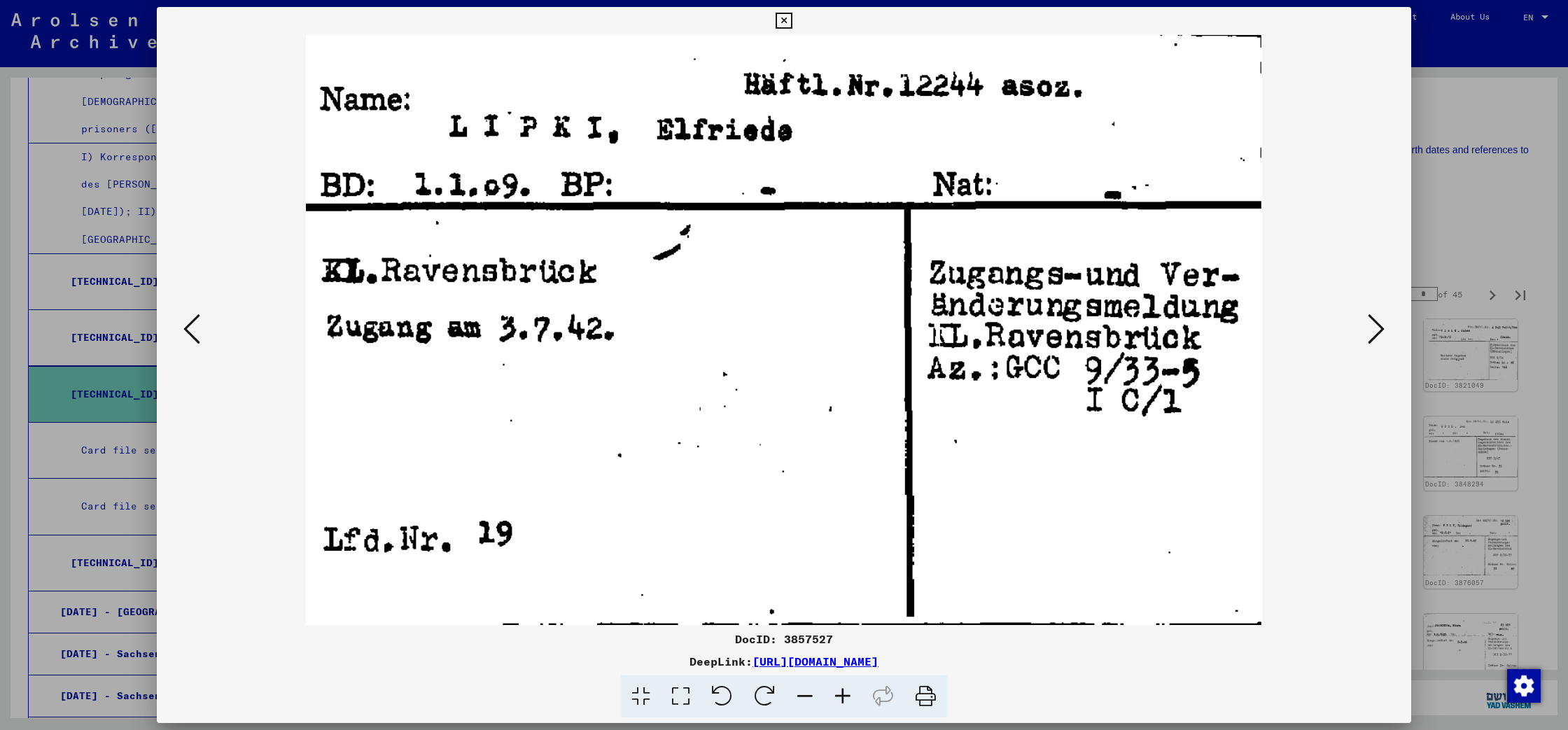
click at [1373, 338] on icon at bounding box center [1376, 329] width 17 height 34
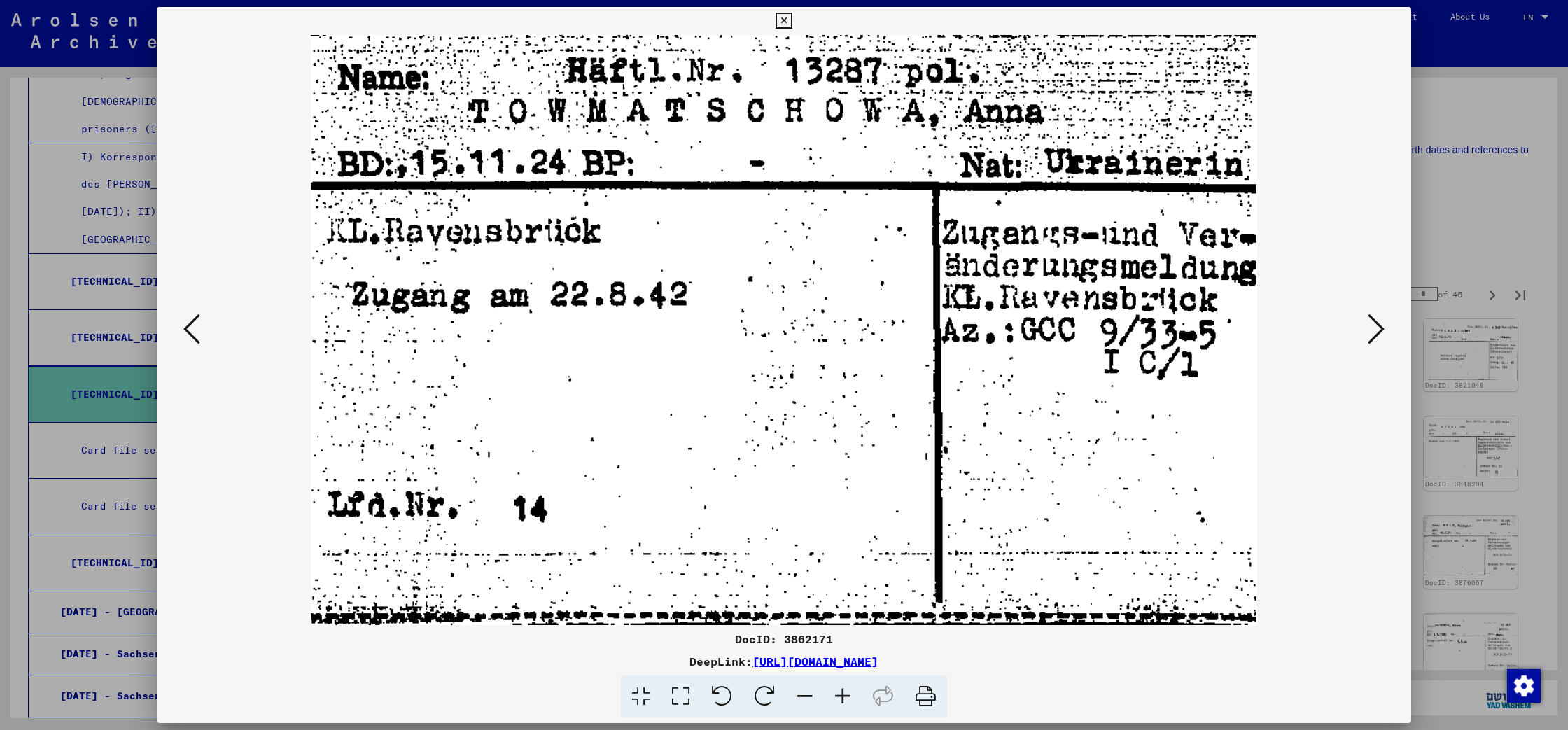
click at [1373, 338] on icon at bounding box center [1376, 329] width 17 height 34
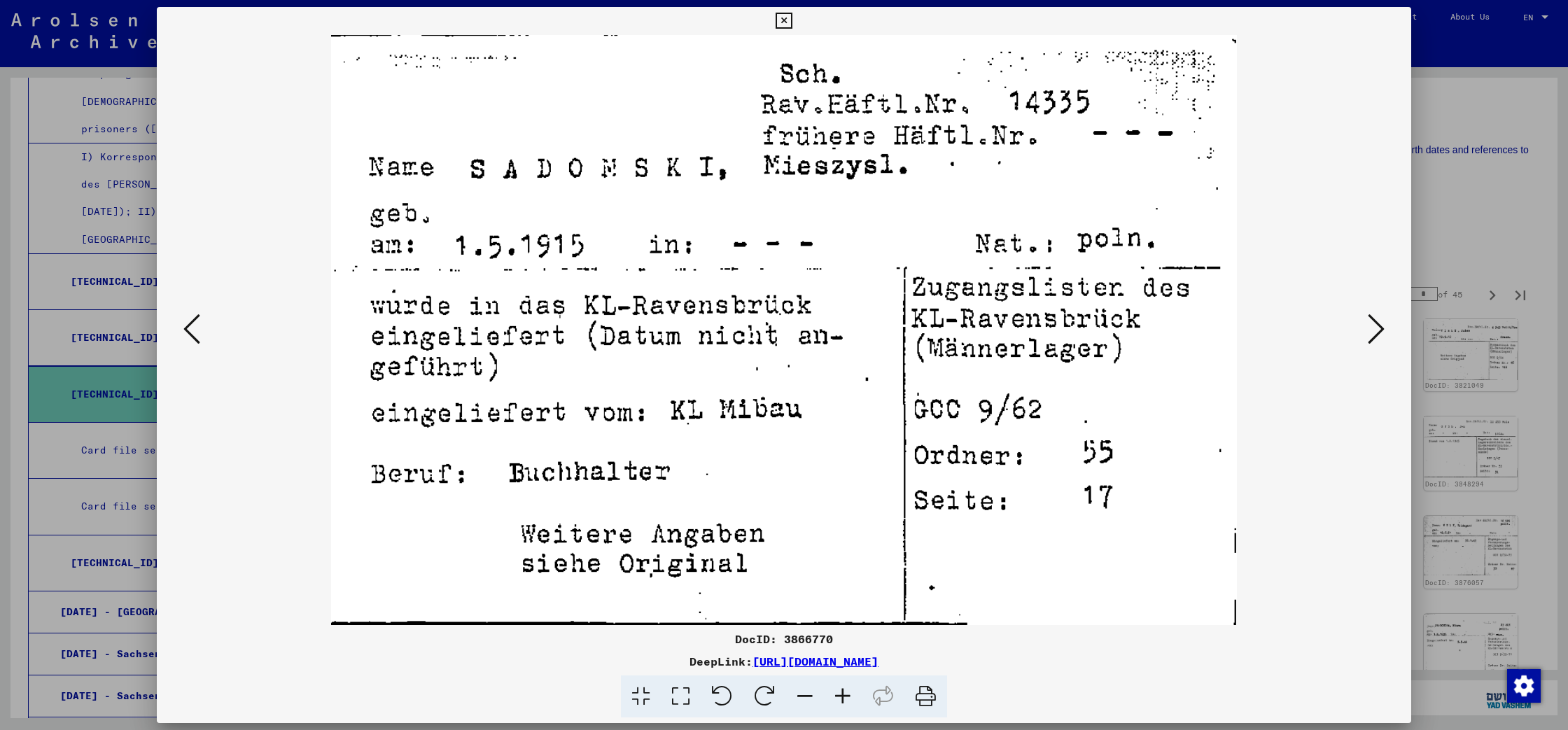
click at [1373, 338] on icon at bounding box center [1376, 329] width 17 height 34
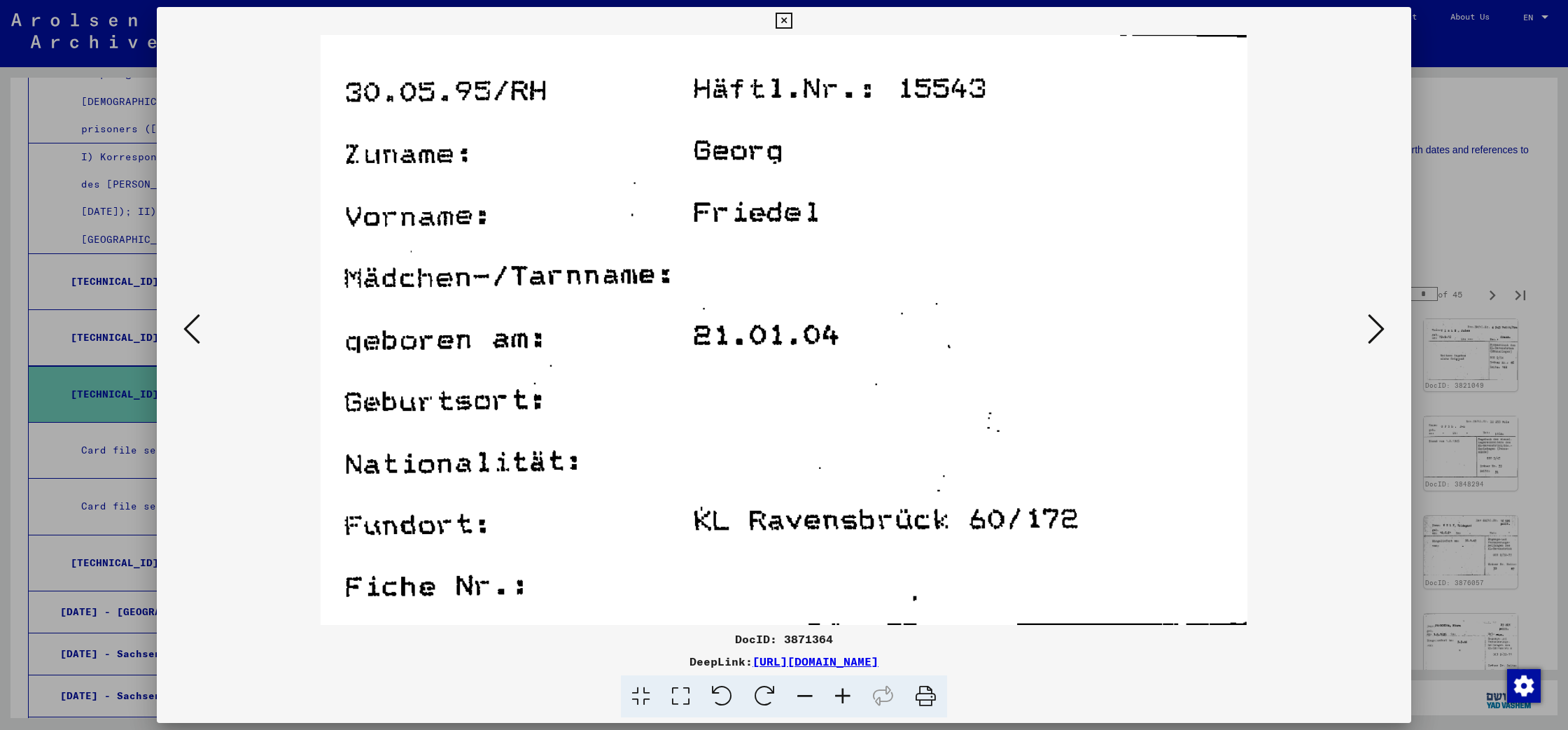
click at [1373, 338] on icon at bounding box center [1376, 329] width 17 height 34
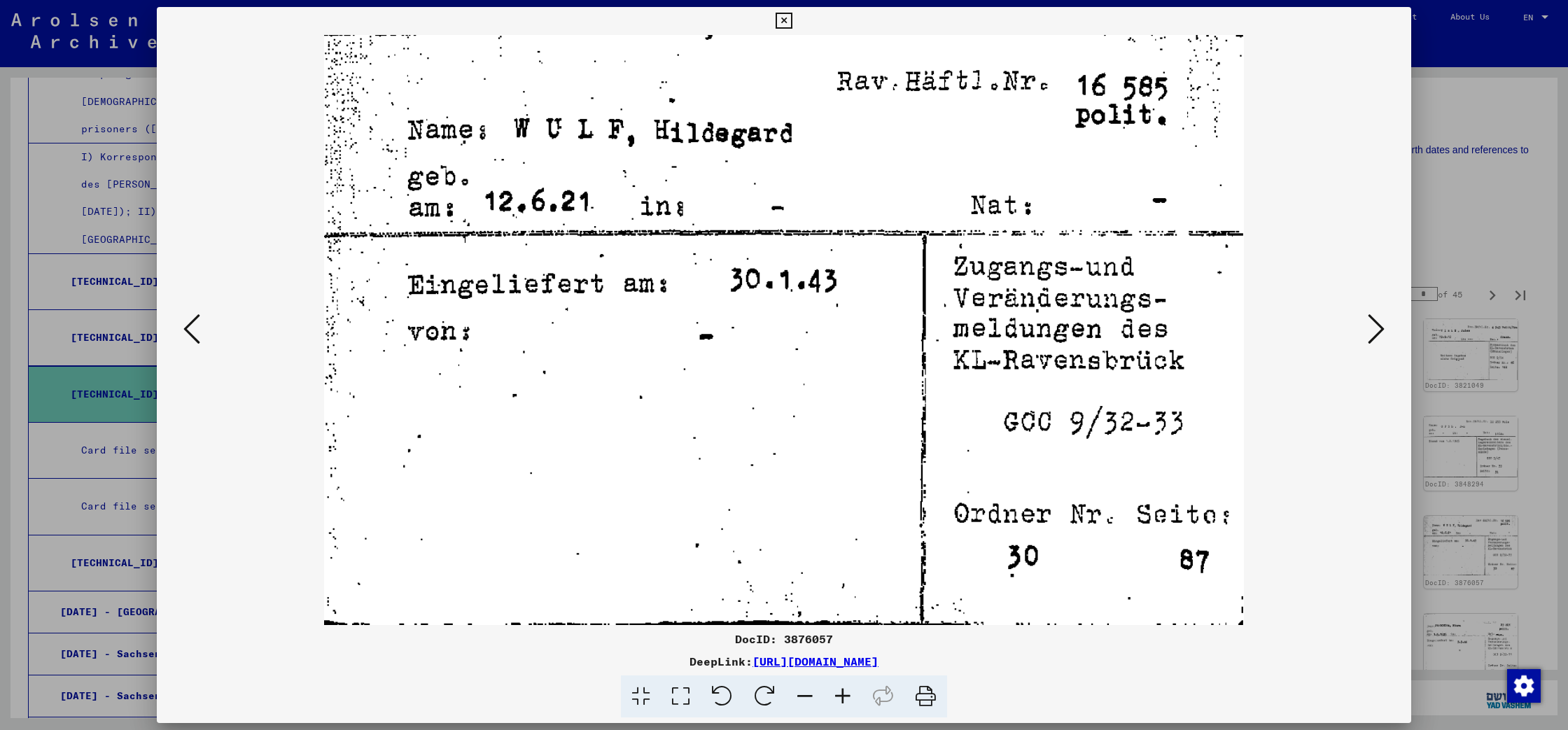
click at [791, 22] on icon at bounding box center [783, 21] width 16 height 17
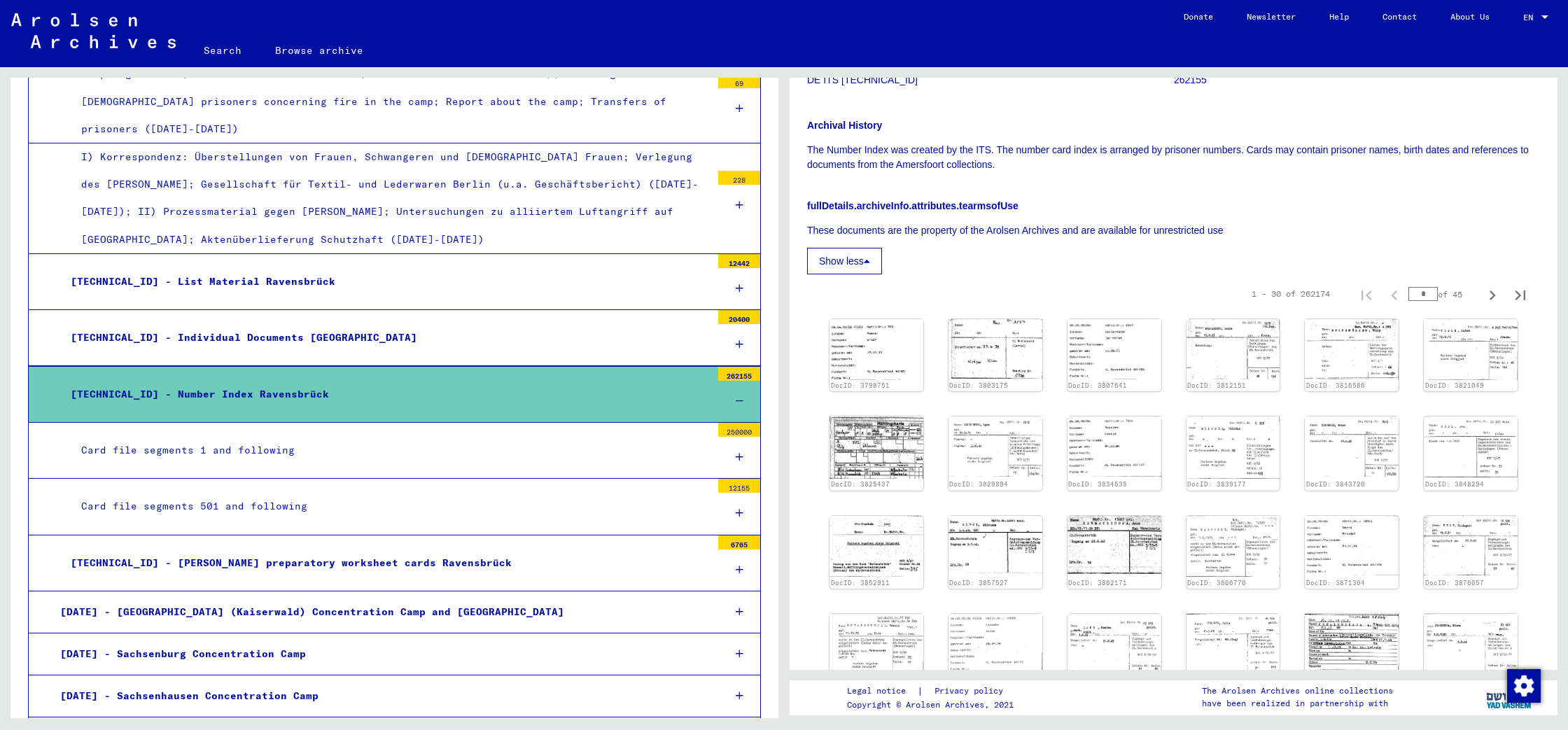
click at [278, 436] on div "Card file segments 1 and following" at bounding box center [391, 450] width 641 height 28
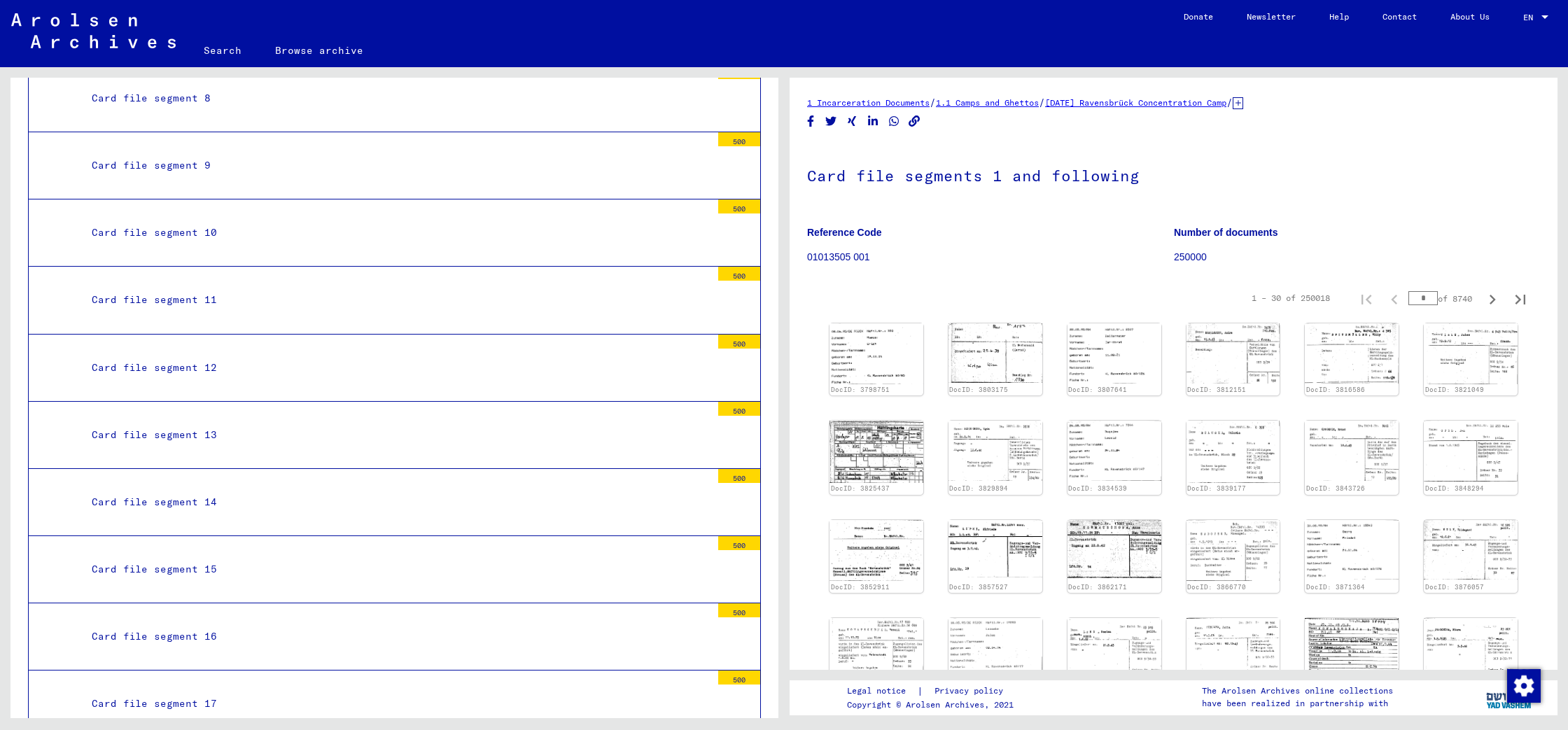
scroll to position [3078, 0]
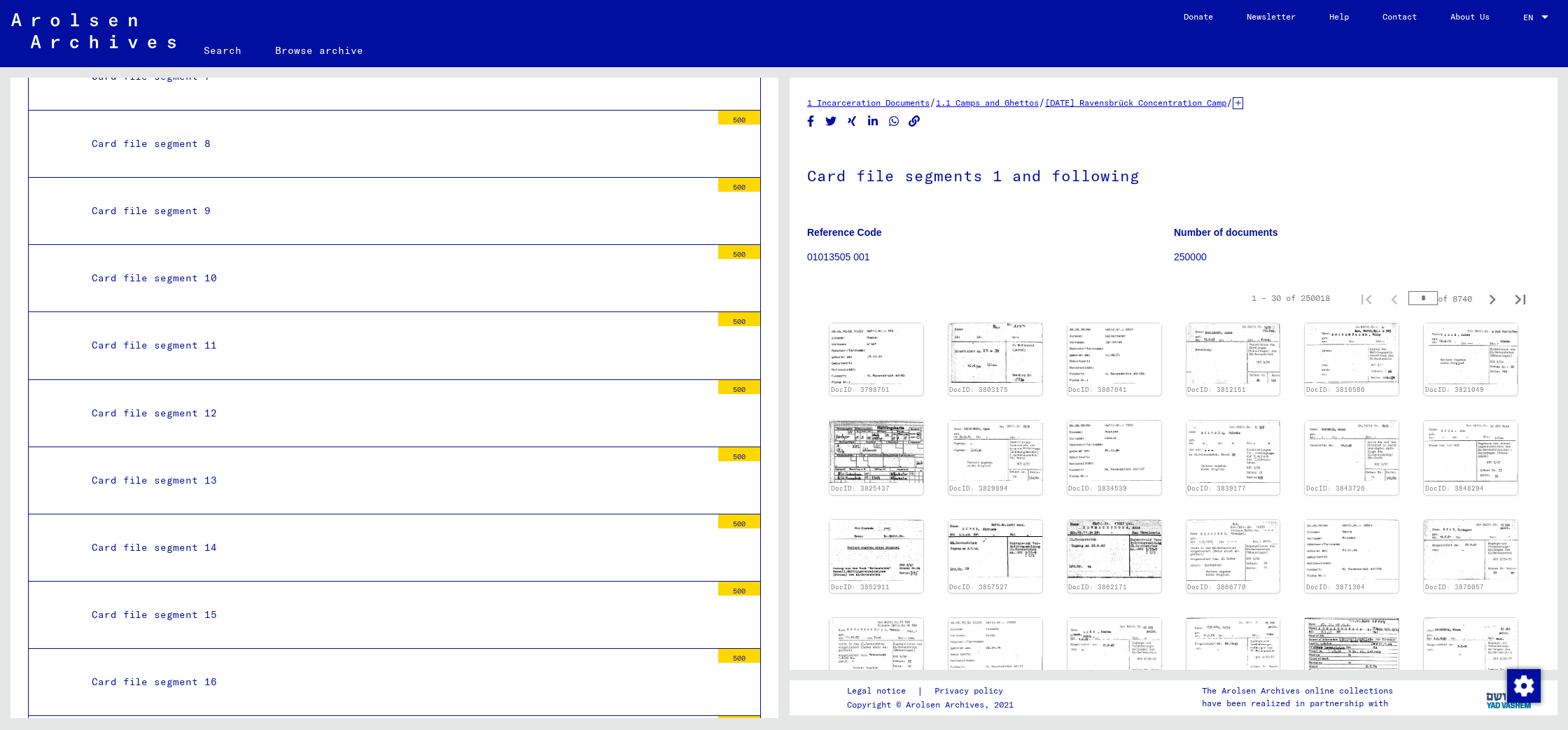
click at [174, 534] on div "Card file segment 14" at bounding box center [396, 547] width 630 height 28
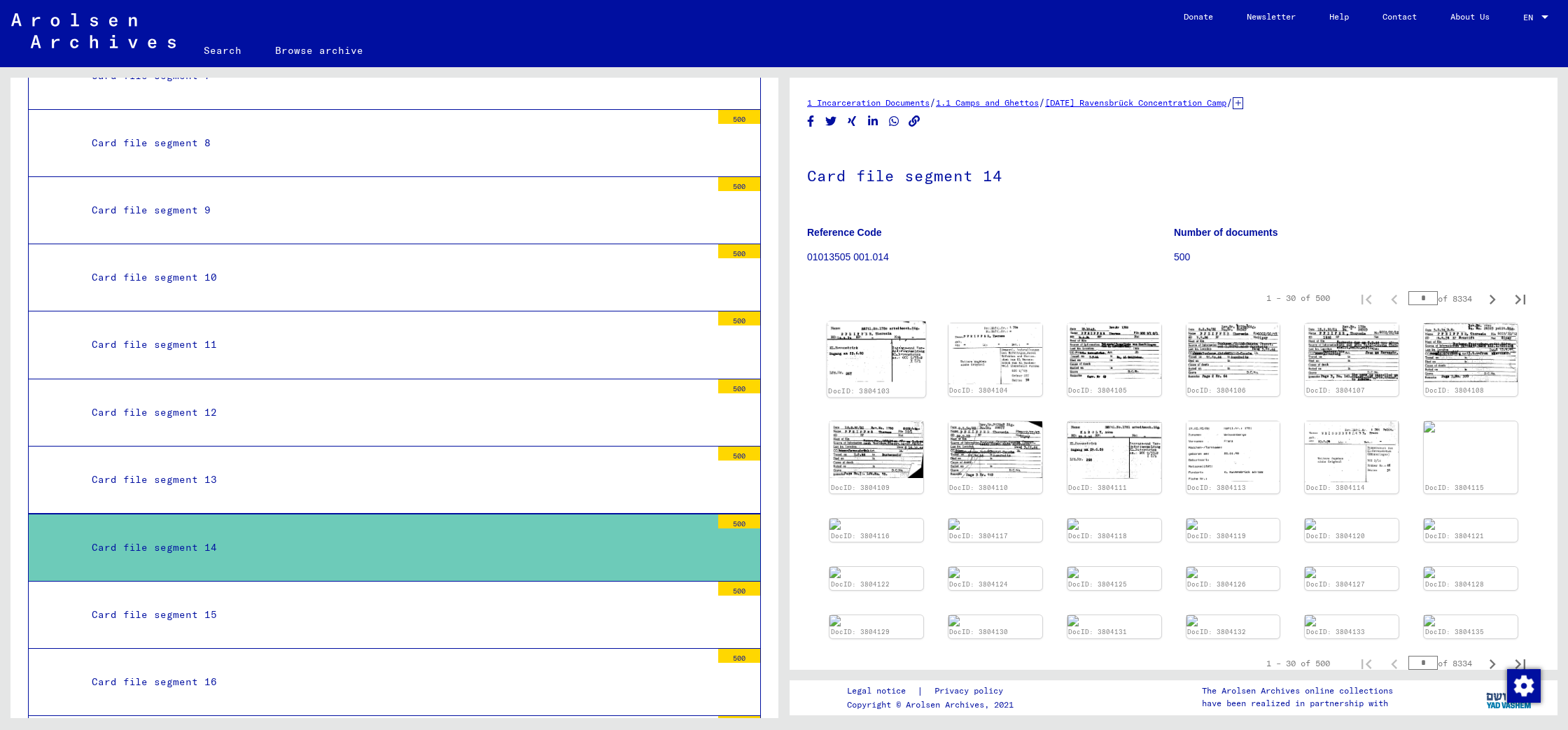
click at [865, 384] on div "DocID: 3804103" at bounding box center [876, 360] width 99 height 76
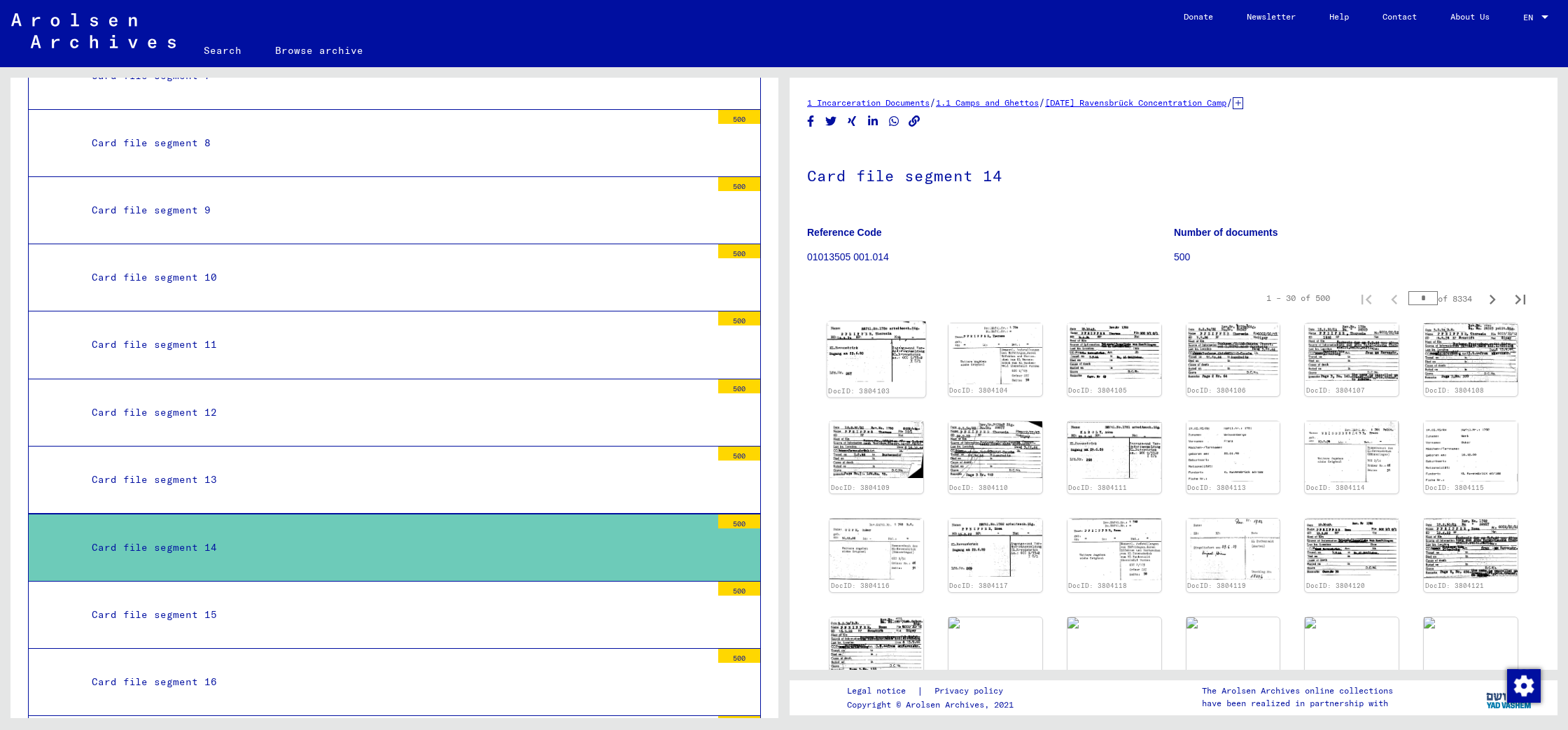
click at [878, 371] on img at bounding box center [876, 352] width 99 height 60
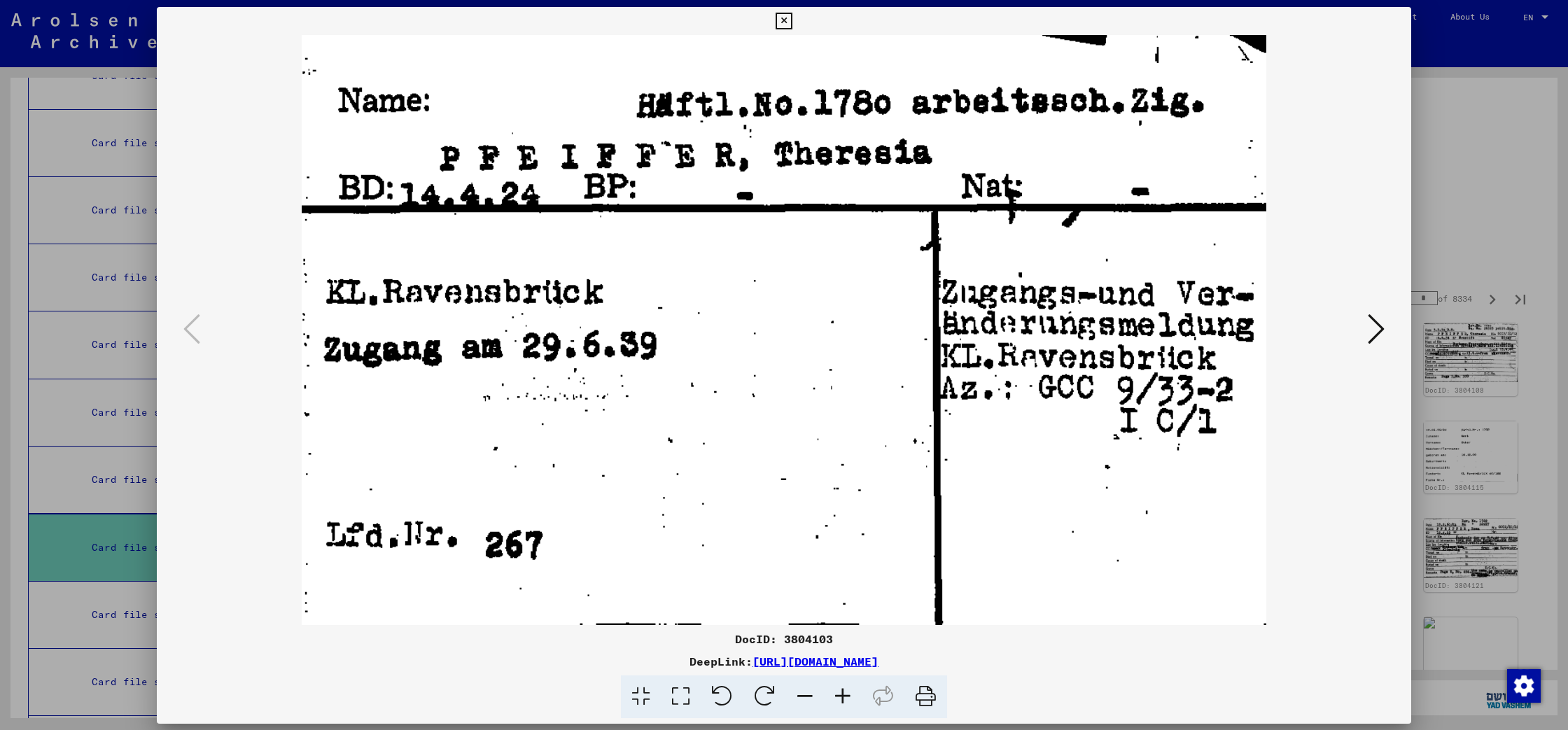
click at [878, 371] on img at bounding box center [784, 330] width 1159 height 590
click at [1378, 327] on icon at bounding box center [1376, 329] width 17 height 34
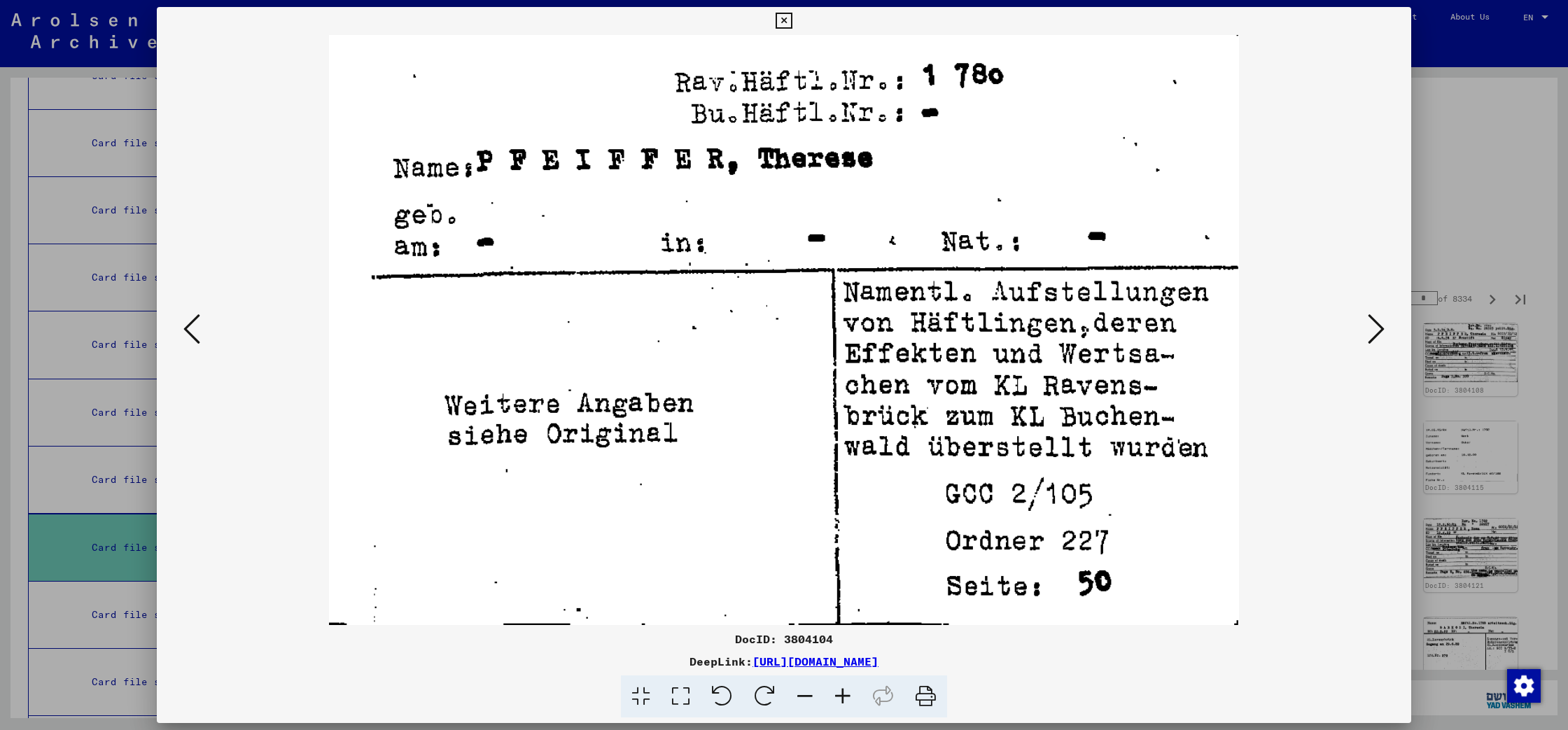
click at [1378, 327] on icon at bounding box center [1376, 329] width 17 height 34
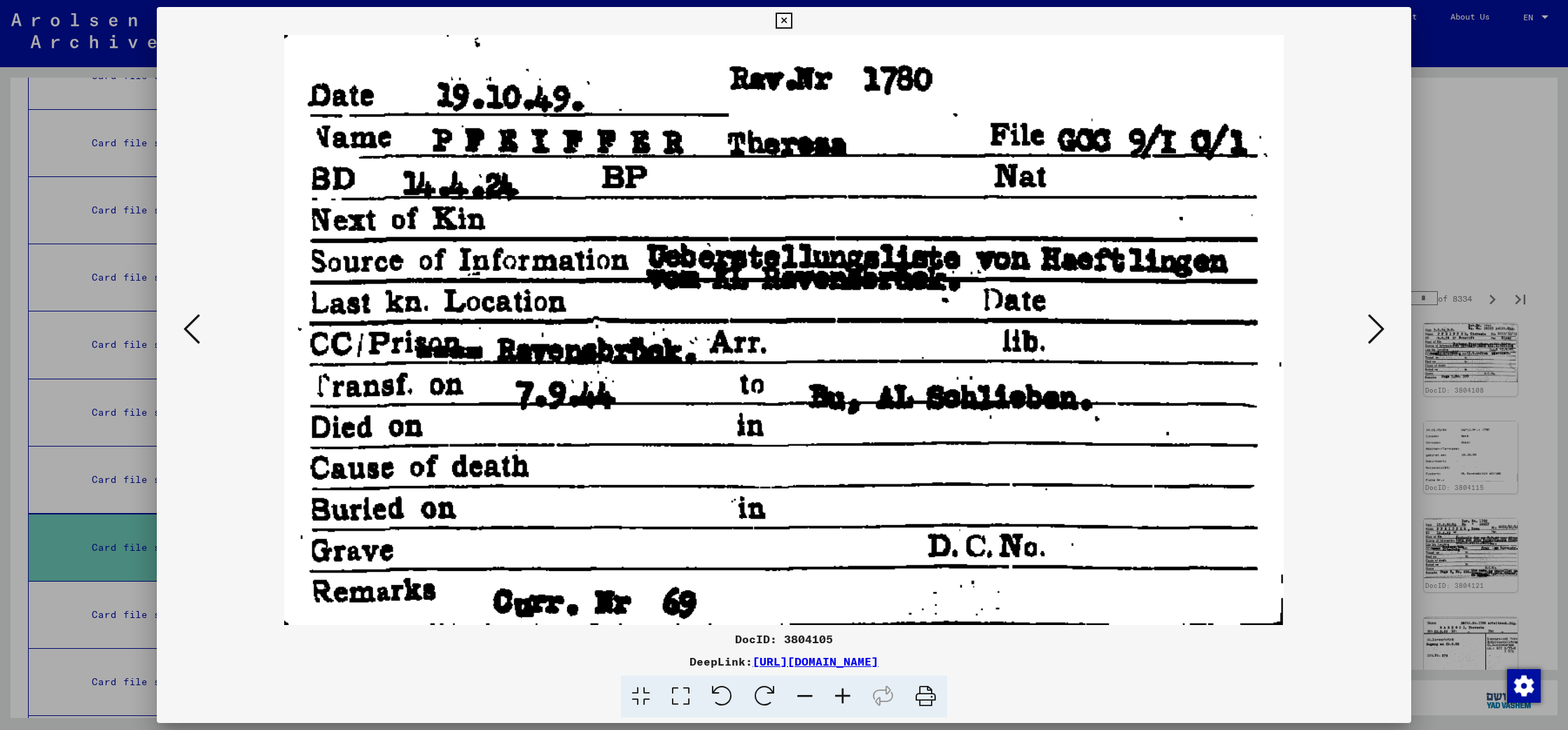
click at [1378, 327] on icon at bounding box center [1376, 329] width 17 height 34
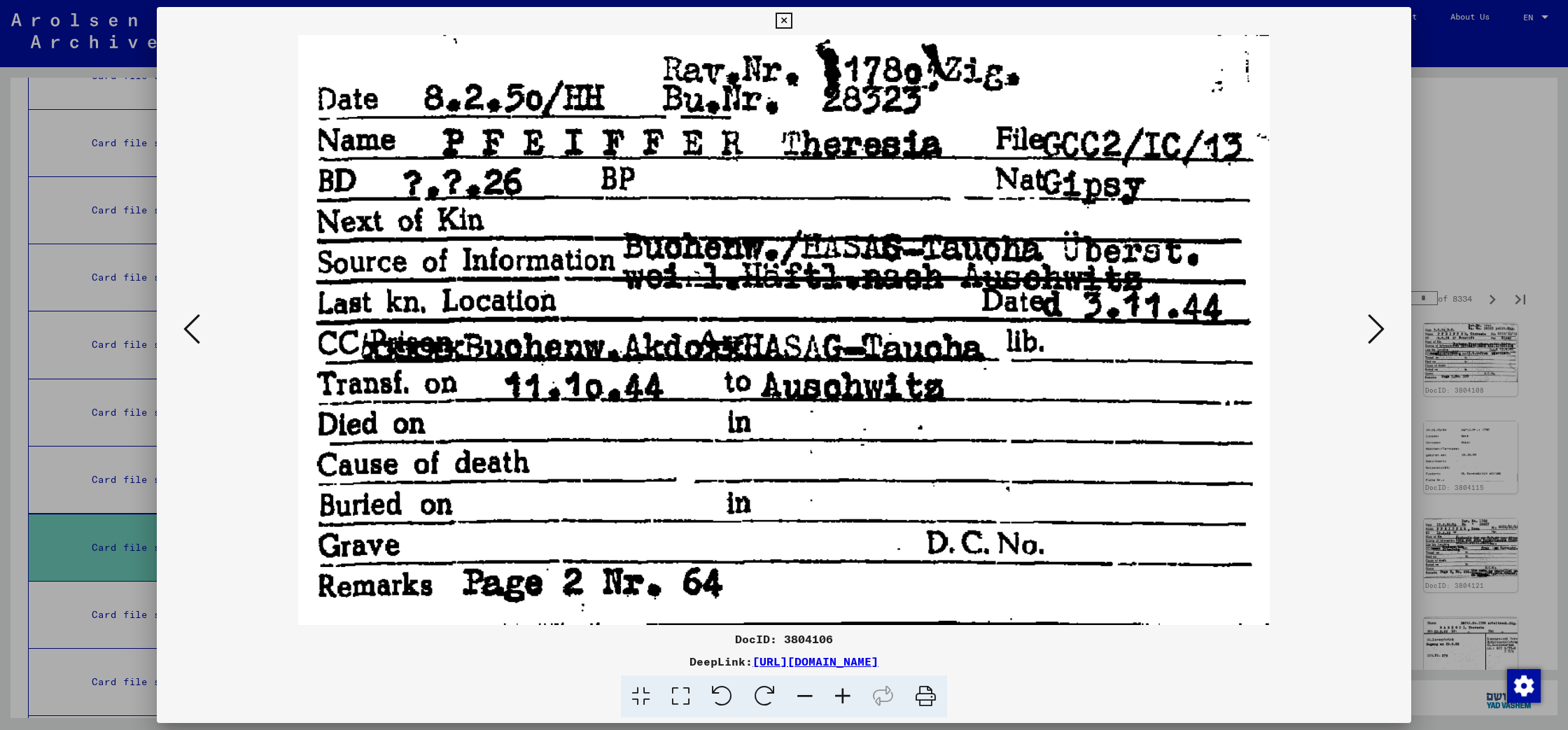
click at [1378, 327] on icon at bounding box center [1376, 329] width 17 height 34
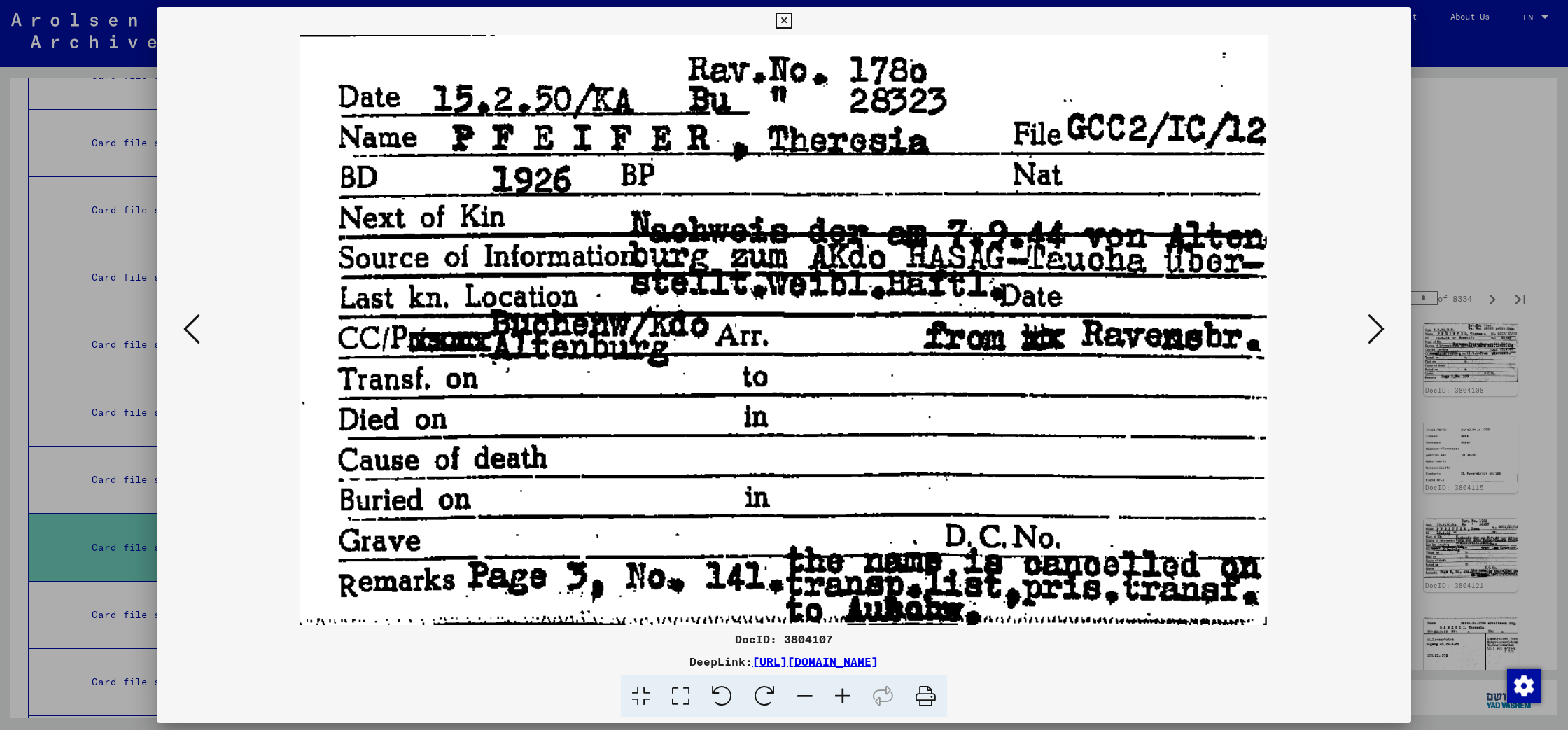
click at [1378, 327] on icon at bounding box center [1376, 329] width 17 height 34
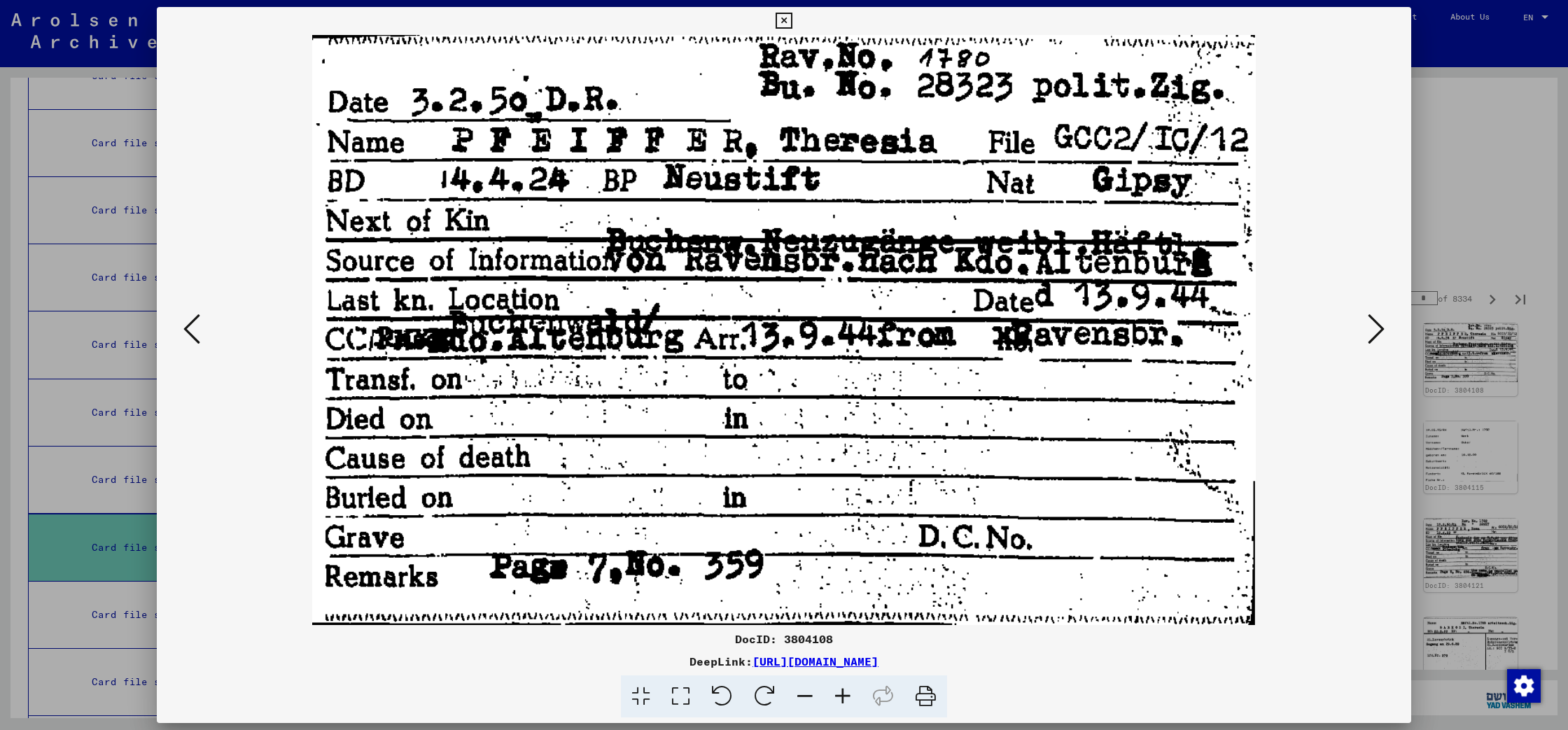
click at [1378, 327] on icon at bounding box center [1376, 329] width 17 height 34
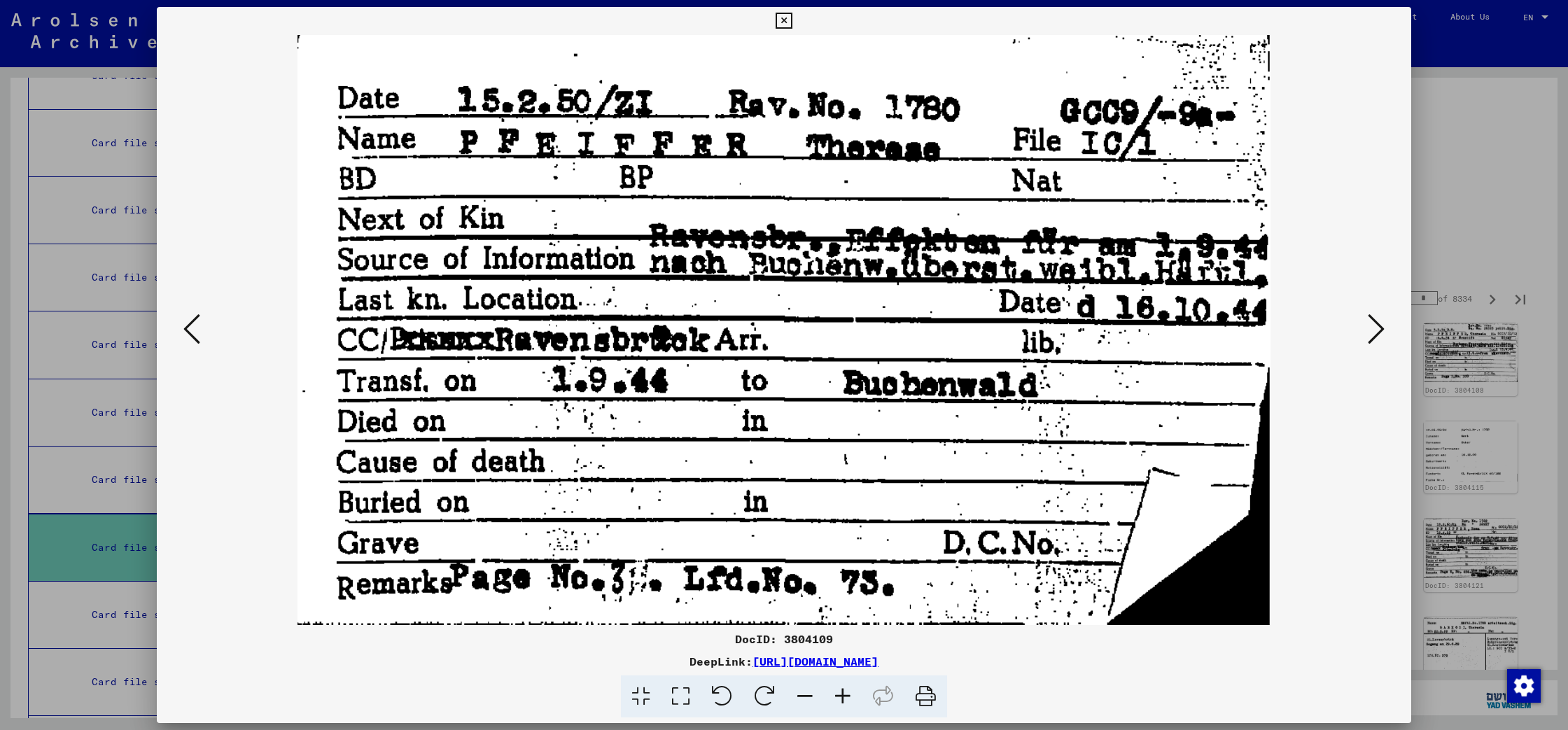
click at [1378, 327] on icon at bounding box center [1376, 329] width 17 height 34
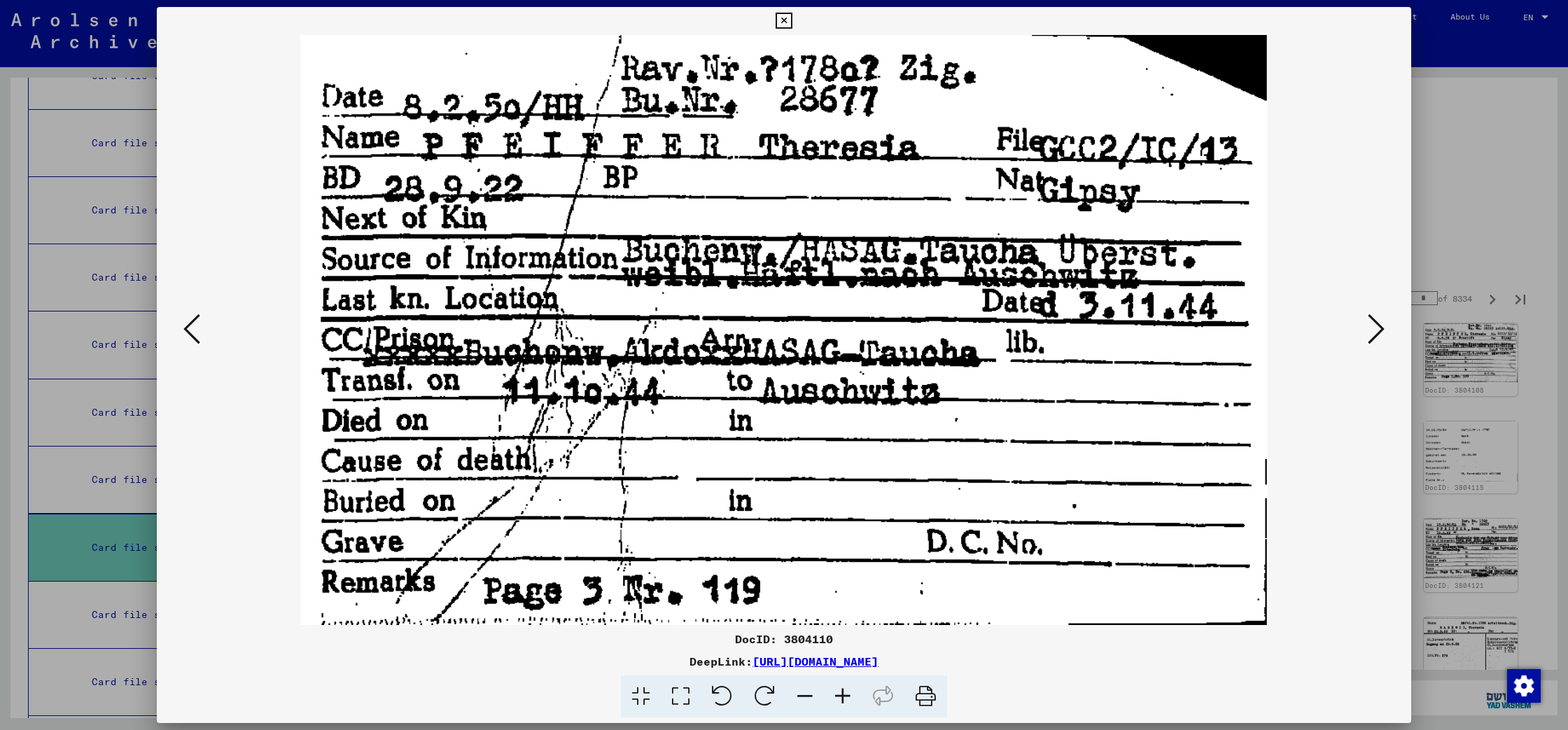
click at [1378, 327] on icon at bounding box center [1376, 329] width 17 height 34
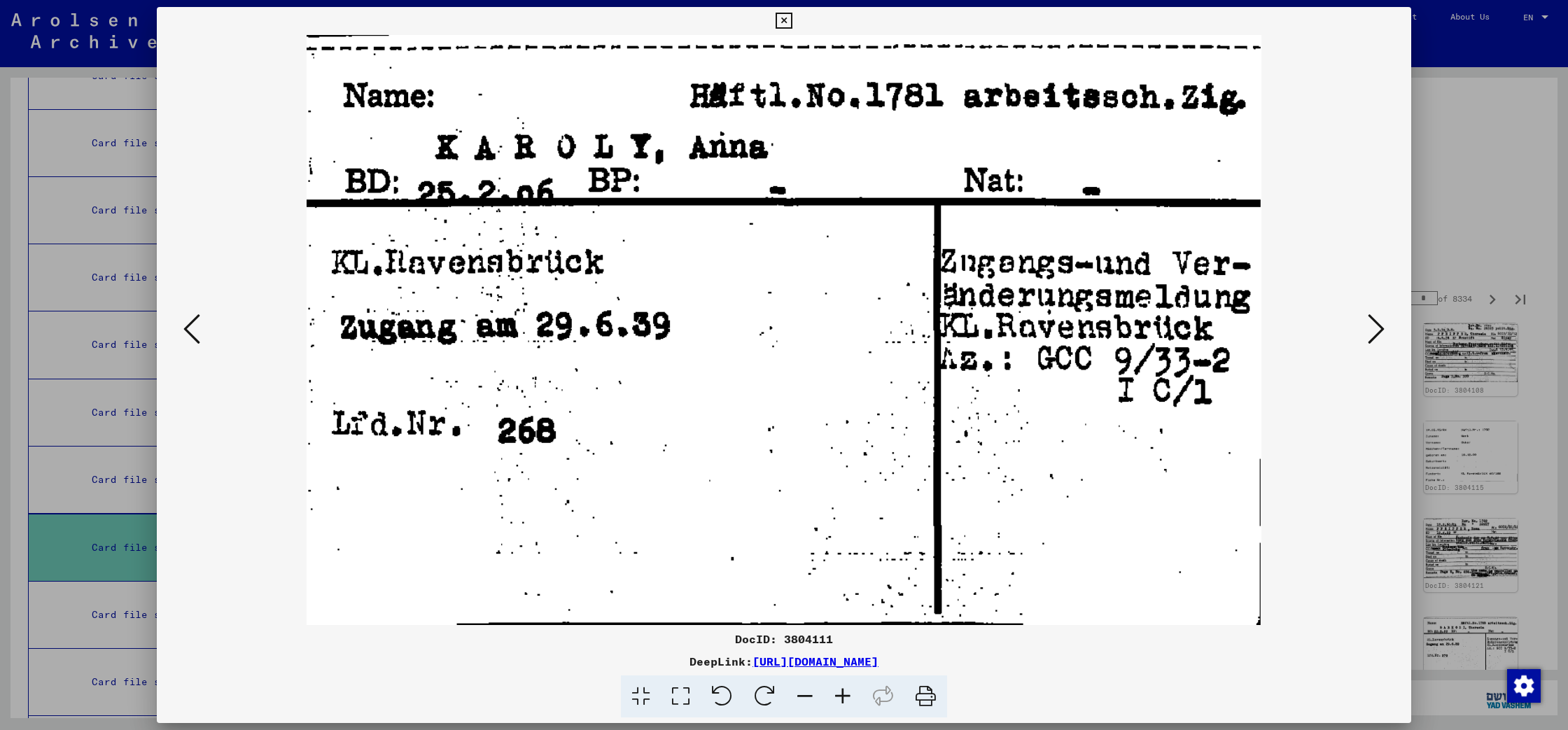
click at [1378, 327] on icon at bounding box center [1376, 329] width 17 height 34
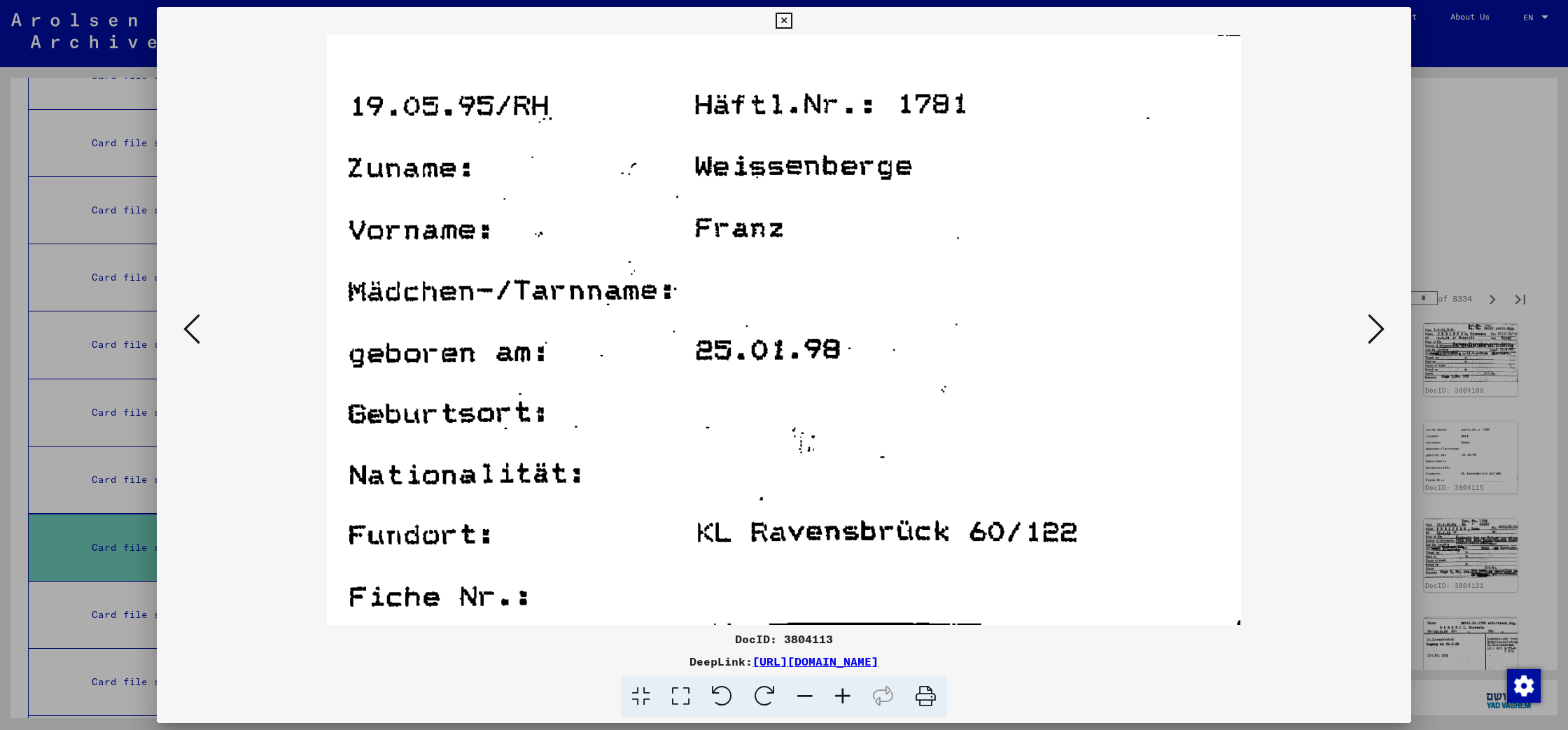
click at [1378, 327] on icon at bounding box center [1376, 329] width 17 height 34
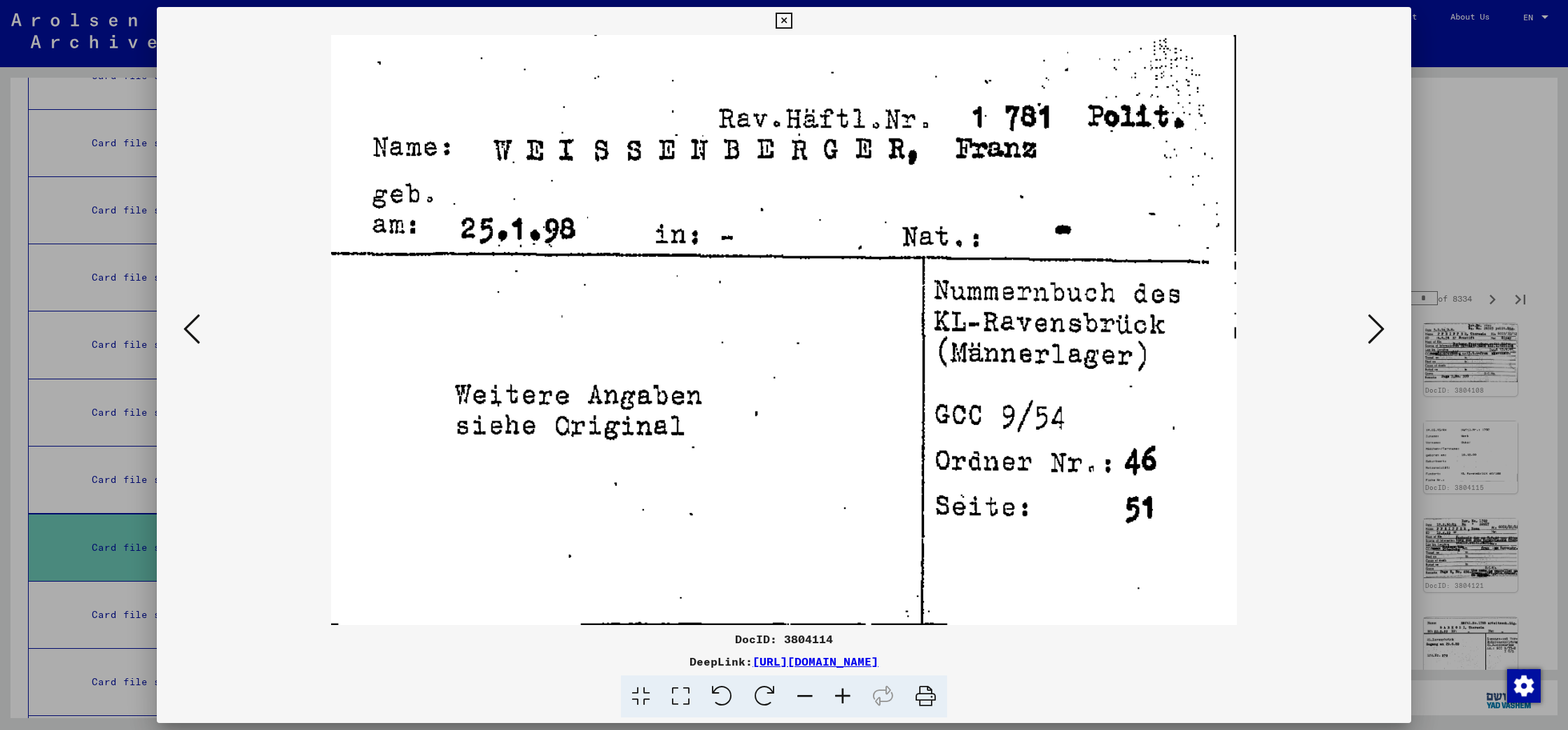
click at [1378, 327] on icon at bounding box center [1376, 329] width 17 height 34
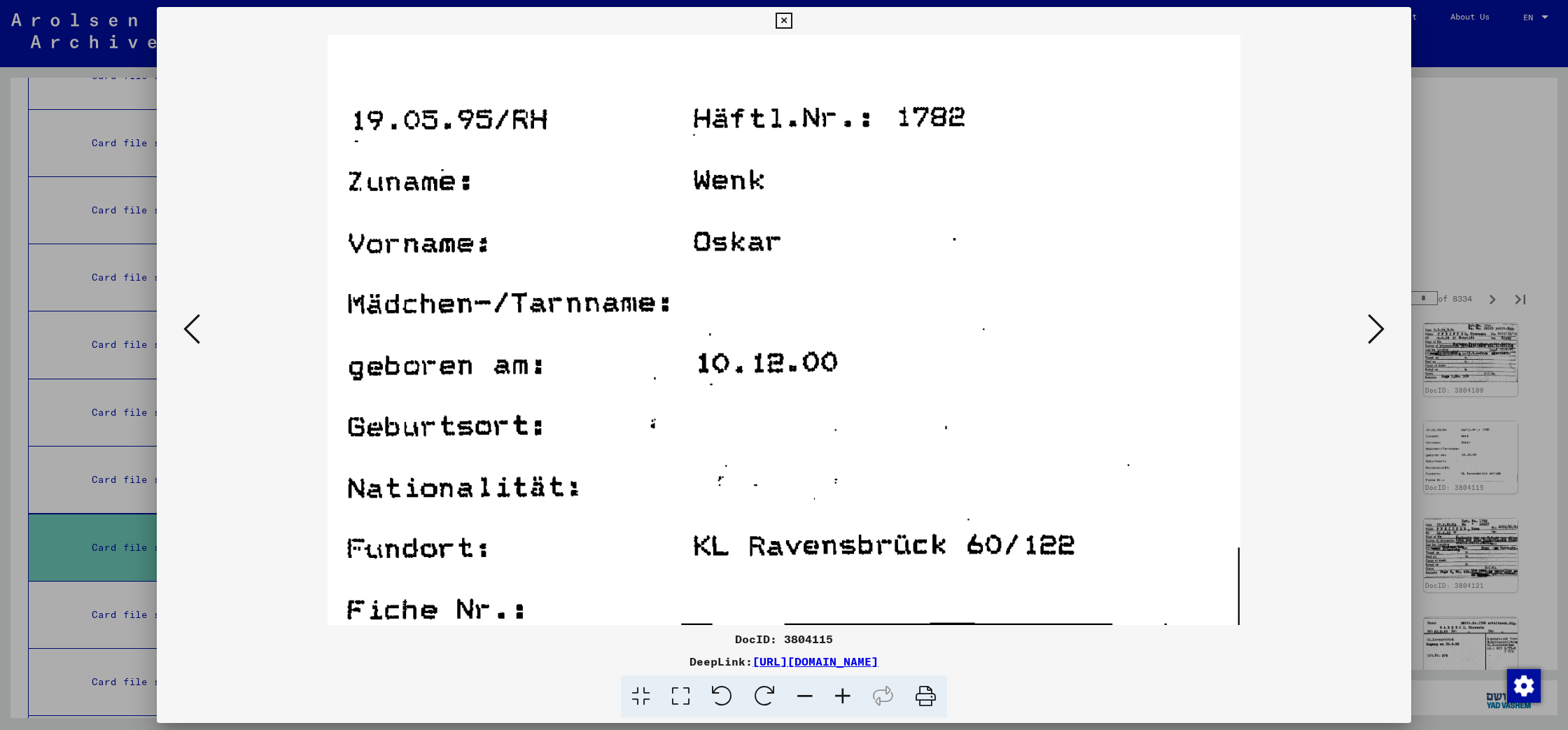
click at [1378, 327] on icon at bounding box center [1376, 329] width 17 height 34
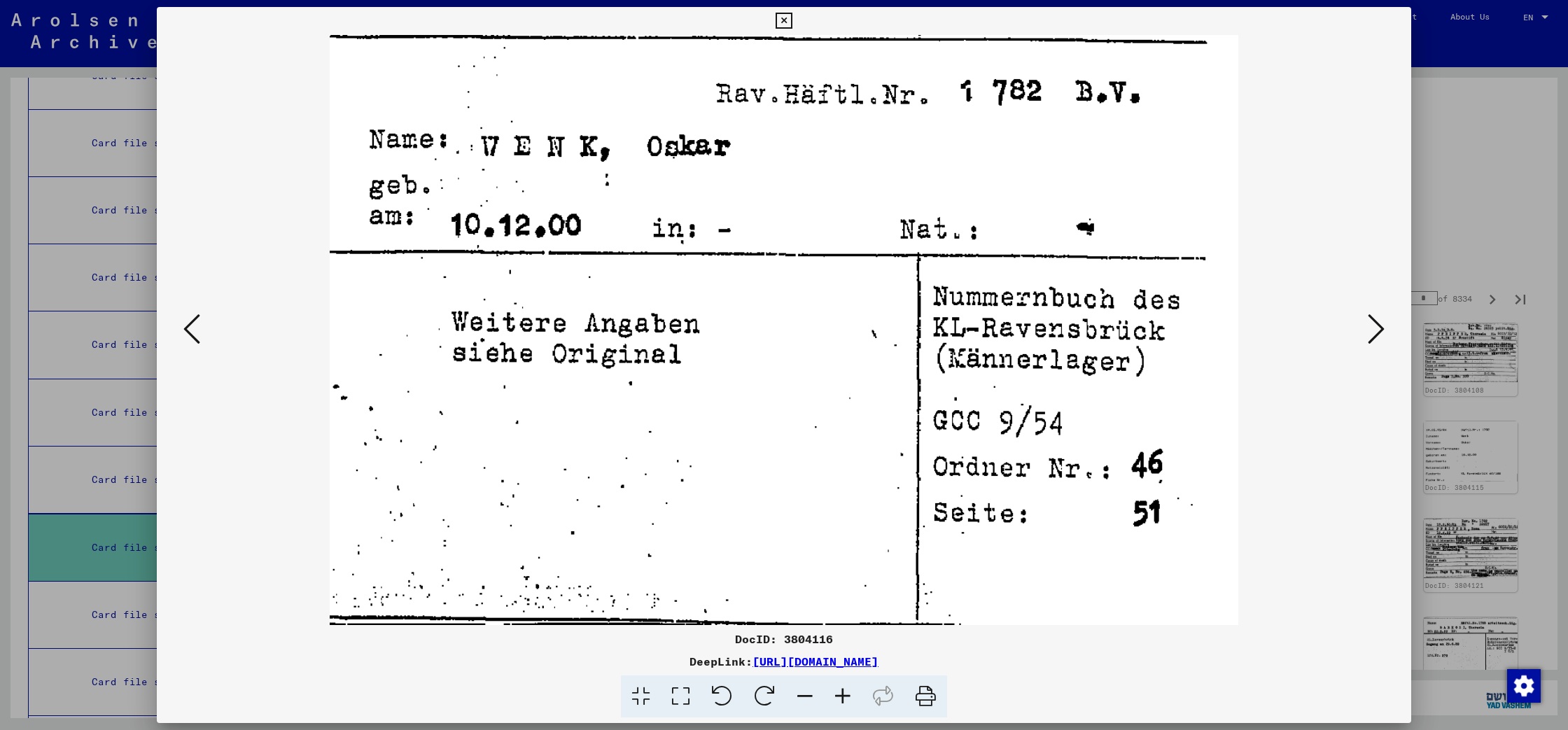
click at [1378, 327] on icon at bounding box center [1376, 329] width 17 height 34
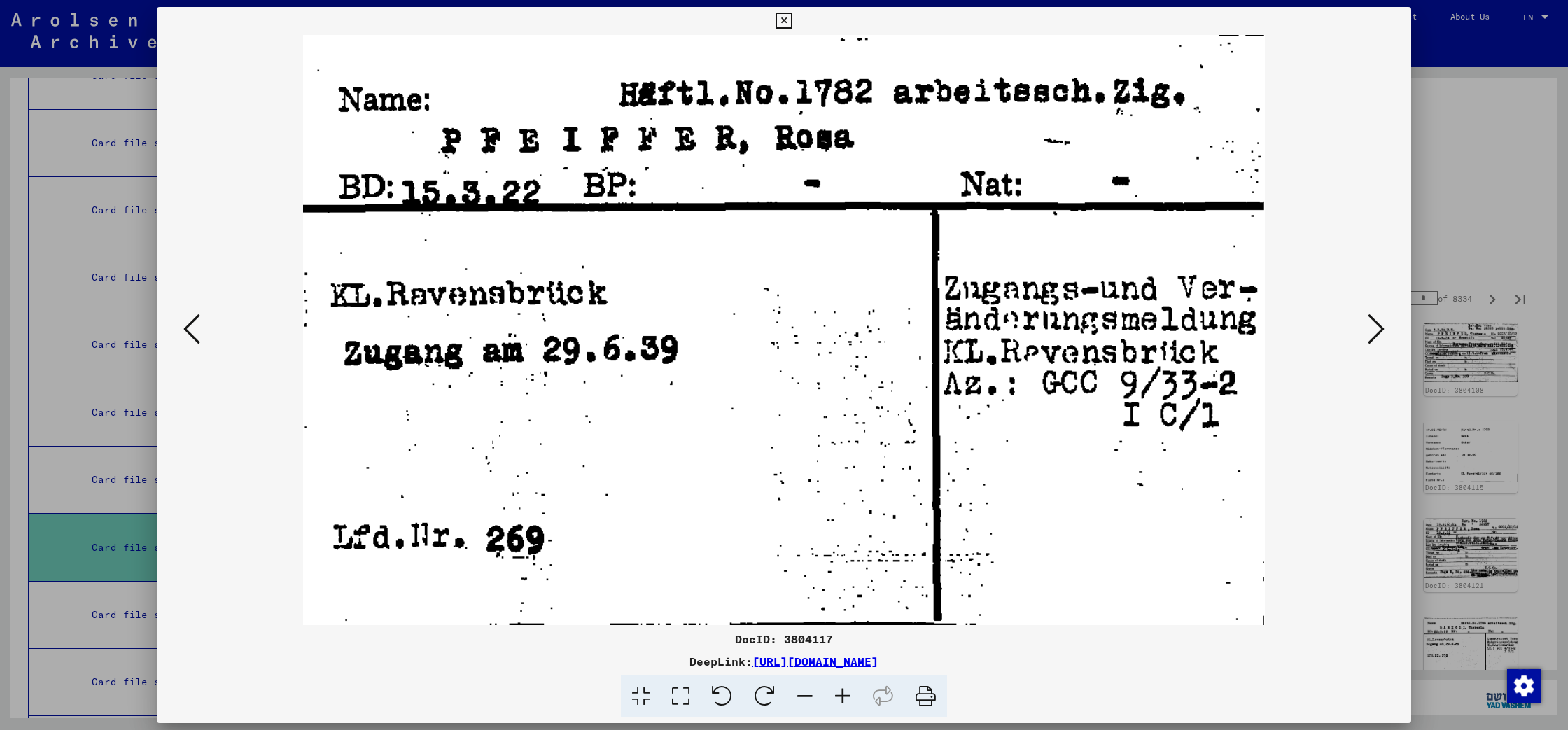
click at [1378, 327] on icon at bounding box center [1376, 329] width 17 height 34
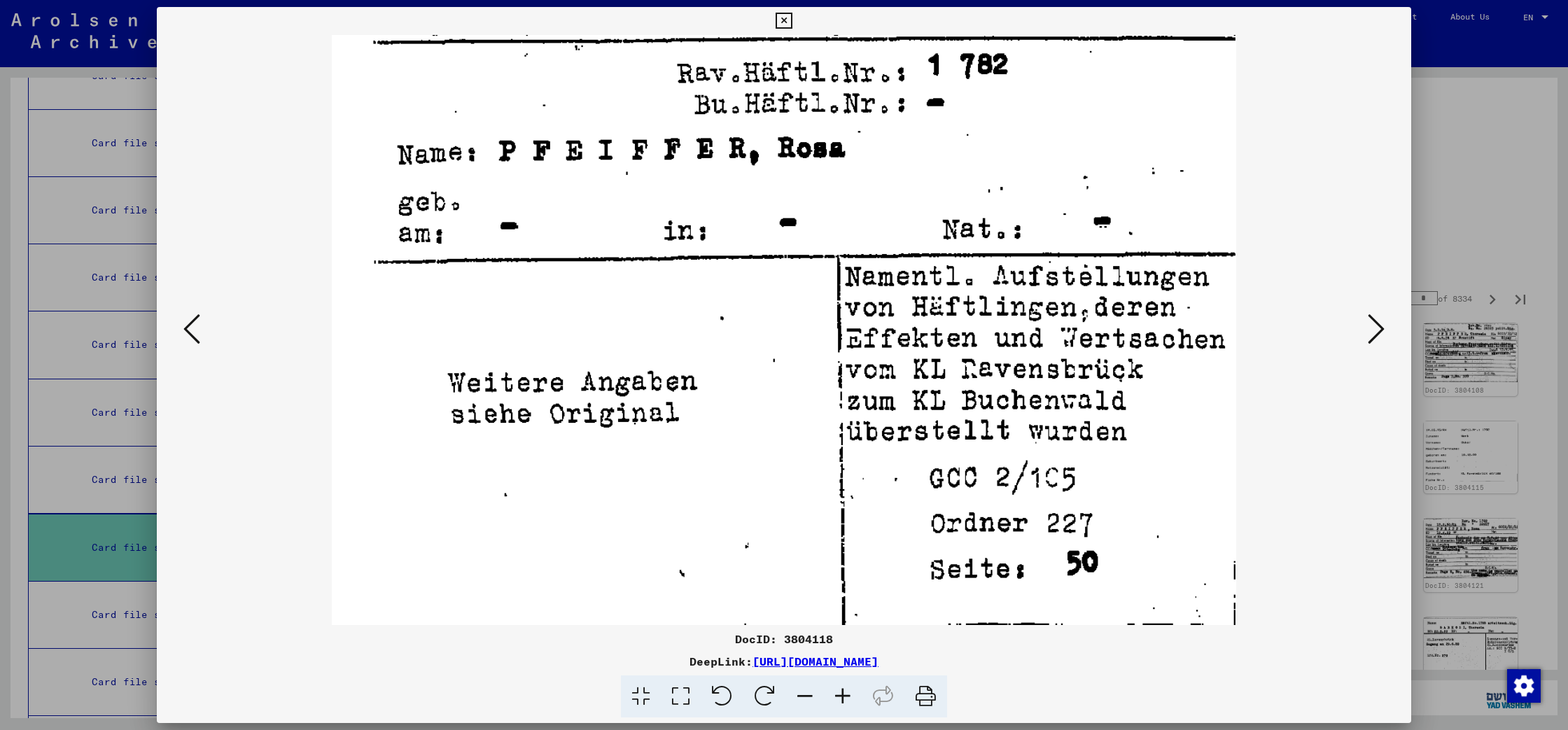
click at [791, 18] on icon at bounding box center [783, 21] width 16 height 17
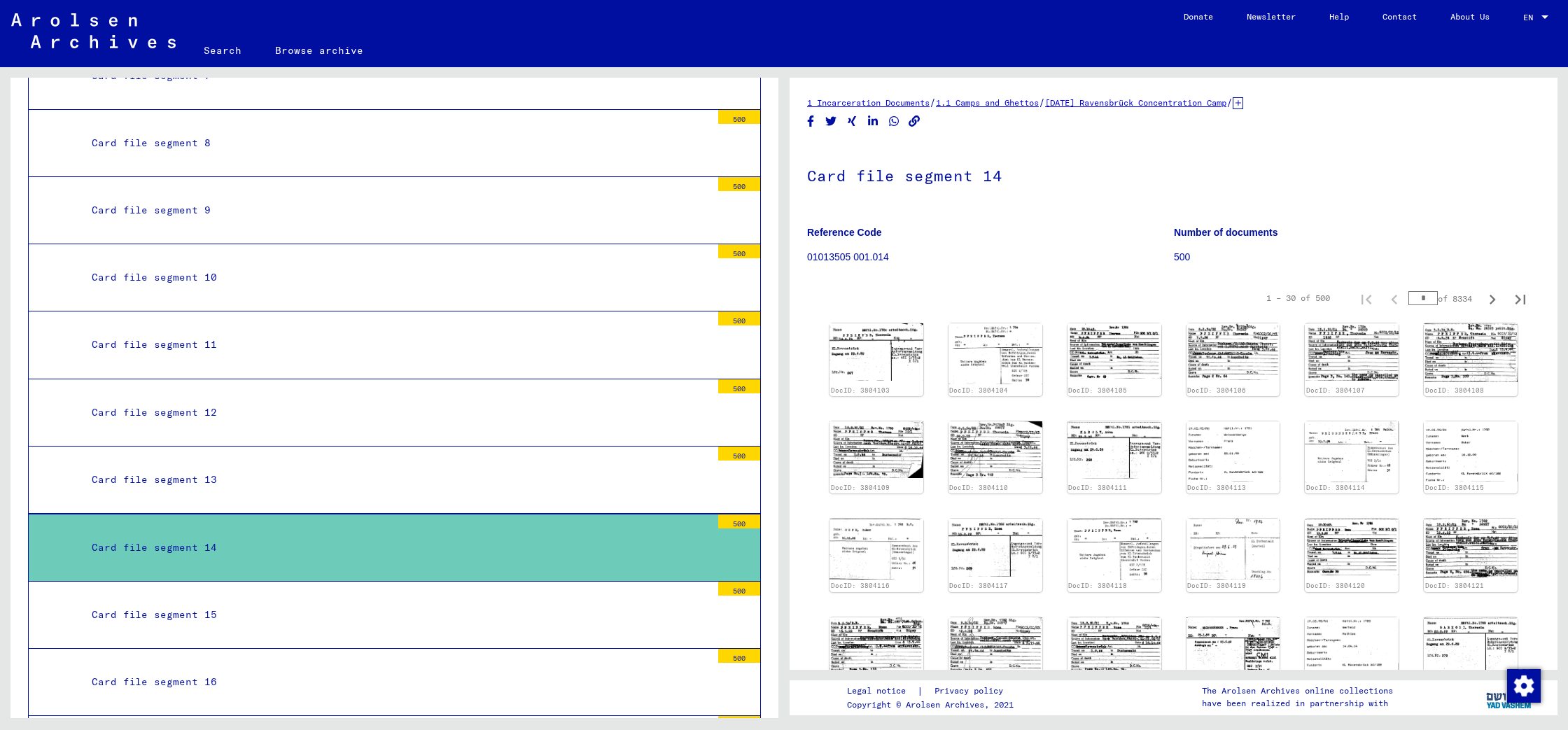
click at [154, 668] on div "Card file segment 16" at bounding box center [396, 682] width 630 height 28
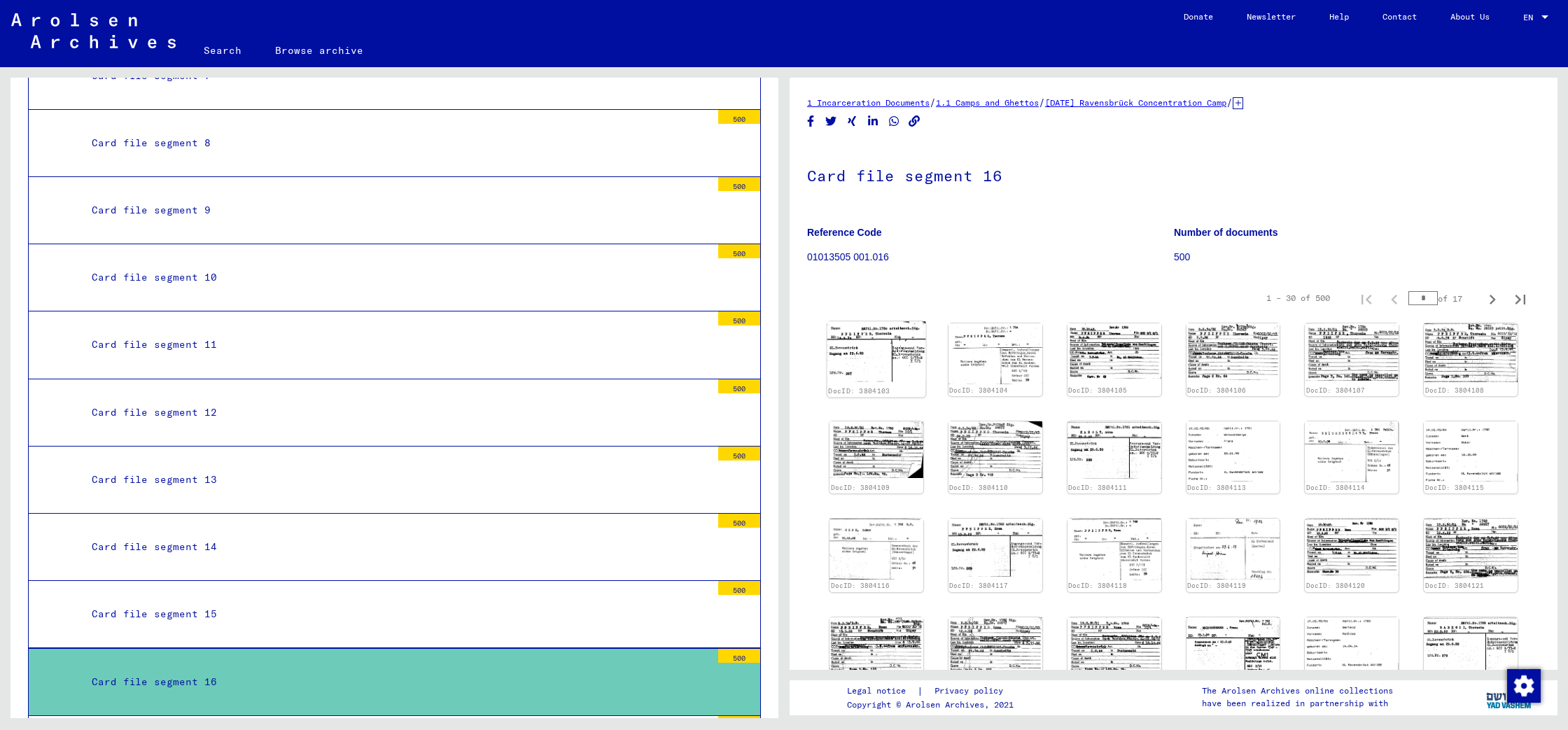
click at [876, 355] on img at bounding box center [876, 352] width 99 height 60
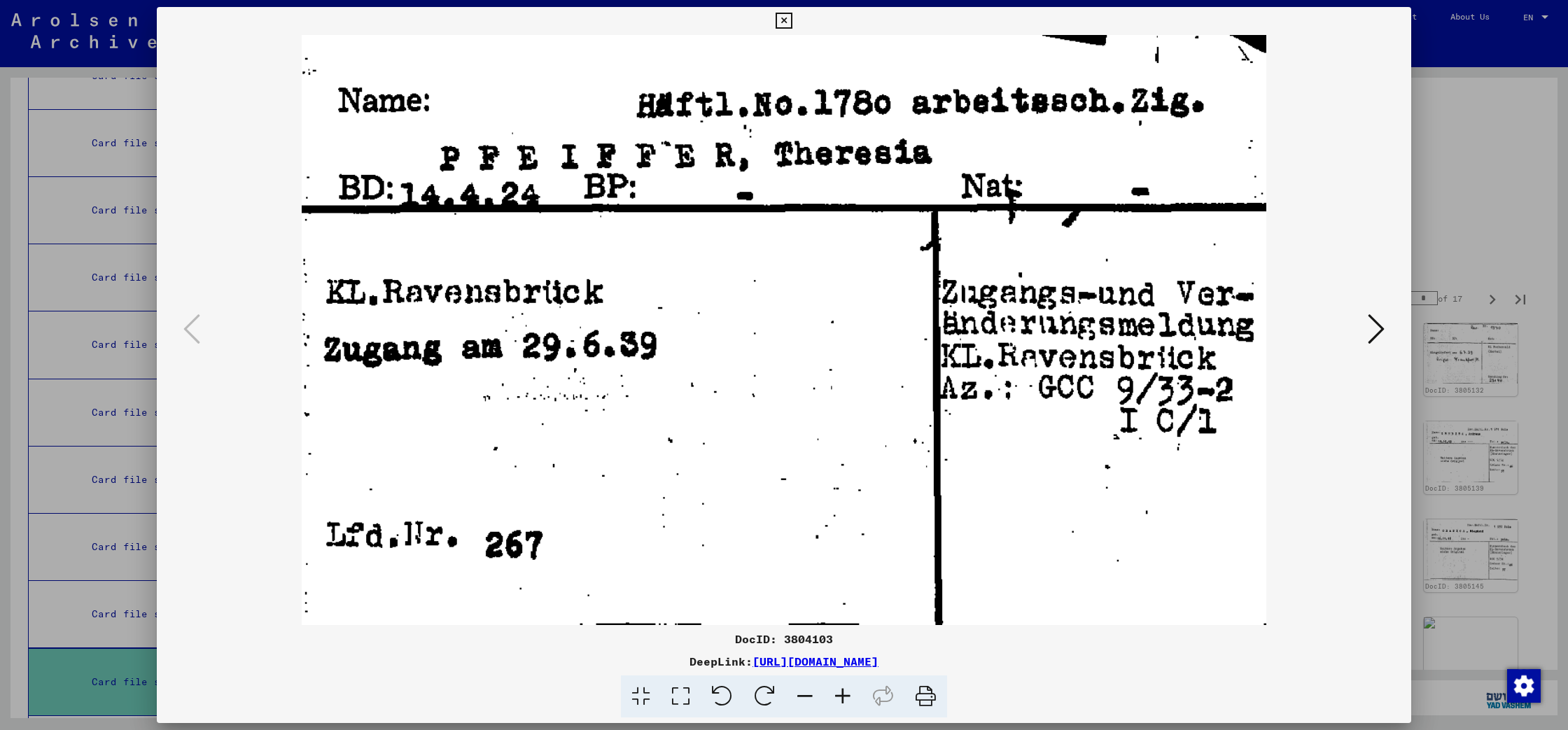
click at [1374, 336] on icon at bounding box center [1376, 329] width 17 height 34
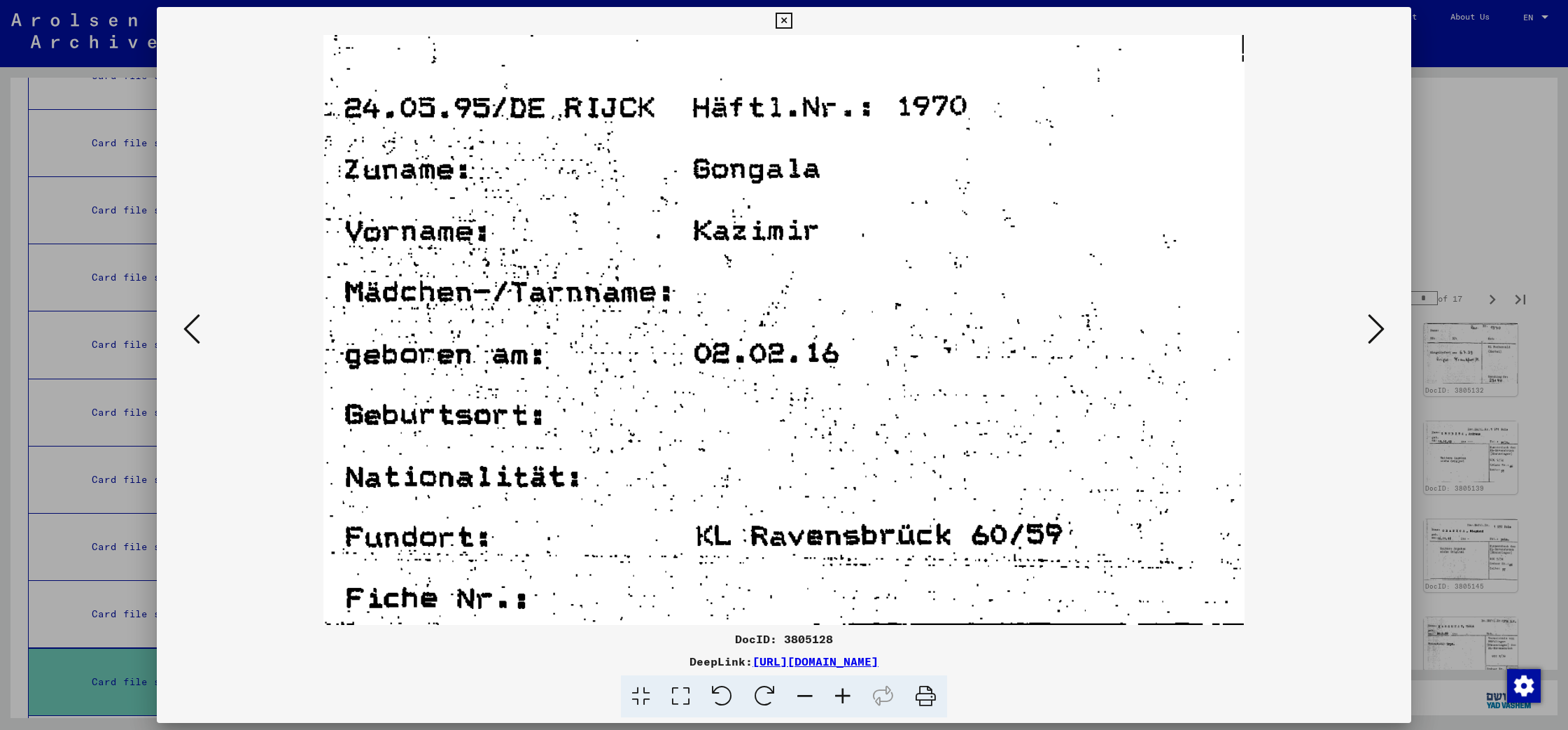
click at [1374, 336] on icon at bounding box center [1376, 329] width 17 height 34
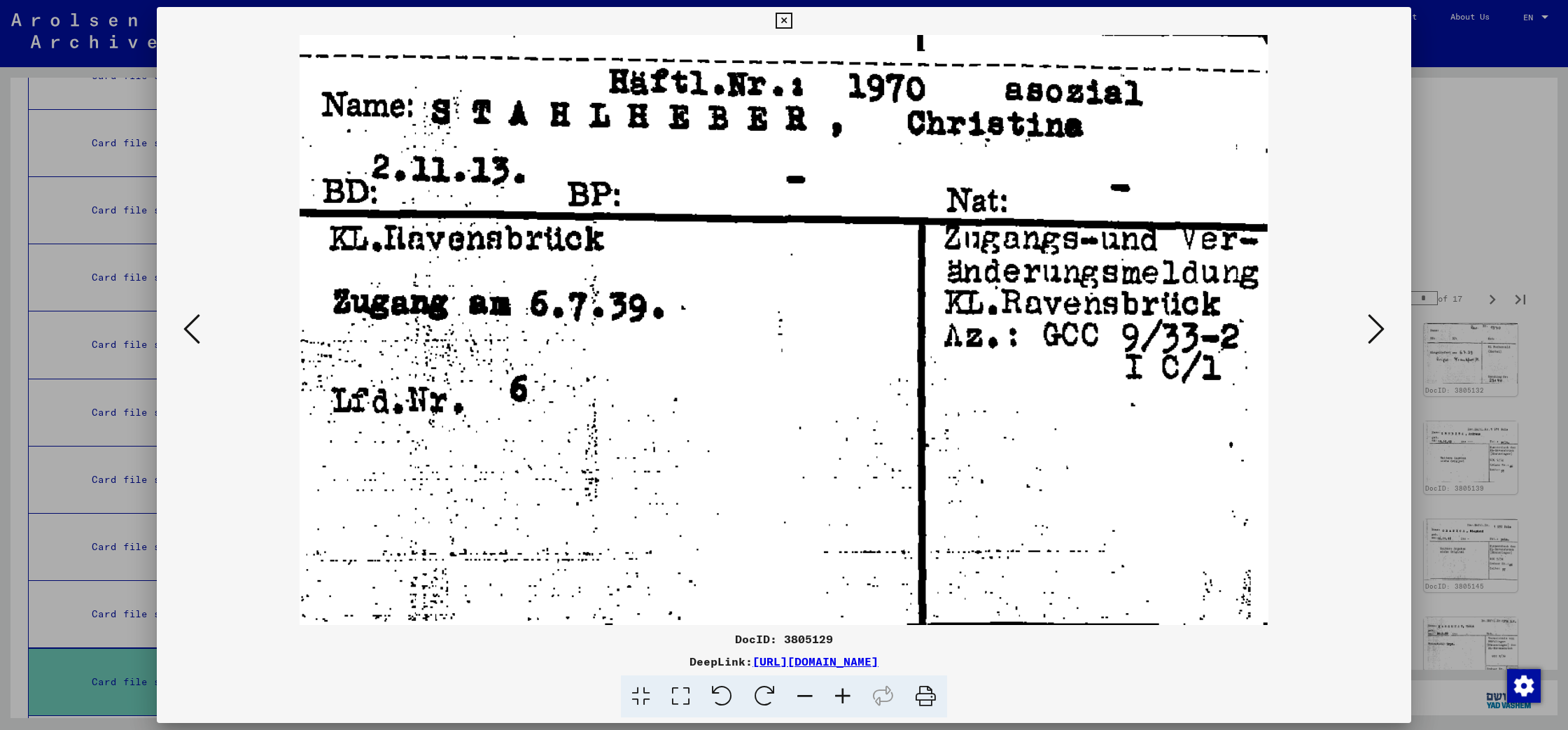
click at [1374, 336] on icon at bounding box center [1376, 329] width 17 height 34
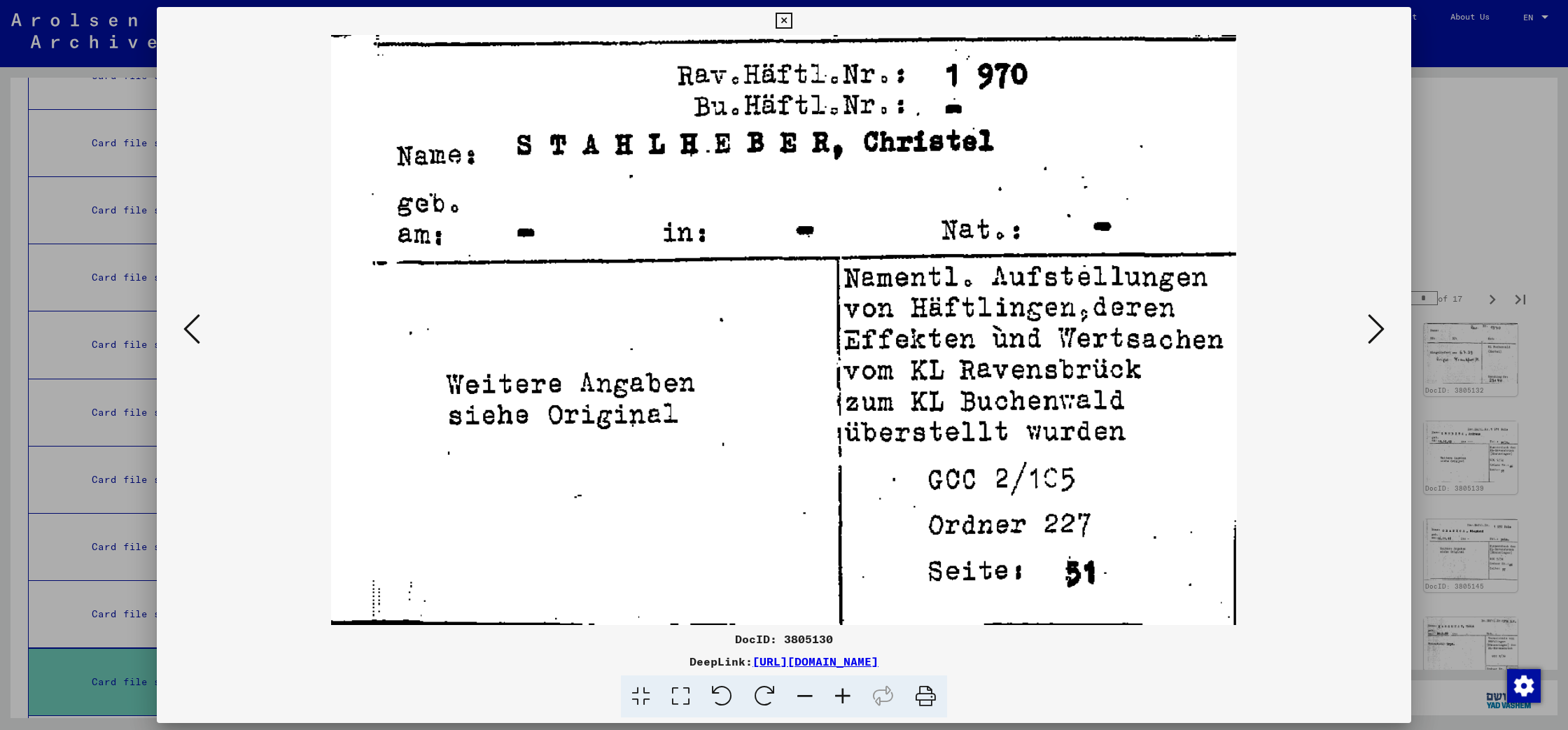
click at [1374, 336] on icon at bounding box center [1376, 329] width 17 height 34
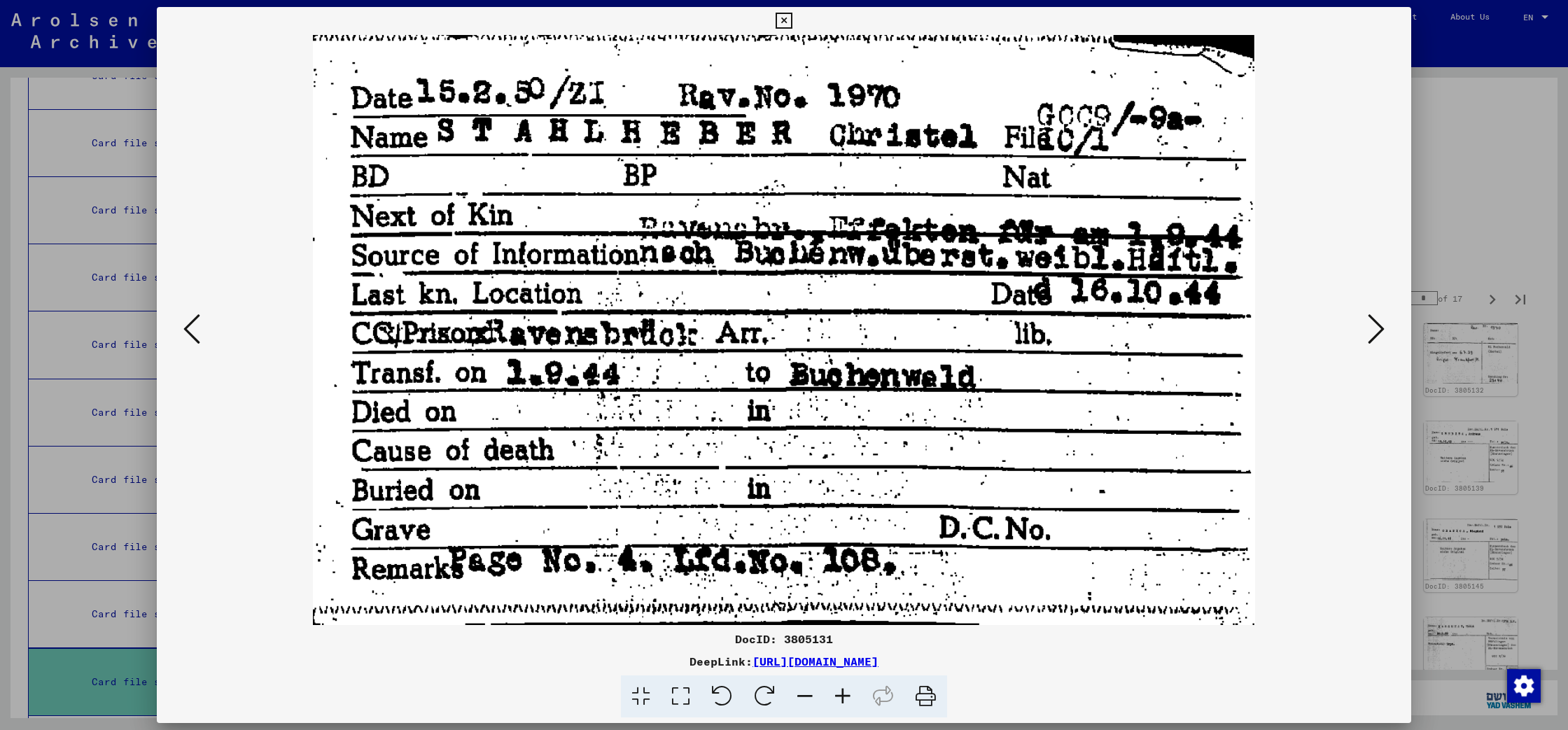
click at [1374, 336] on icon at bounding box center [1376, 329] width 17 height 34
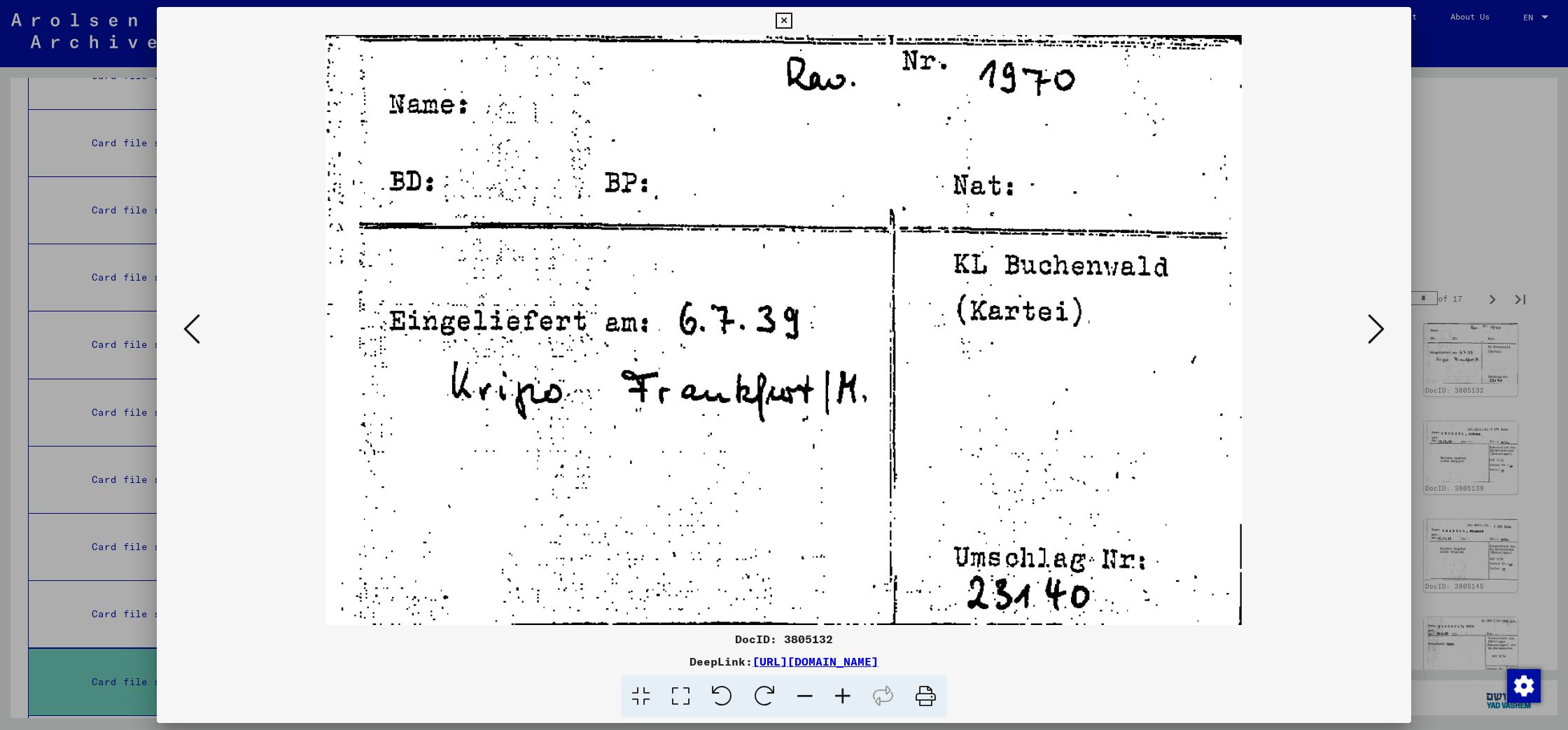
click at [1374, 336] on icon at bounding box center [1376, 329] width 17 height 34
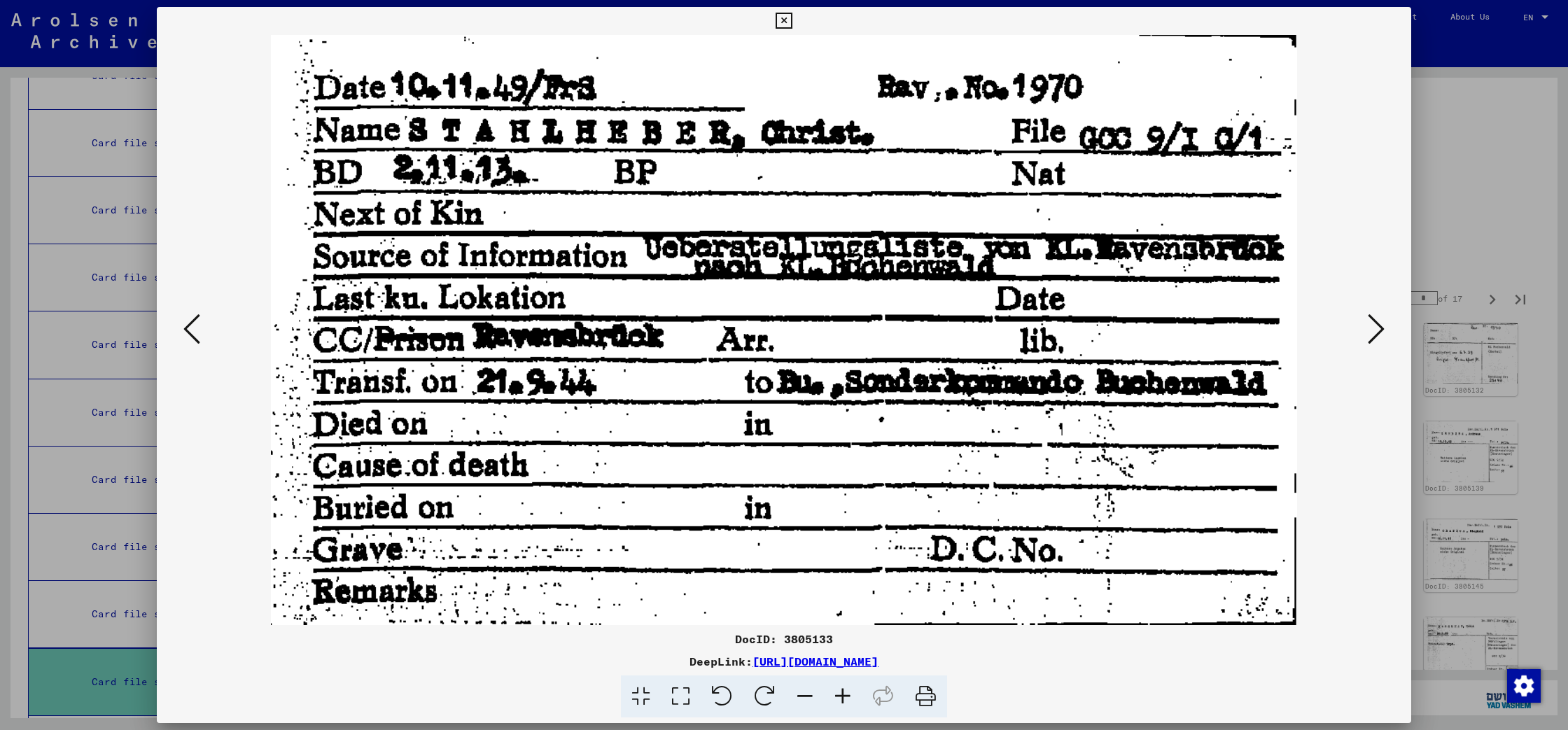
click at [1374, 336] on icon at bounding box center [1376, 329] width 17 height 34
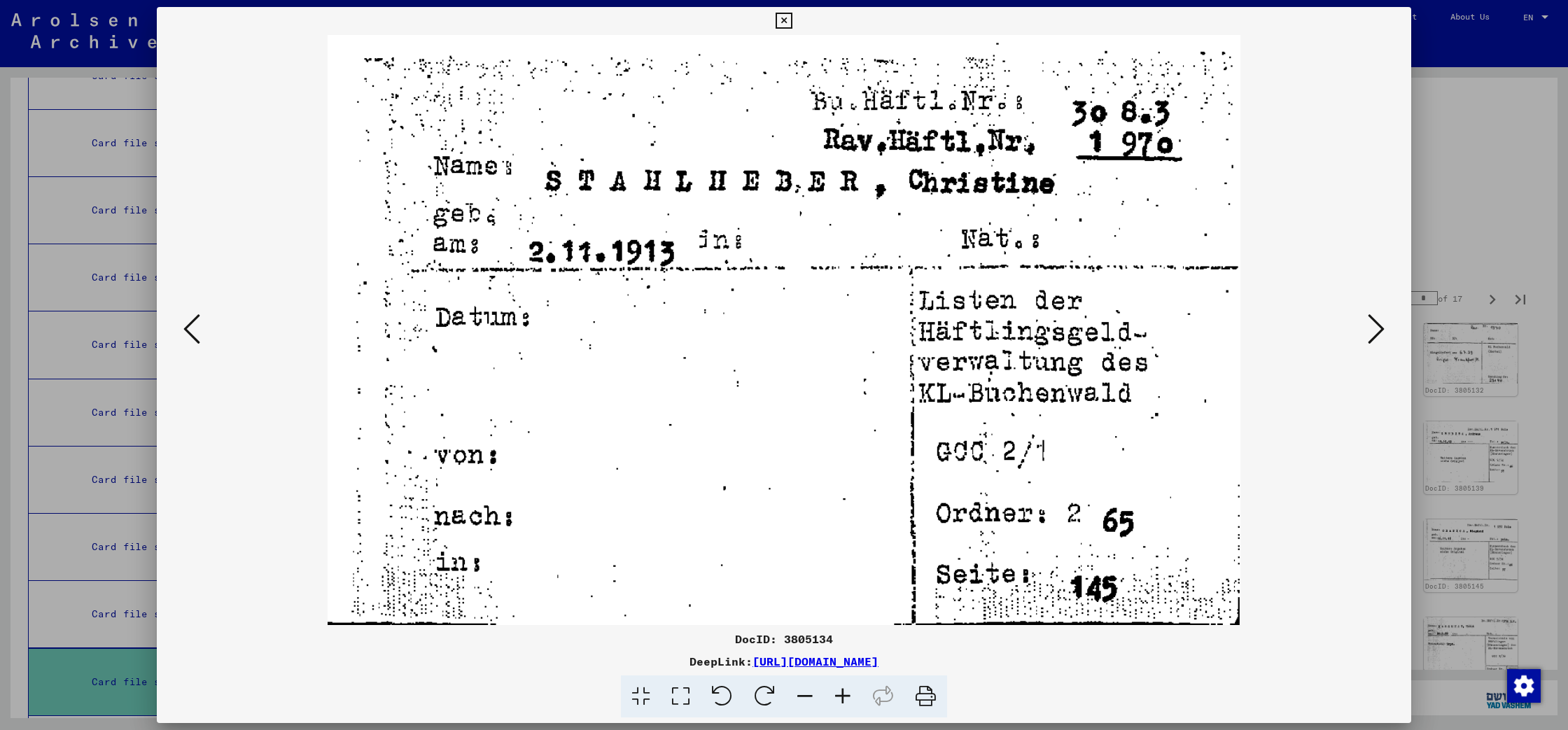
click at [1374, 336] on icon at bounding box center [1376, 329] width 17 height 34
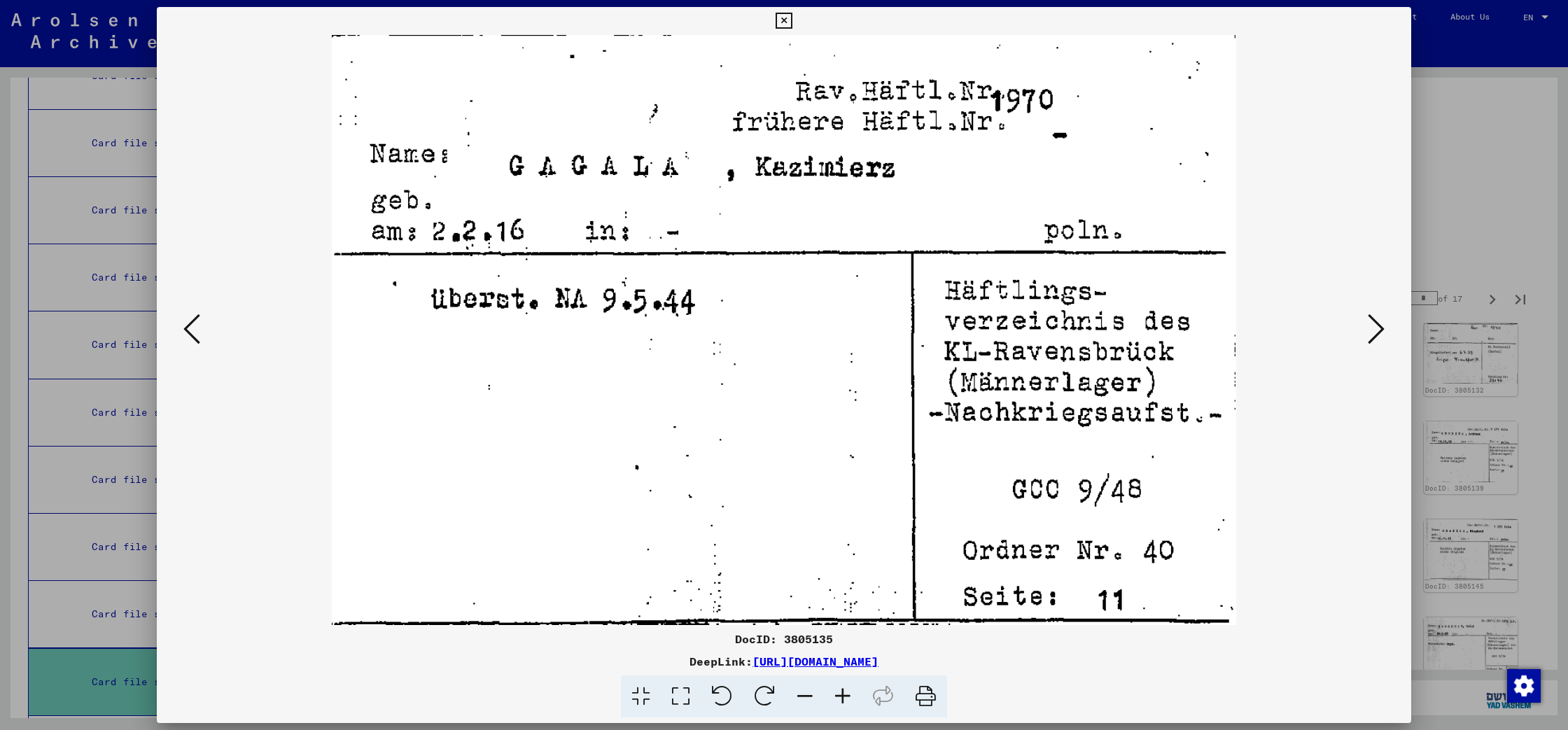
click at [1374, 336] on icon at bounding box center [1376, 329] width 17 height 34
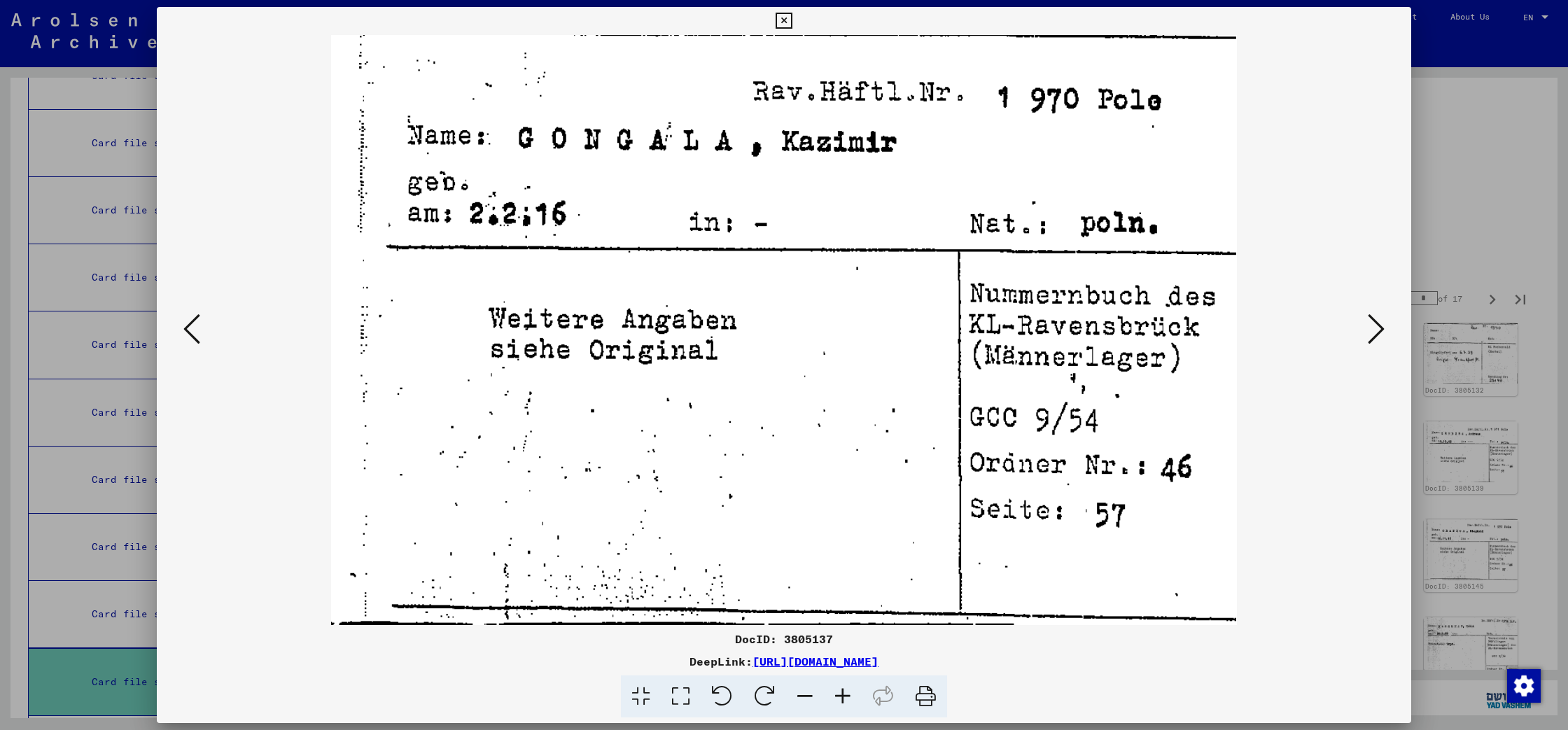
click at [1374, 336] on icon at bounding box center [1376, 329] width 17 height 34
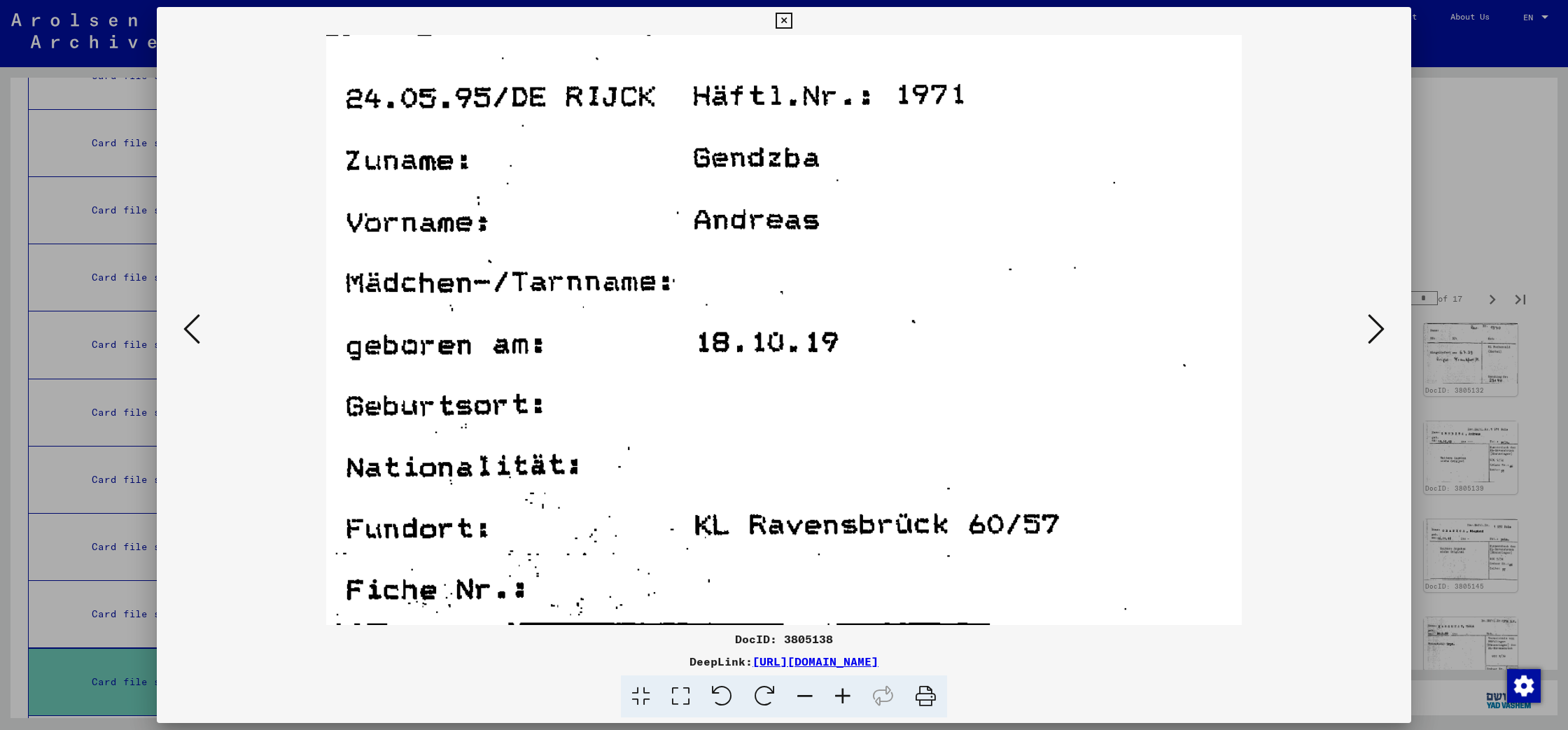
click at [1374, 336] on icon at bounding box center [1376, 329] width 17 height 34
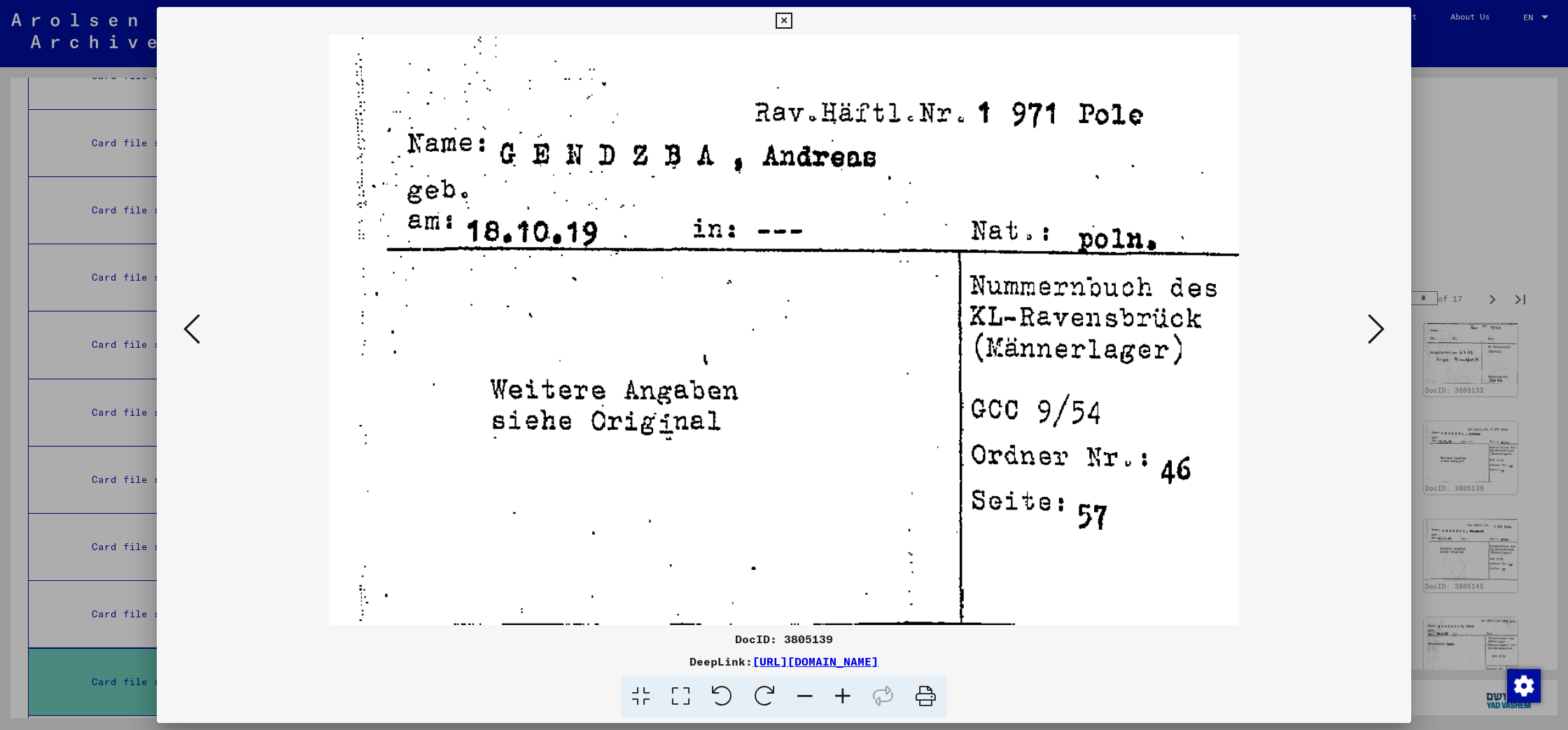
click at [1374, 336] on icon at bounding box center [1376, 329] width 17 height 34
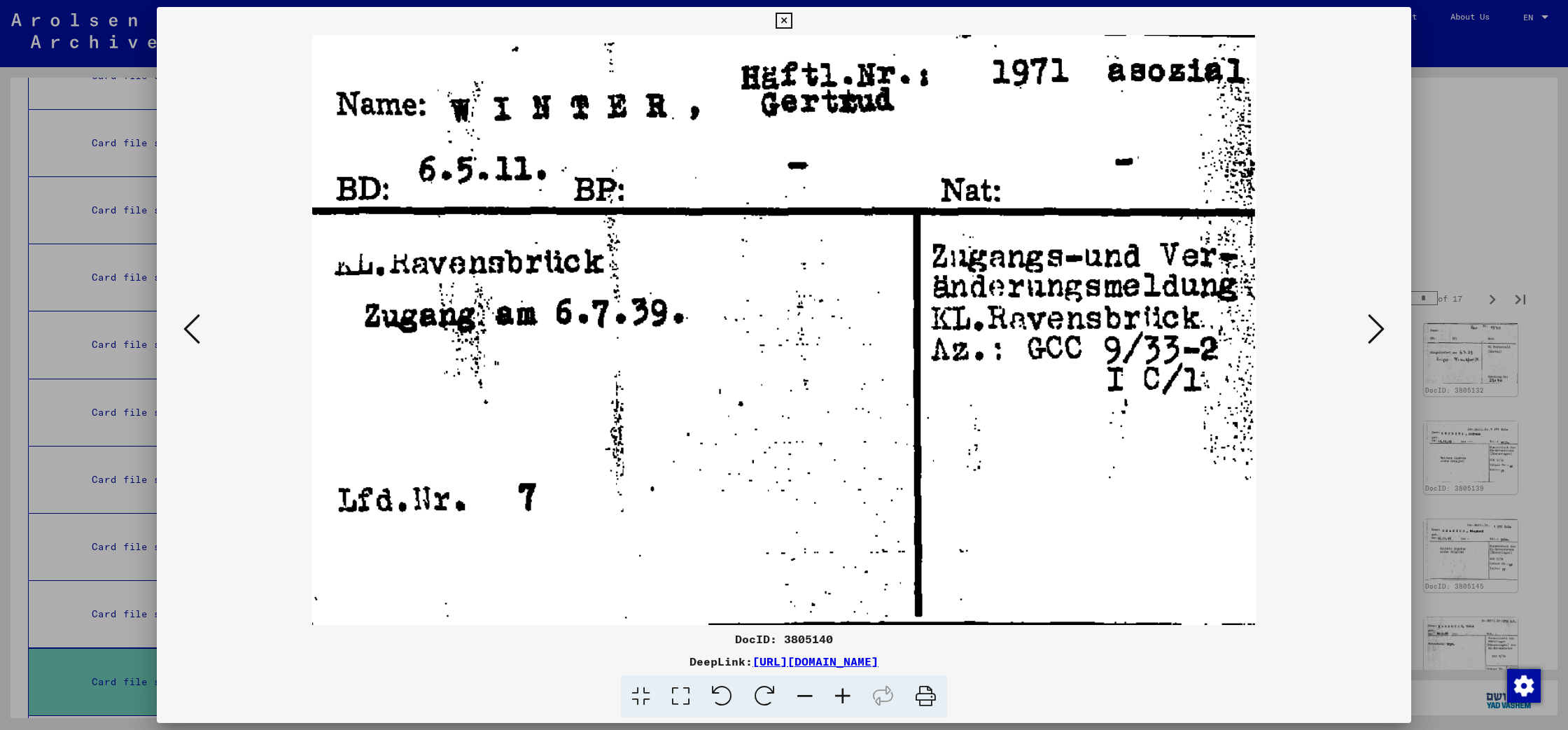
click at [1374, 336] on icon at bounding box center [1376, 329] width 17 height 34
